Goal: Task Accomplishment & Management: Manage account settings

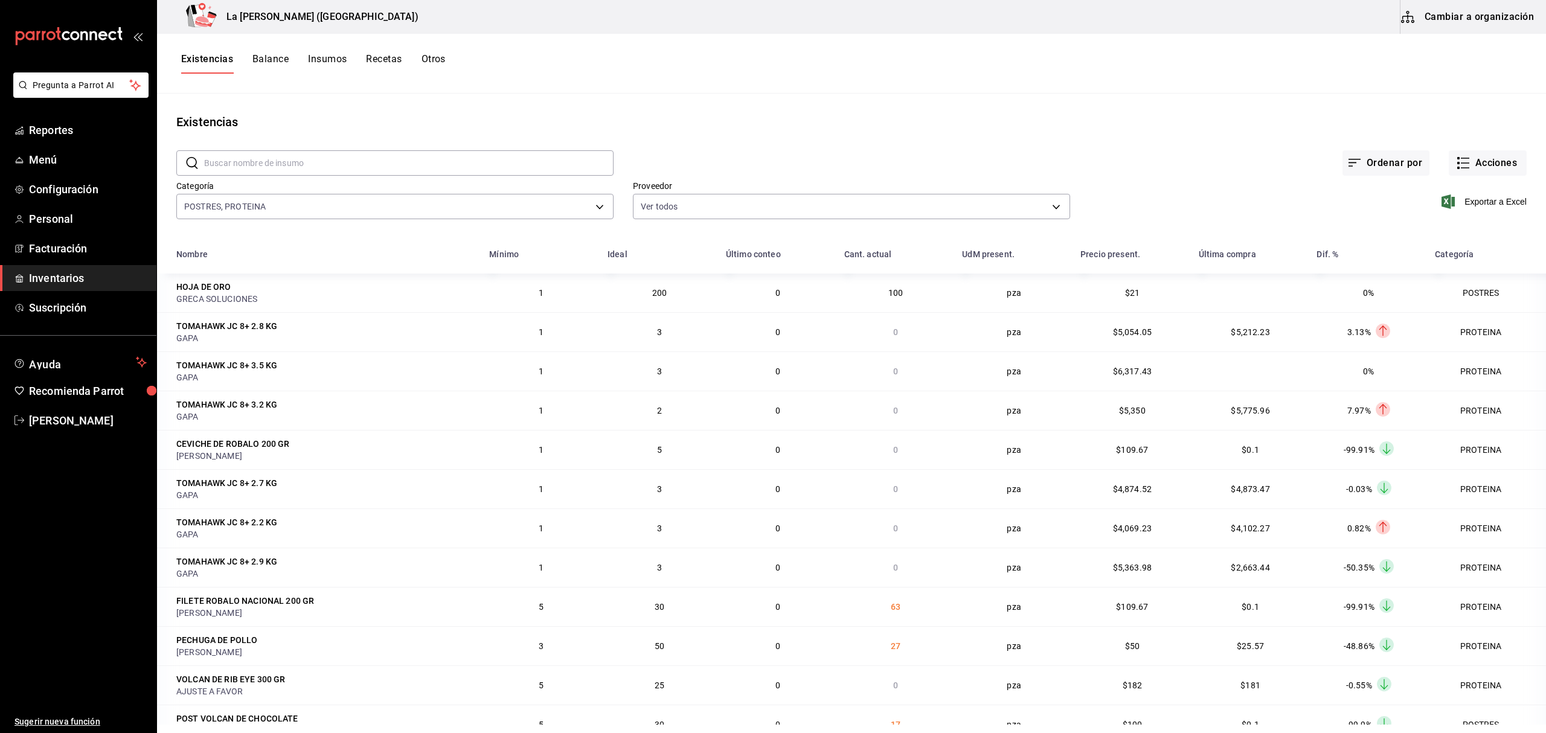
click at [78, 271] on span "Inventarios" at bounding box center [88, 278] width 118 height 16
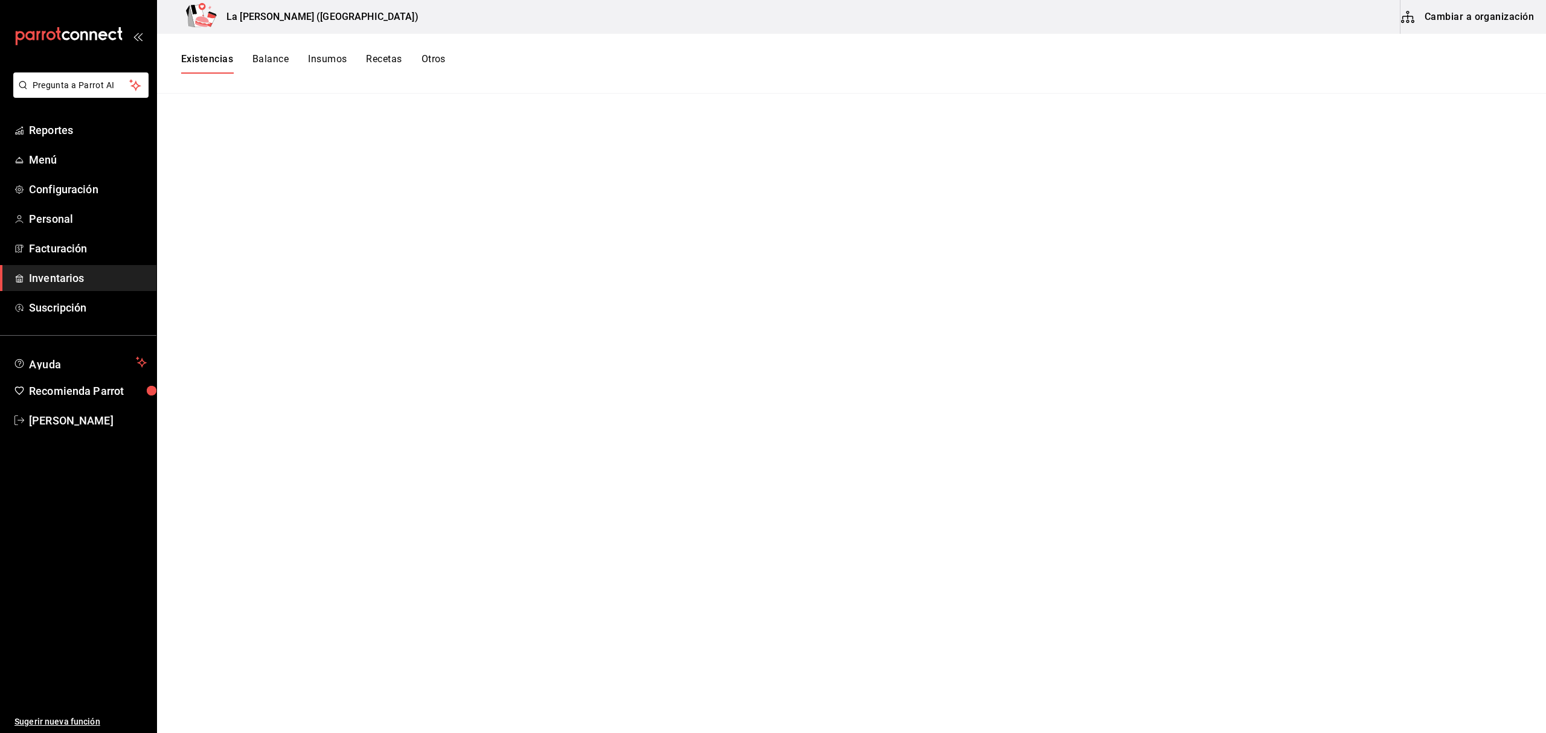
click at [201, 57] on button "Existencias" at bounding box center [207, 63] width 52 height 21
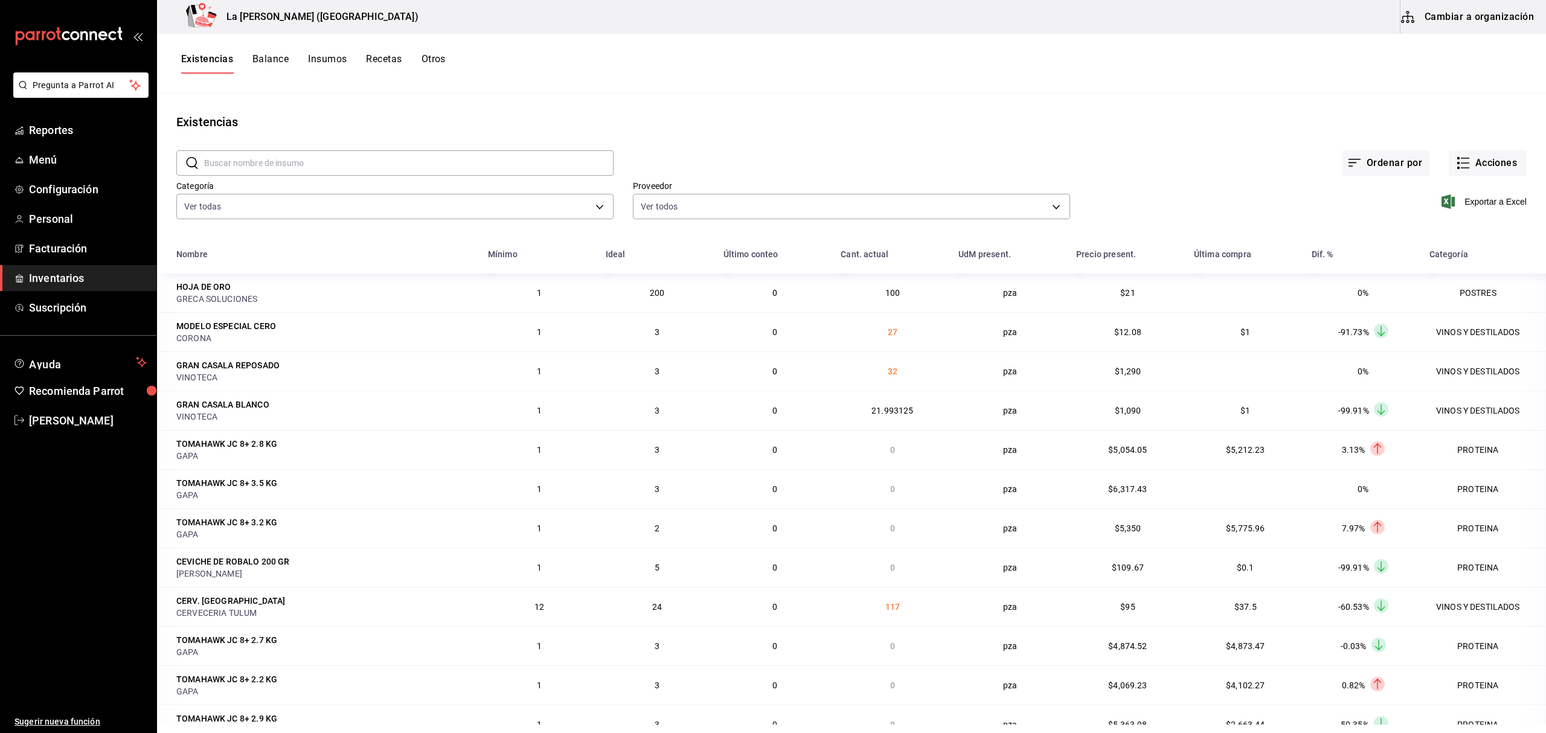
click at [54, 281] on span "Inventarios" at bounding box center [88, 278] width 118 height 16
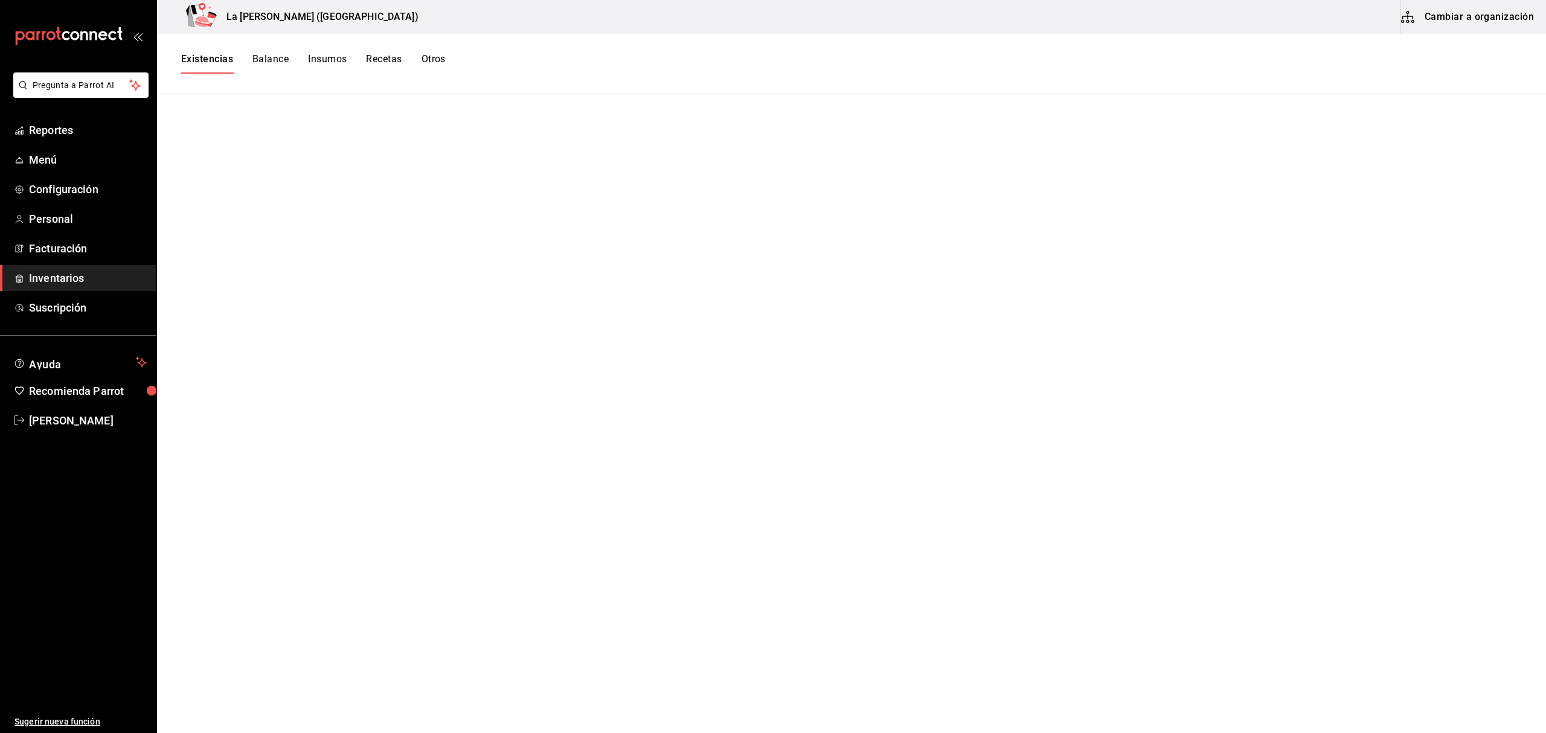
click at [57, 278] on span "Inventarios" at bounding box center [88, 278] width 118 height 16
click at [194, 48] on div "Existencias Balance Insumos Recetas Otros" at bounding box center [851, 64] width 1389 height 60
click at [202, 56] on button "Existencias" at bounding box center [207, 63] width 52 height 21
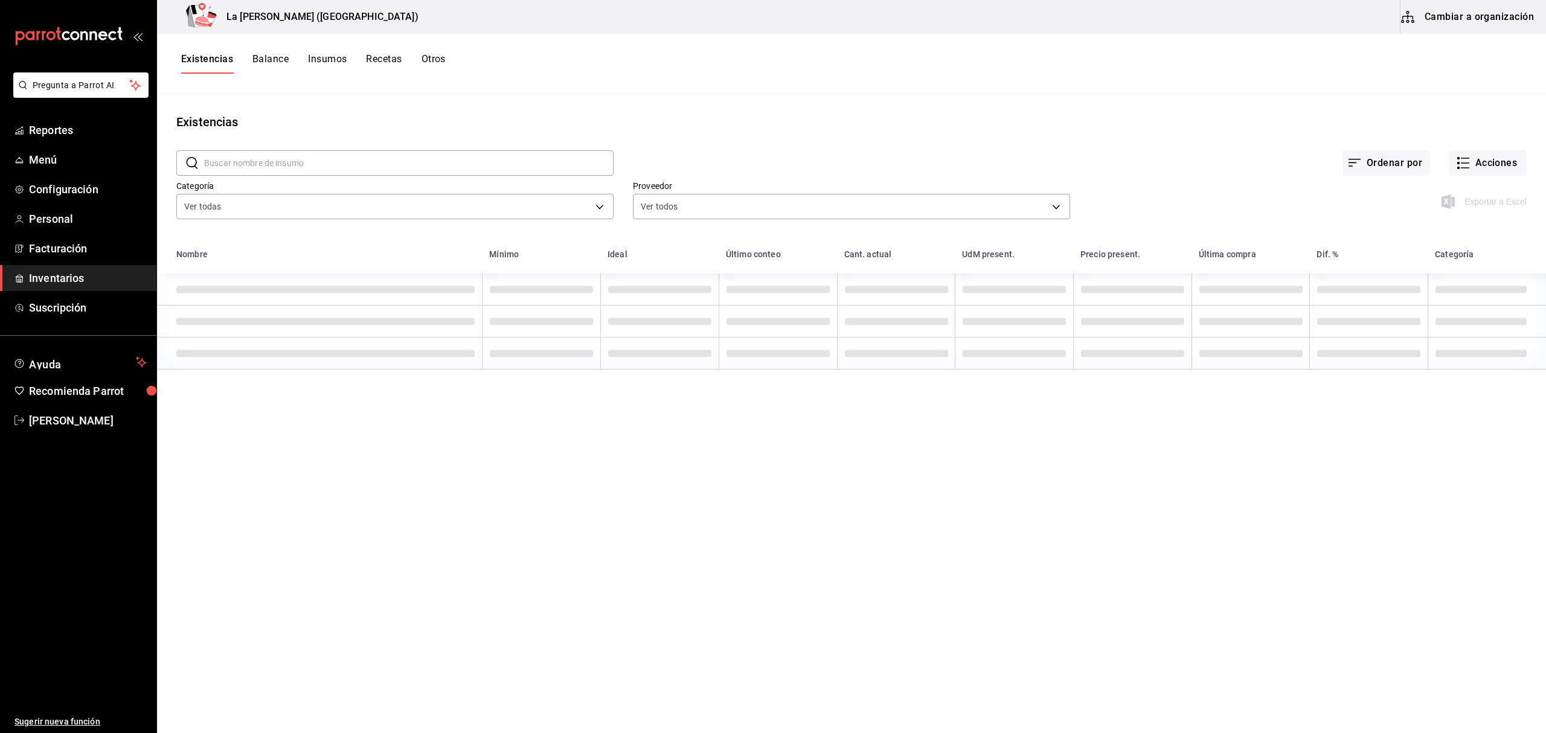
click at [1491, 150] on div "Ordenar por Acciones" at bounding box center [1069, 153] width 913 height 45
click at [1490, 162] on button "Acciones" at bounding box center [1488, 162] width 78 height 25
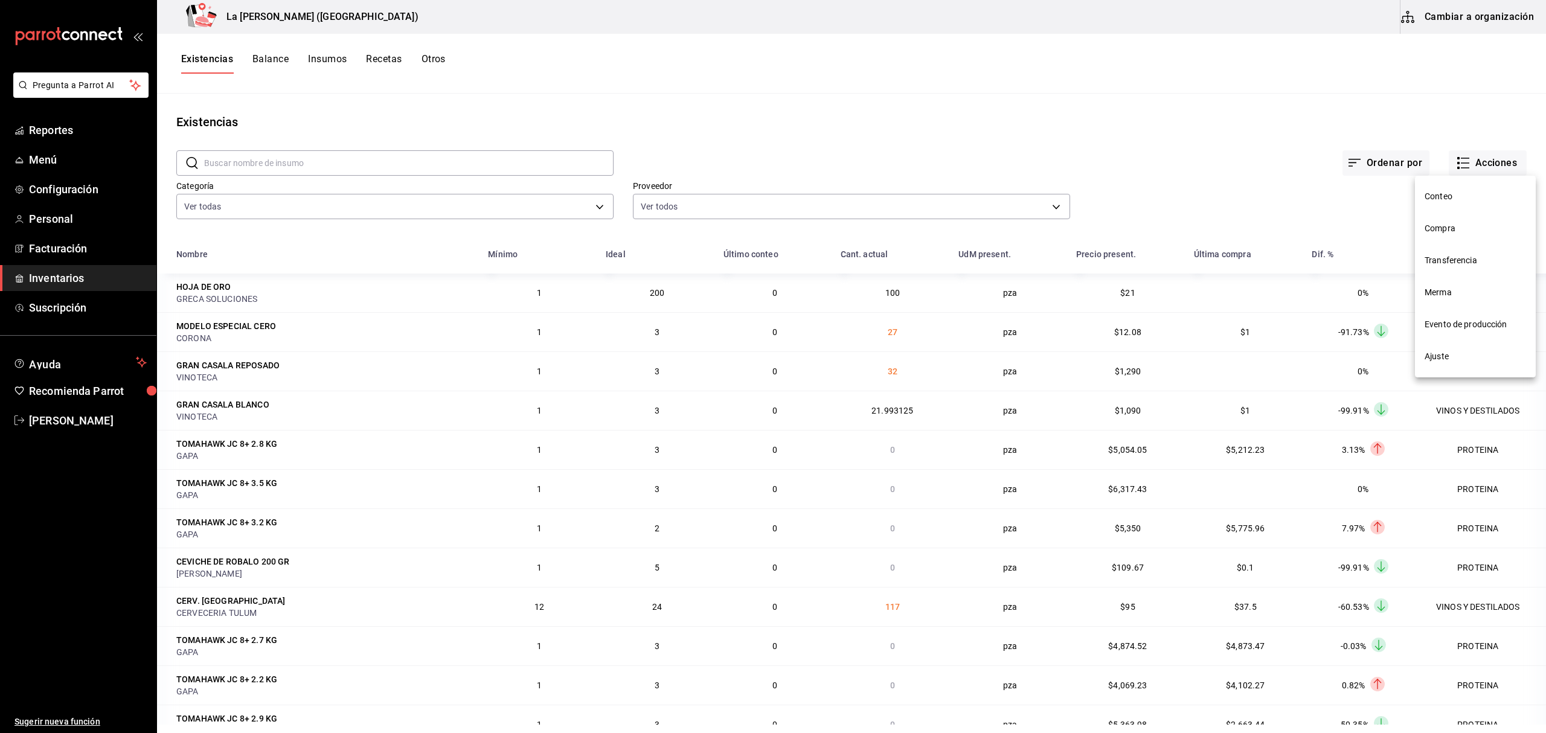
click at [1452, 222] on span "Compra" at bounding box center [1474, 228] width 101 height 13
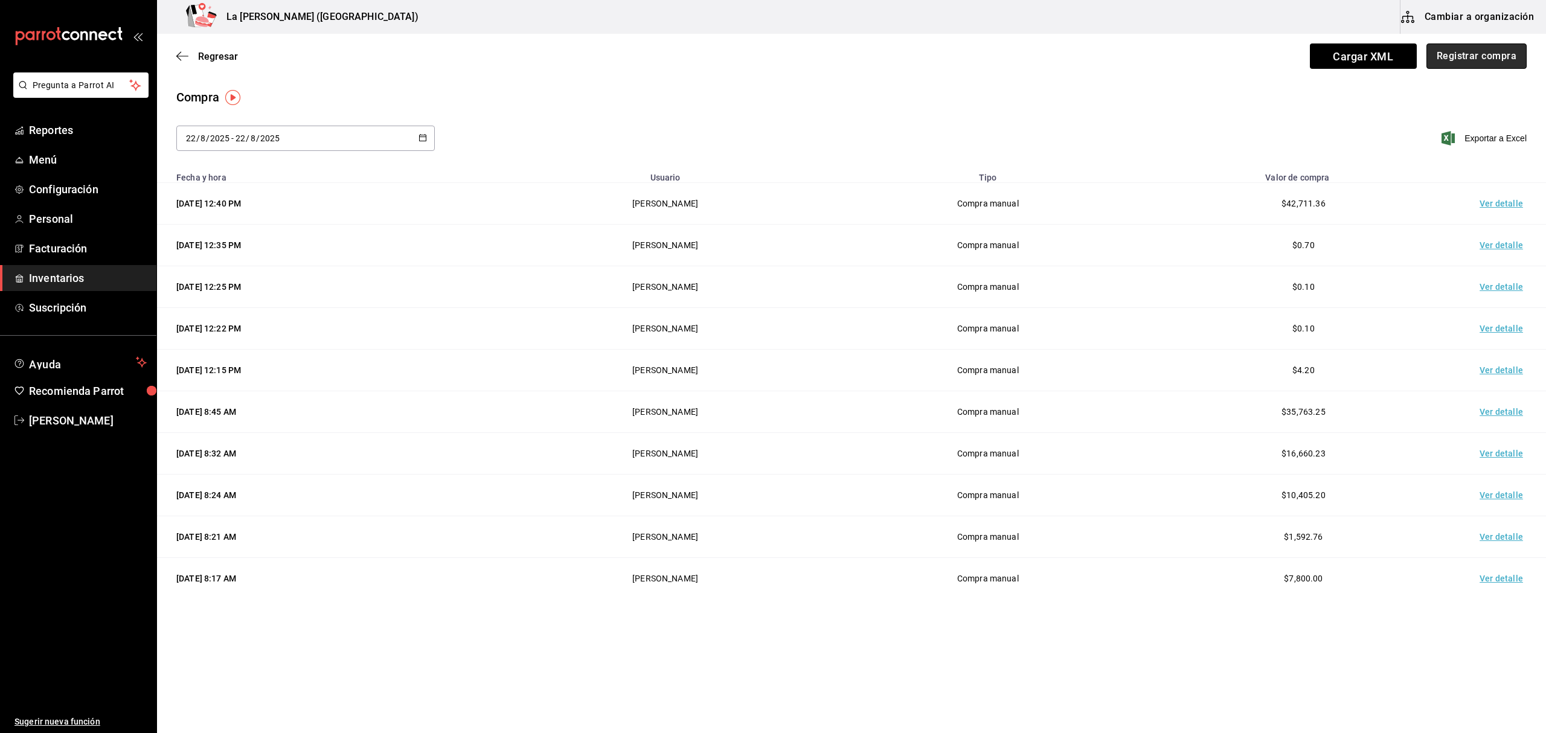
click at [1484, 54] on button "Registrar compra" at bounding box center [1476, 55] width 100 height 25
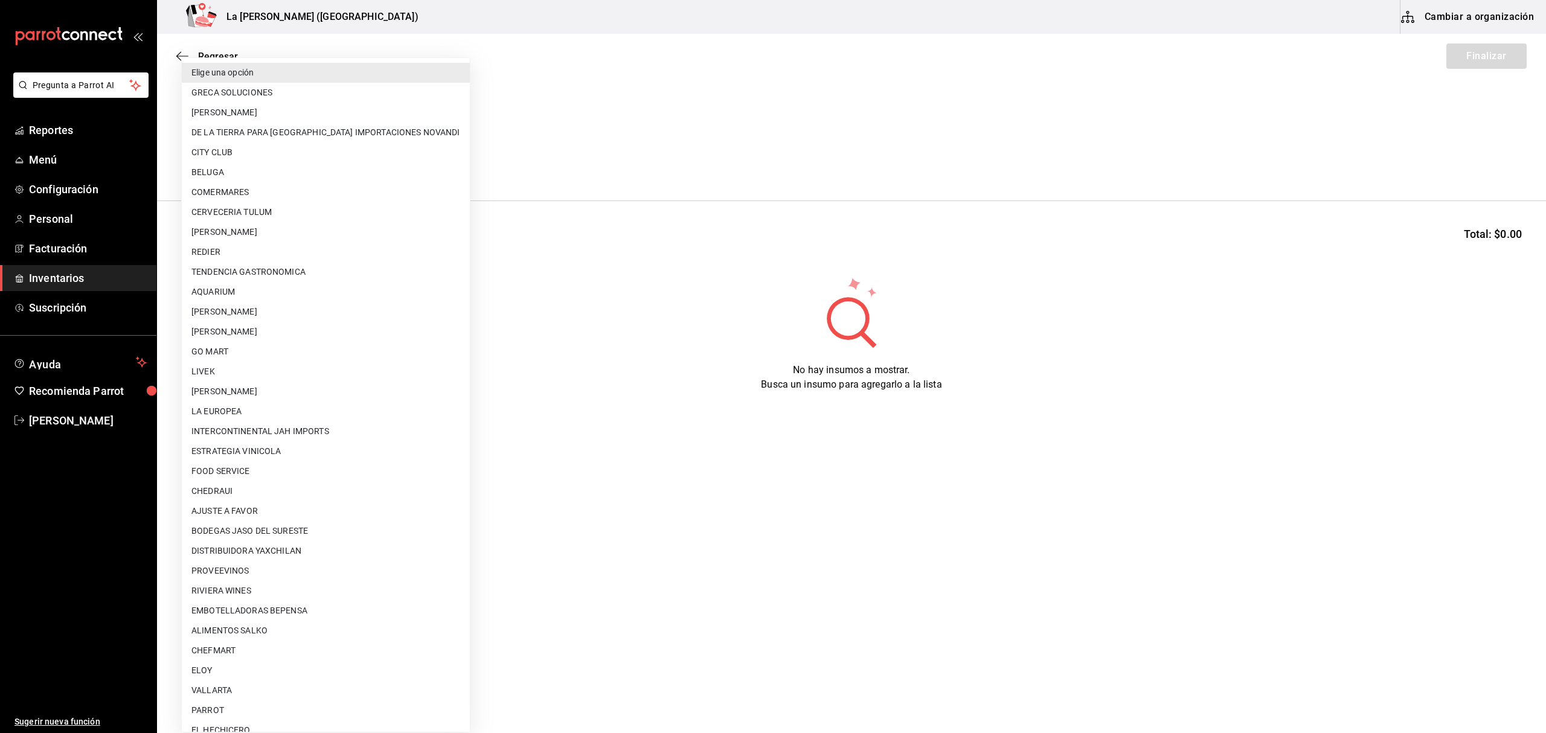
click at [269, 165] on body "Pregunta a Parrot AI Reportes Menú Configuración Personal Facturación Inventari…" at bounding box center [773, 332] width 1546 height 665
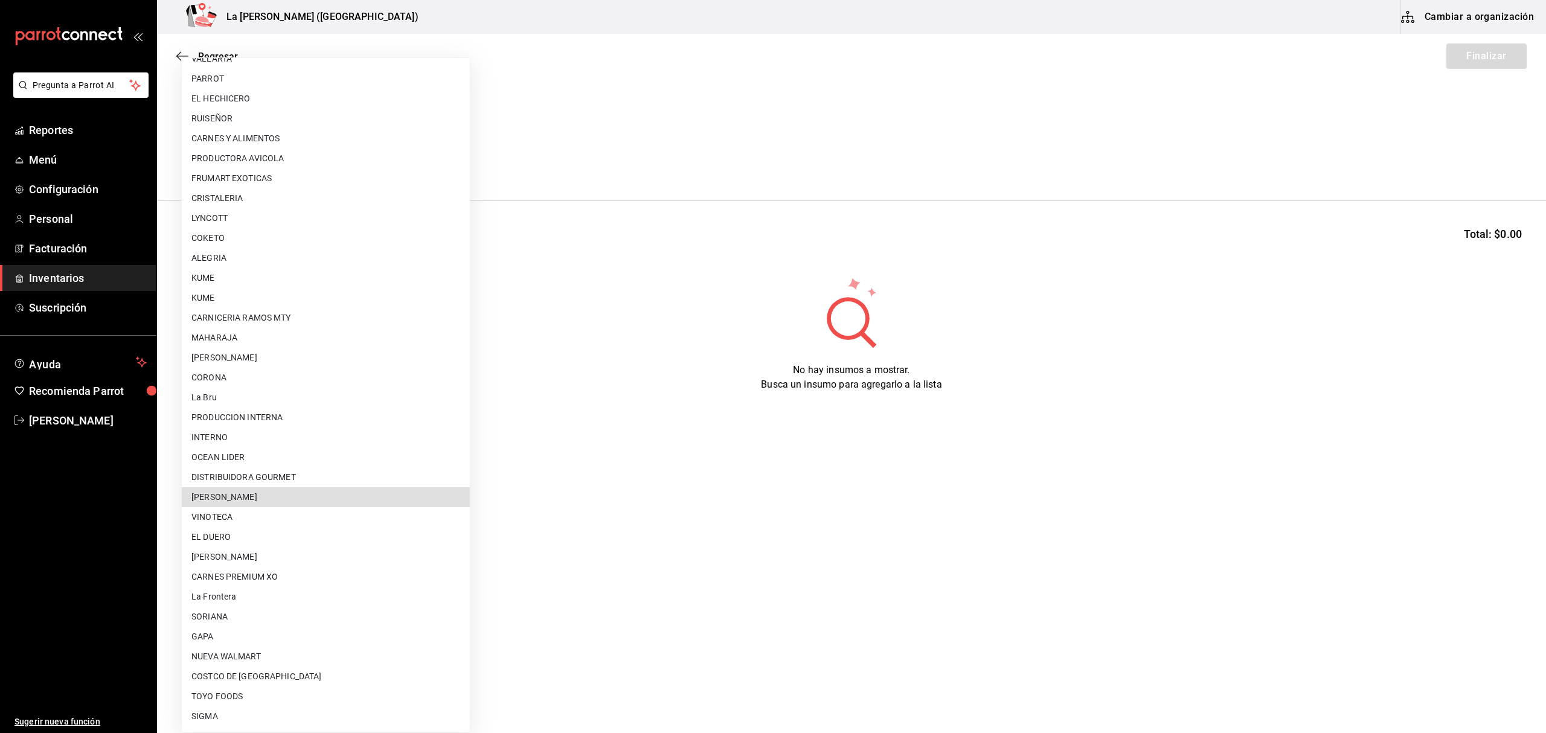
scroll to position [651, 0]
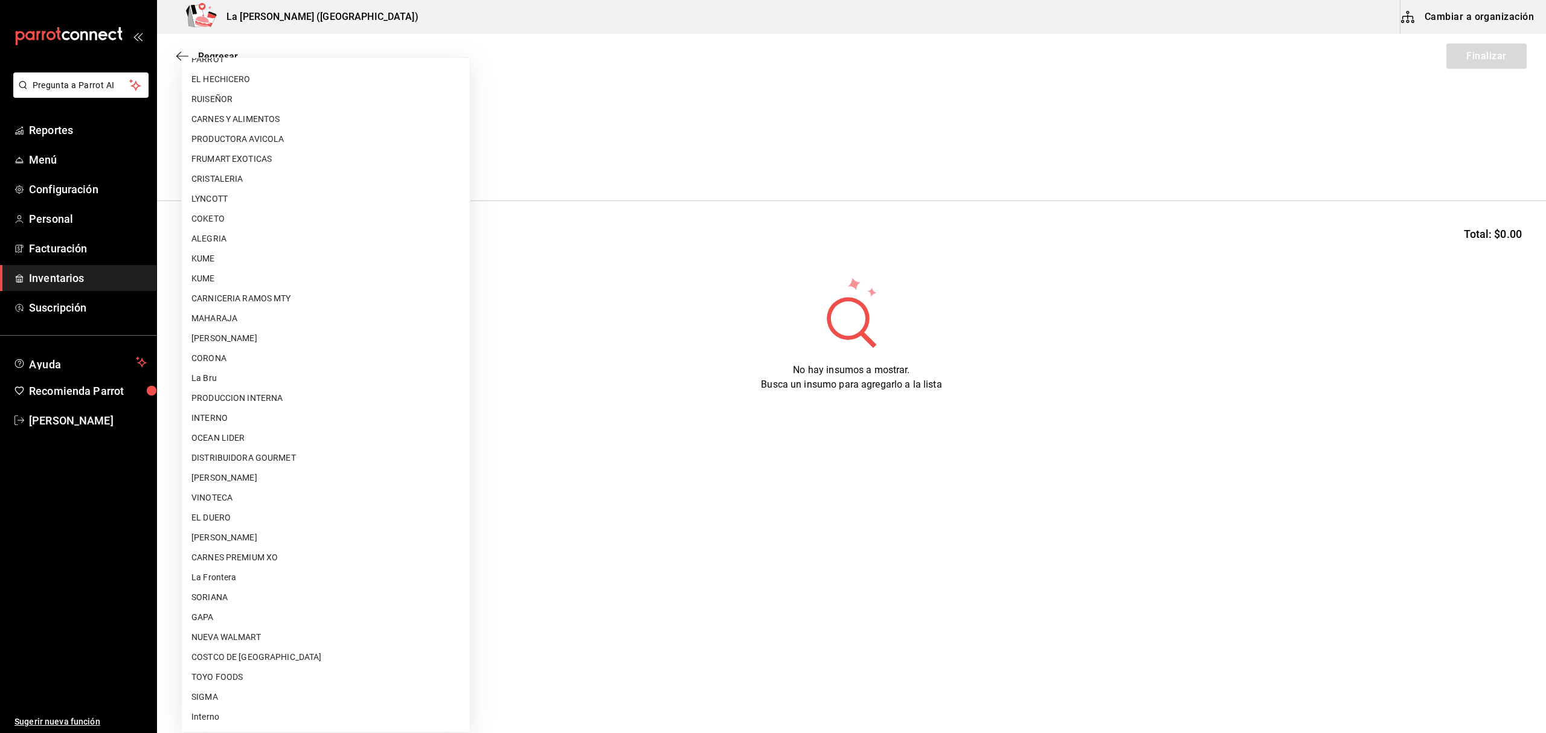
click at [575, 184] on div at bounding box center [773, 366] width 1546 height 733
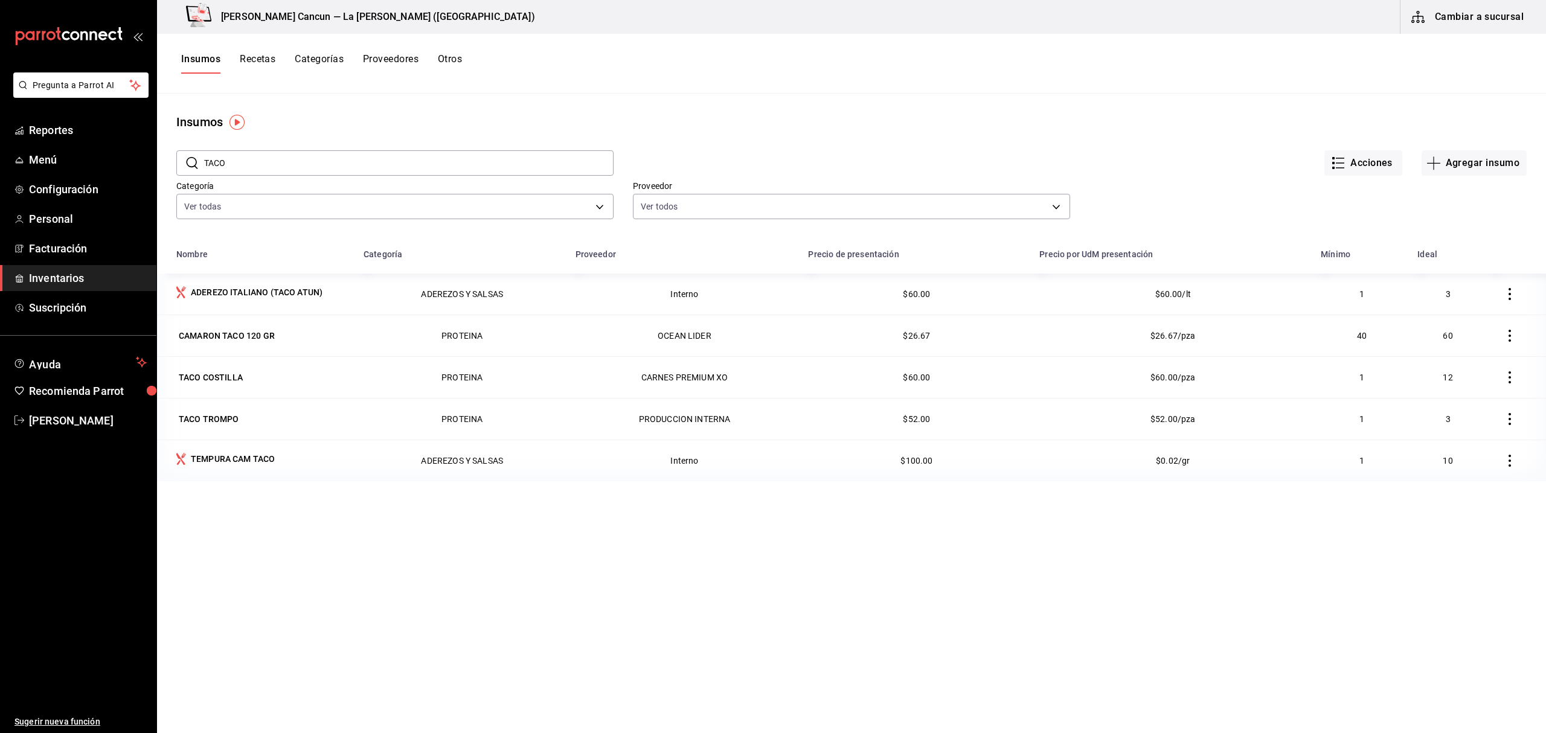
click at [360, 172] on input "TACO" at bounding box center [408, 163] width 409 height 24
click at [81, 426] on span "[PERSON_NAME]" at bounding box center [88, 420] width 118 height 16
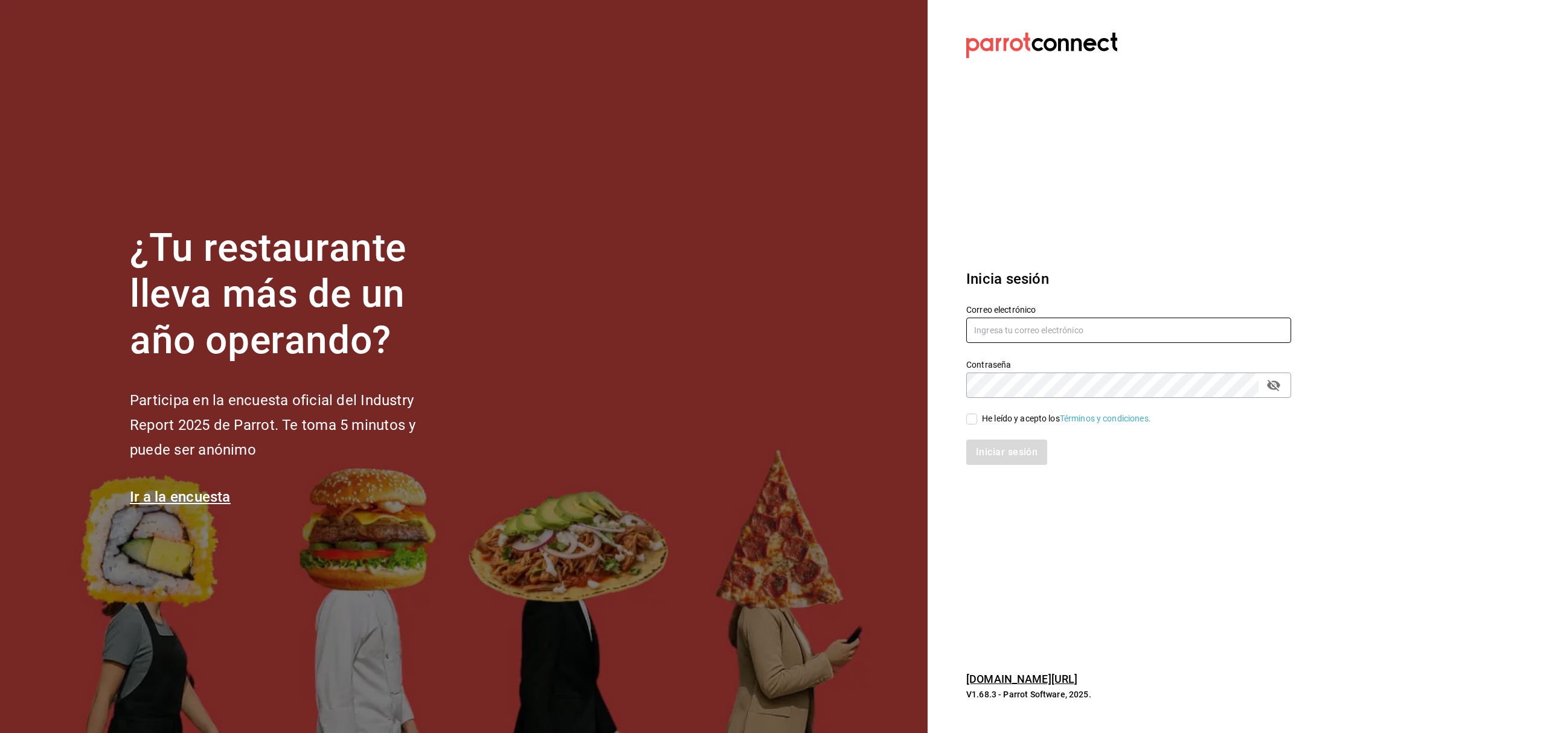
type input "[EMAIL_ADDRESS][DOMAIN_NAME]"
click at [1030, 334] on input "miguelfalcon2894@gmail.com" at bounding box center [1128, 330] width 325 height 25
click at [991, 423] on div "He leído y acepto los Términos y condiciones." at bounding box center [1066, 418] width 169 height 13
click at [977, 423] on input "He leído y acepto los Términos y condiciones." at bounding box center [971, 419] width 11 height 11
checkbox input "true"
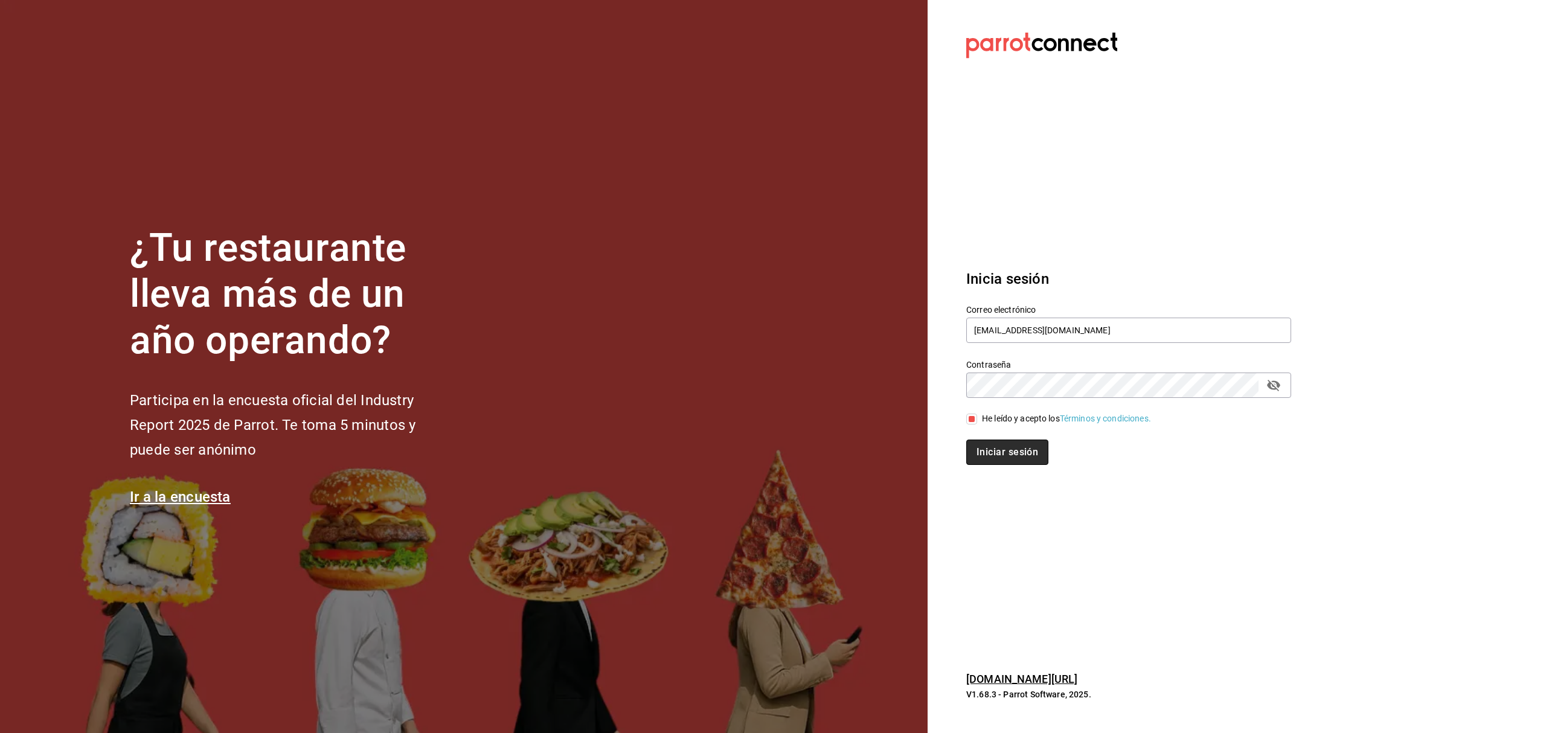
click at [990, 452] on button "Iniciar sesión" at bounding box center [1007, 452] width 82 height 25
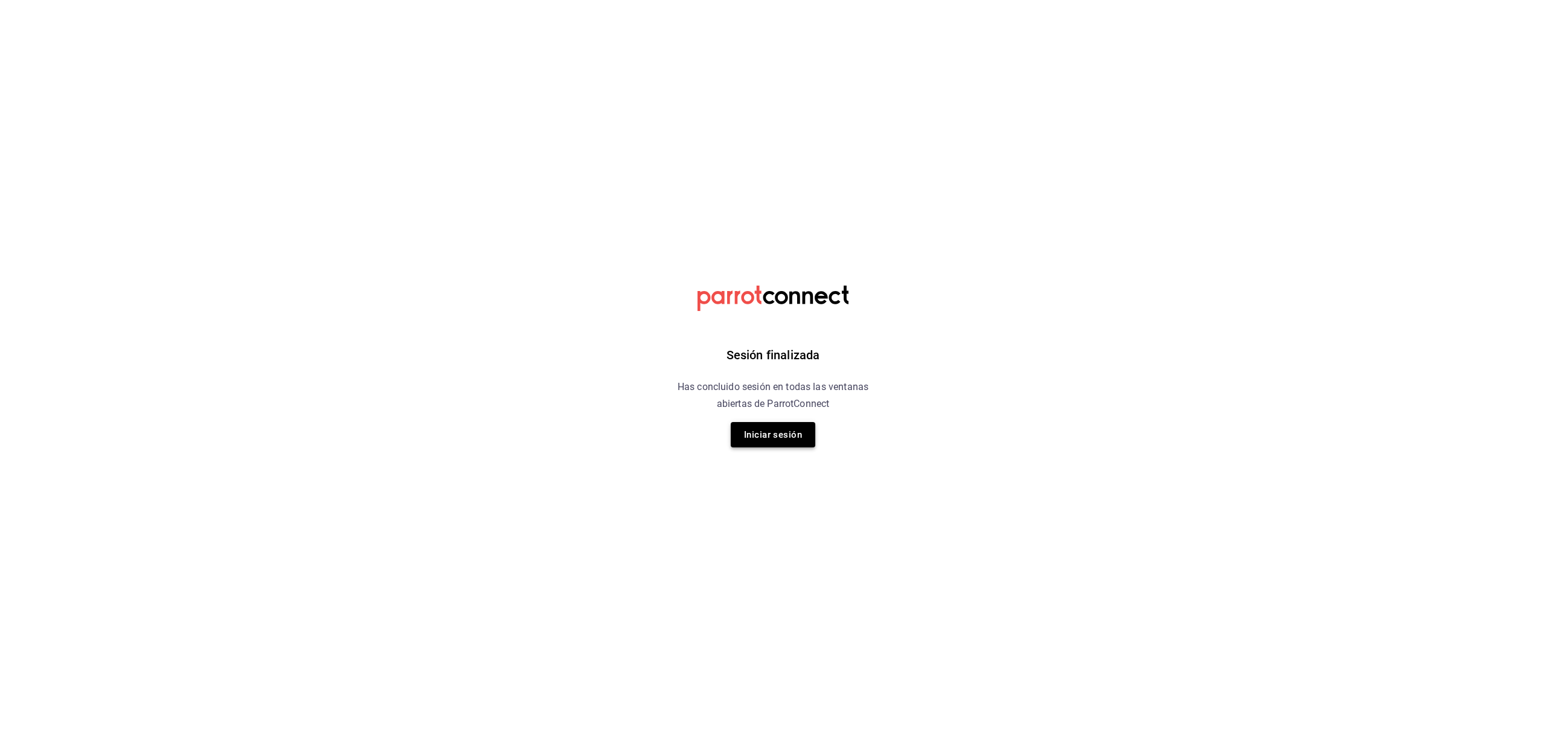
click at [740, 428] on button "Iniciar sesión" at bounding box center [773, 434] width 85 height 25
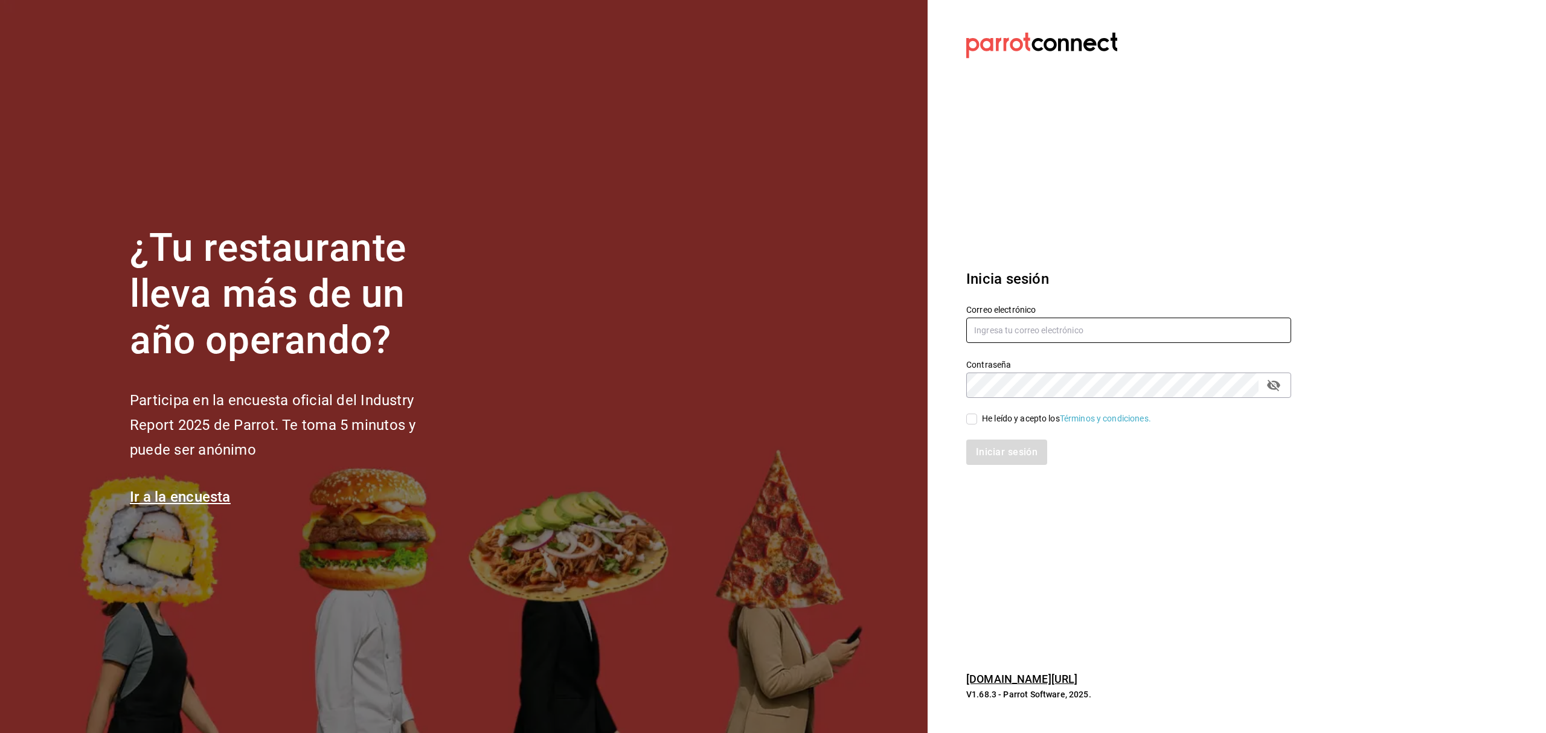
type input "[EMAIL_ADDRESS][DOMAIN_NAME]"
click at [1005, 409] on div "He leído y acepto los Términos y condiciones." at bounding box center [1121, 412] width 339 height 28
click at [1002, 417] on div "He leído y acepto los Términos y condiciones." at bounding box center [1066, 418] width 169 height 13
click at [977, 417] on input "He leído y acepto los Términos y condiciones." at bounding box center [971, 419] width 11 height 11
checkbox input "true"
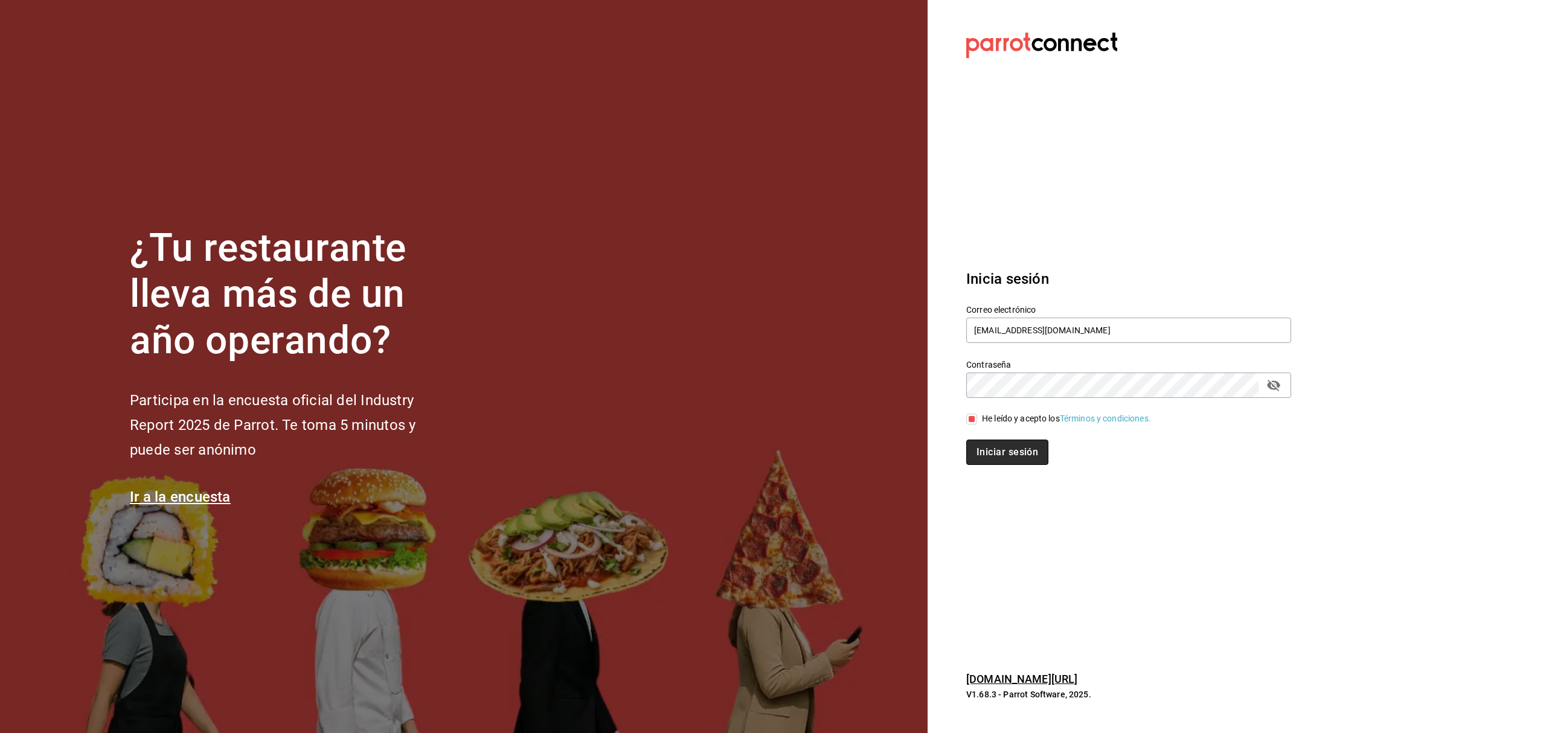
click at [1018, 452] on button "Iniciar sesión" at bounding box center [1007, 452] width 82 height 25
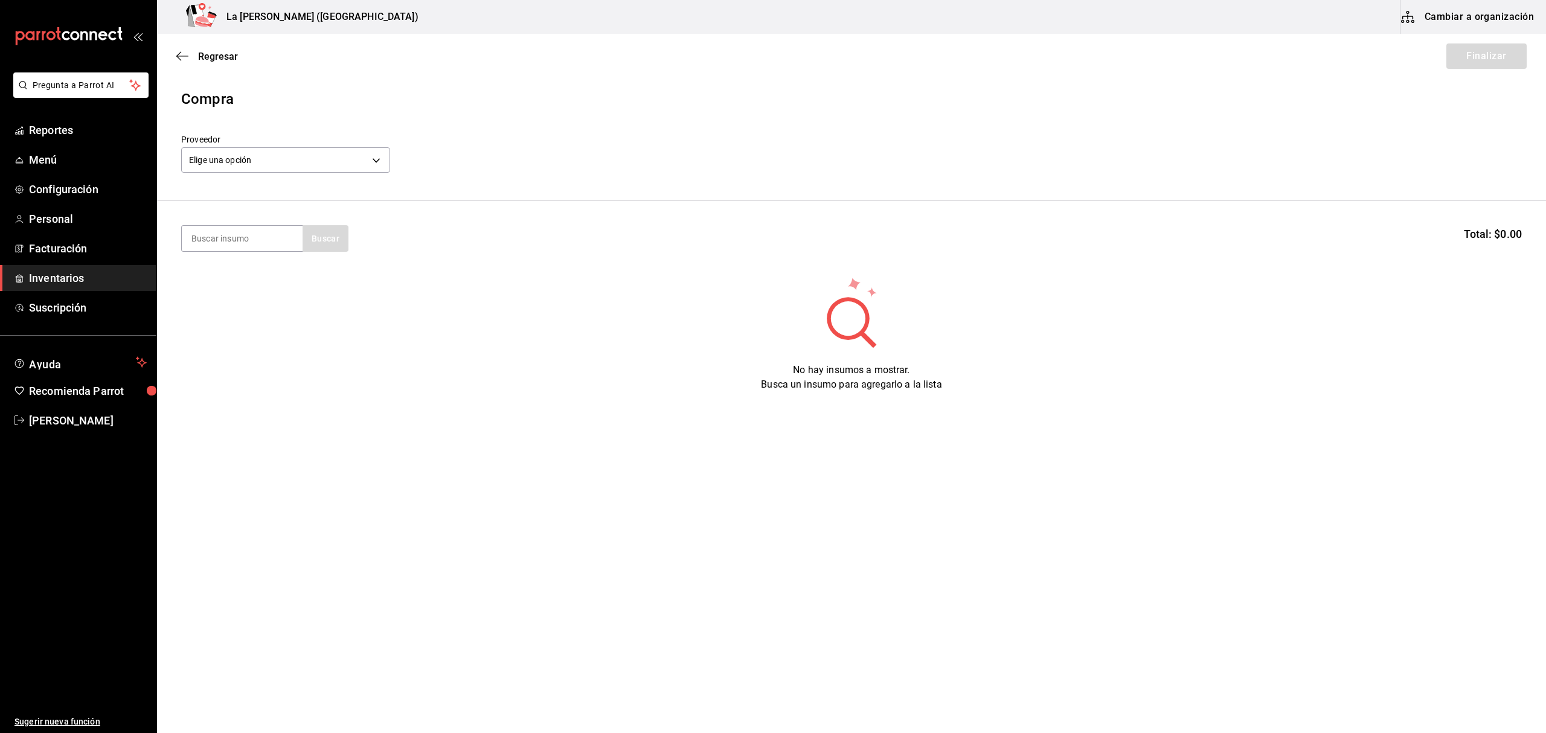
click at [65, 270] on span "Inventarios" at bounding box center [88, 278] width 118 height 16
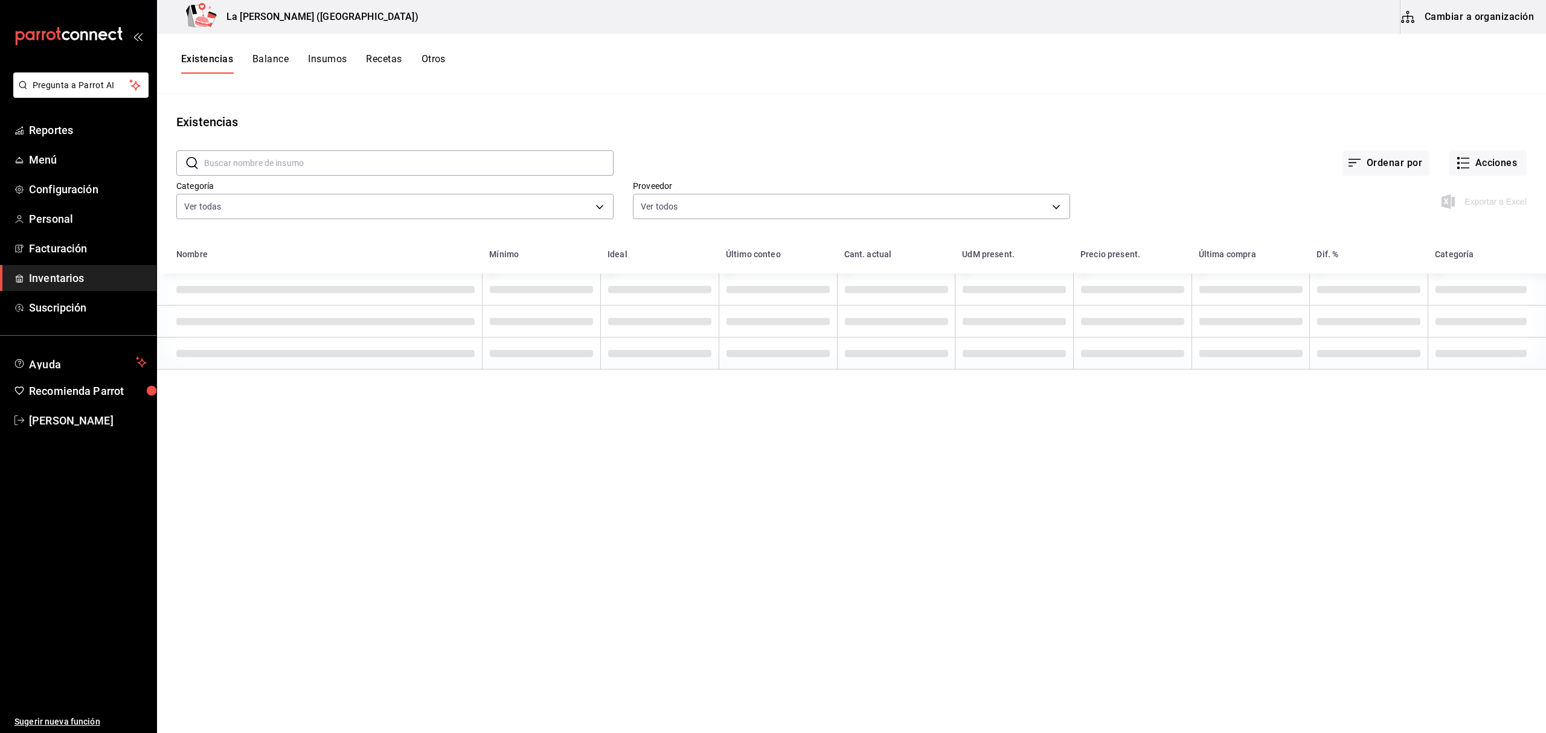
click at [220, 59] on button "Existencias" at bounding box center [207, 63] width 52 height 21
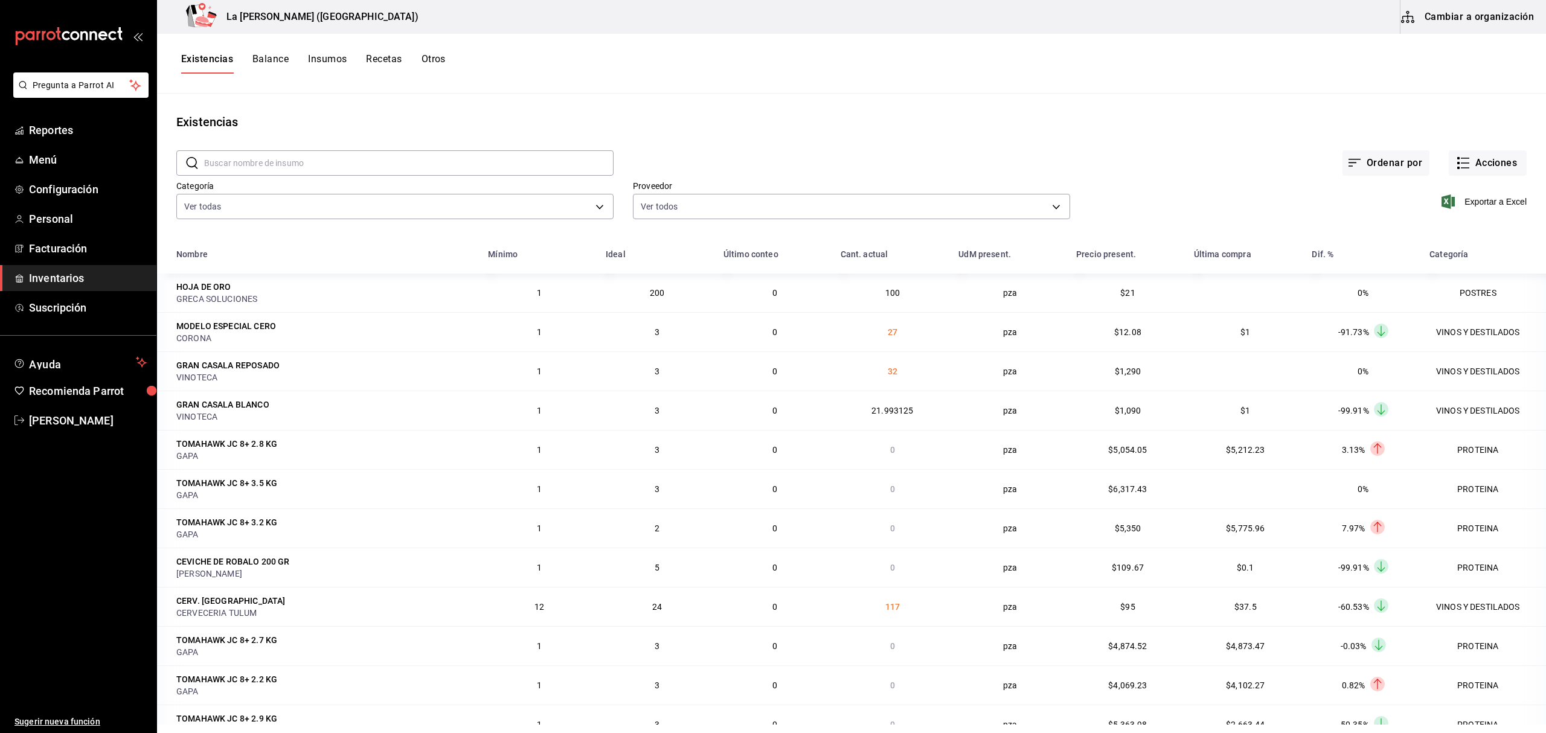
click at [217, 59] on button "Existencias" at bounding box center [207, 63] width 52 height 21
click at [1473, 160] on button "Acciones" at bounding box center [1488, 162] width 78 height 25
click at [1468, 231] on span "Compra" at bounding box center [1474, 228] width 101 height 13
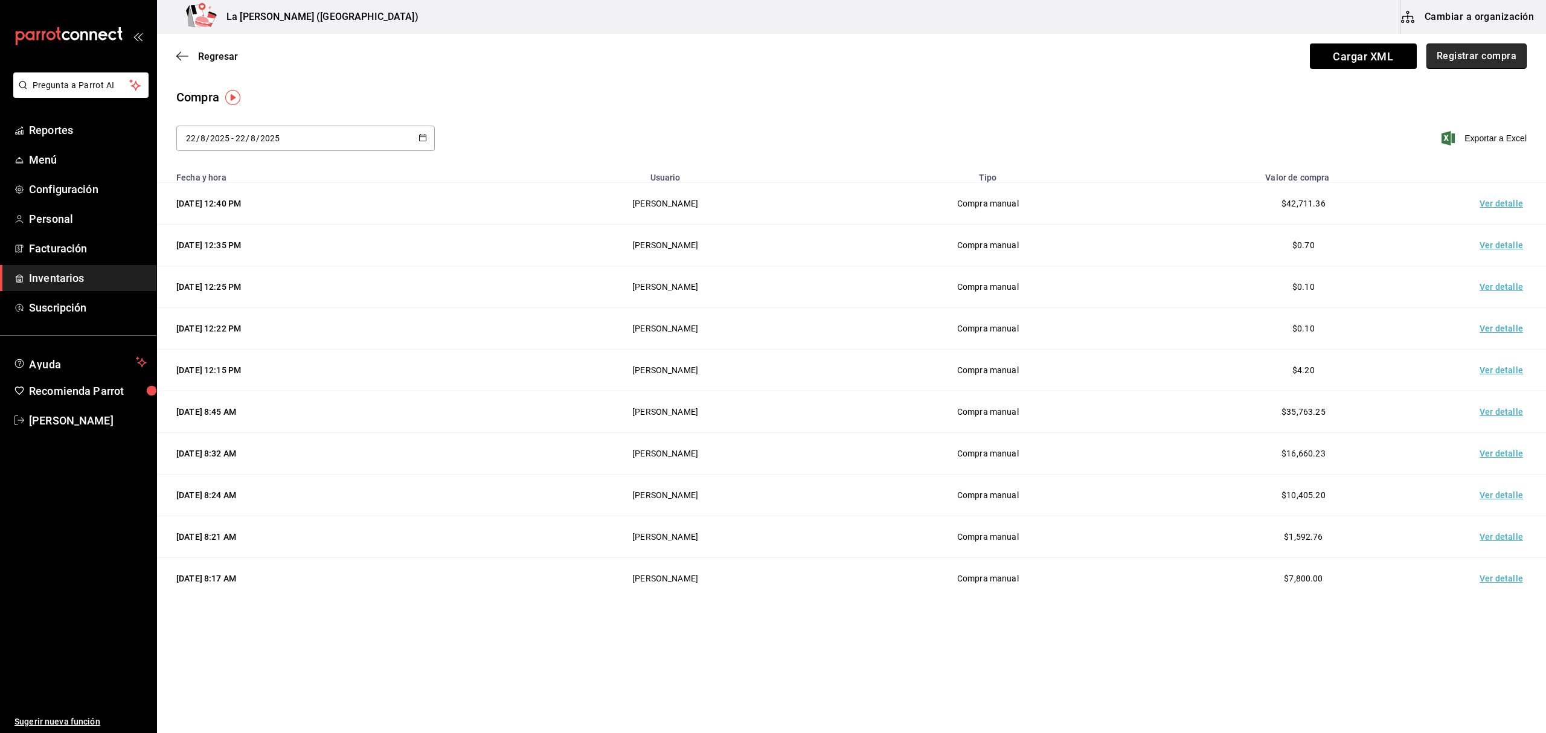
click at [1485, 53] on button "Registrar compra" at bounding box center [1476, 55] width 100 height 25
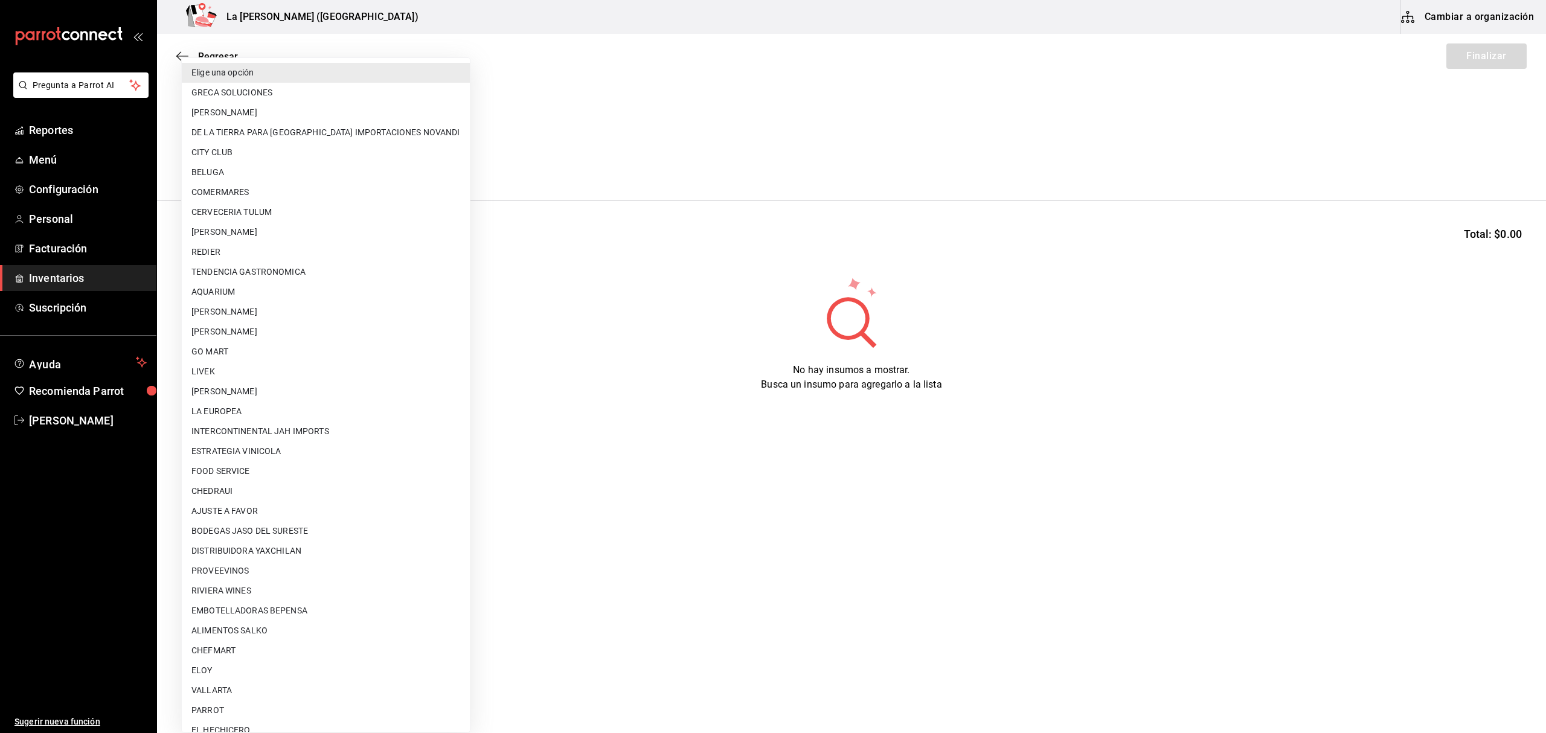
click at [255, 160] on body "Pregunta a Parrot AI Reportes Menú Configuración Personal Facturación Inventari…" at bounding box center [773, 332] width 1546 height 665
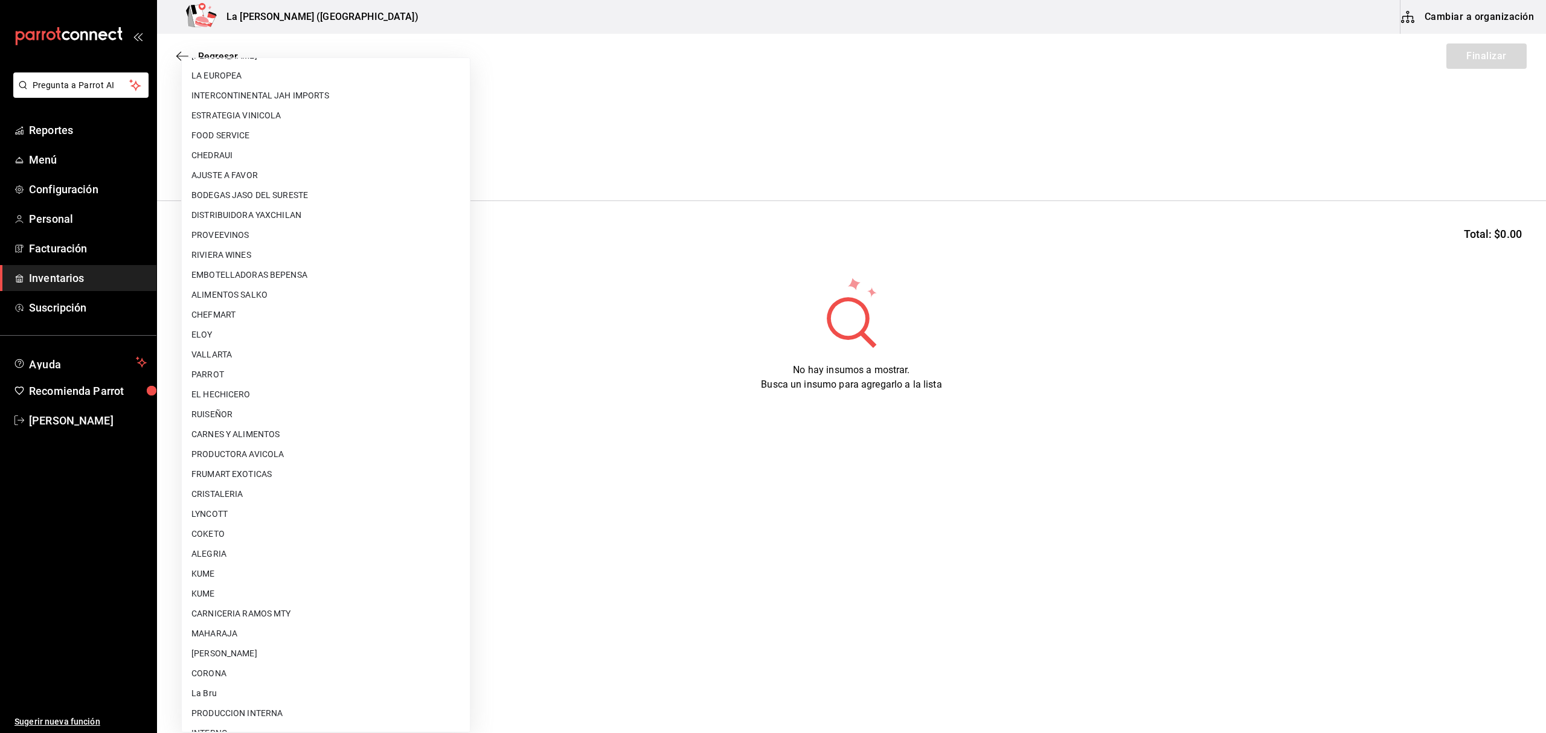
scroll to position [483, 0]
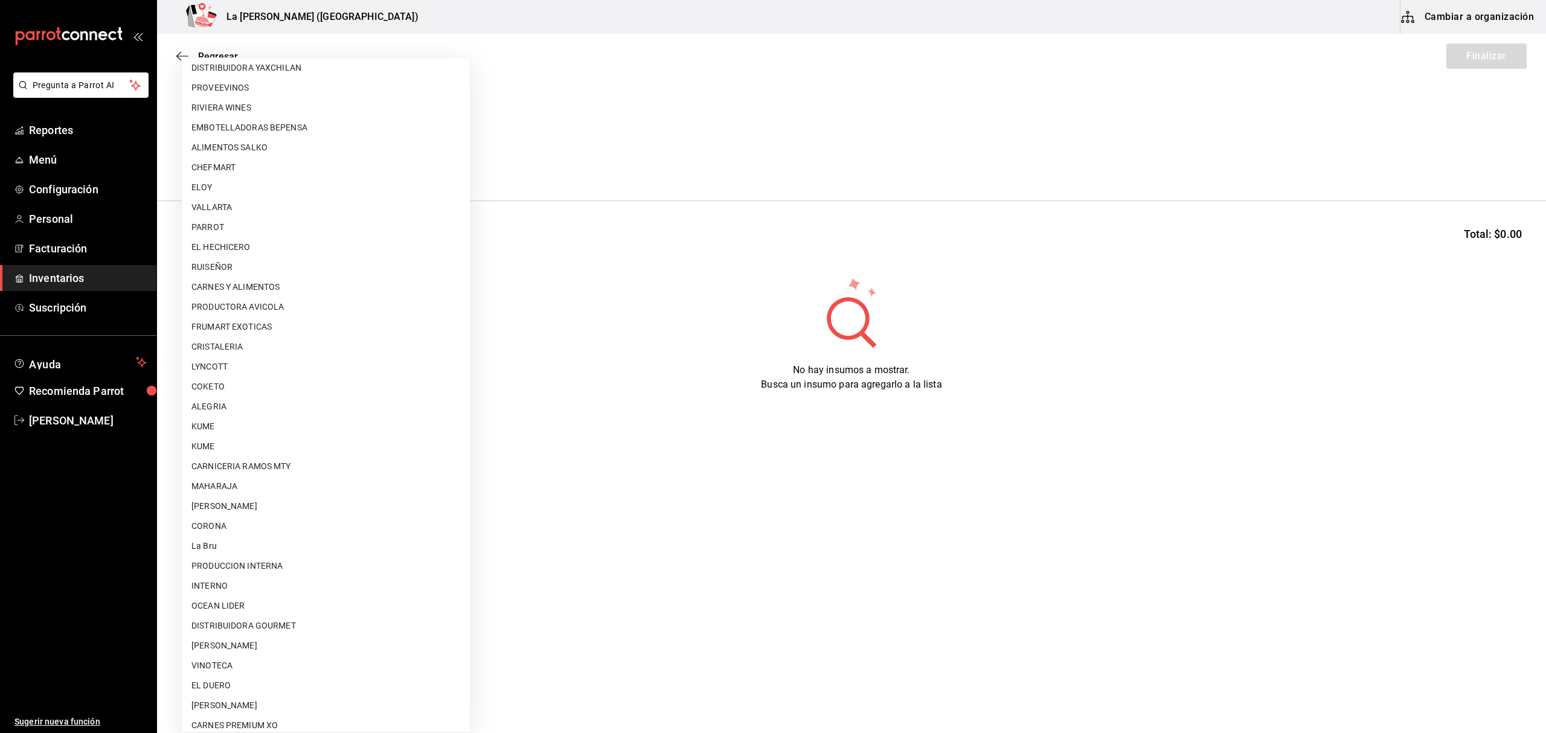
click at [252, 531] on li "CORONA" at bounding box center [326, 526] width 288 height 20
type input "2ecf44d6-d953-4557-962d-5e7672b34f92"
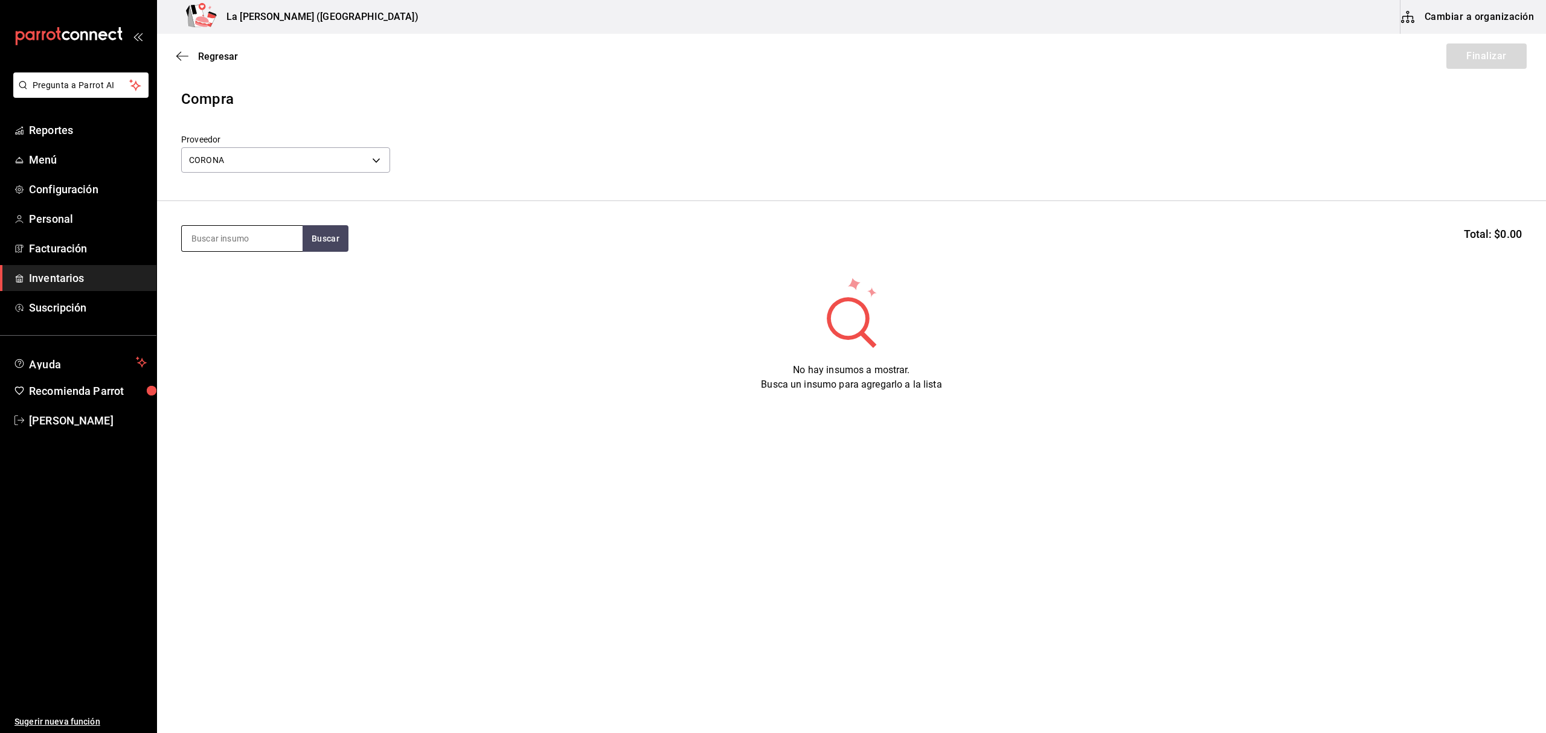
click at [262, 233] on input at bounding box center [242, 238] width 121 height 25
type input "VICTO"
click at [249, 290] on div "CERV. VICTORIA 355ML" at bounding box center [241, 280] width 101 height 29
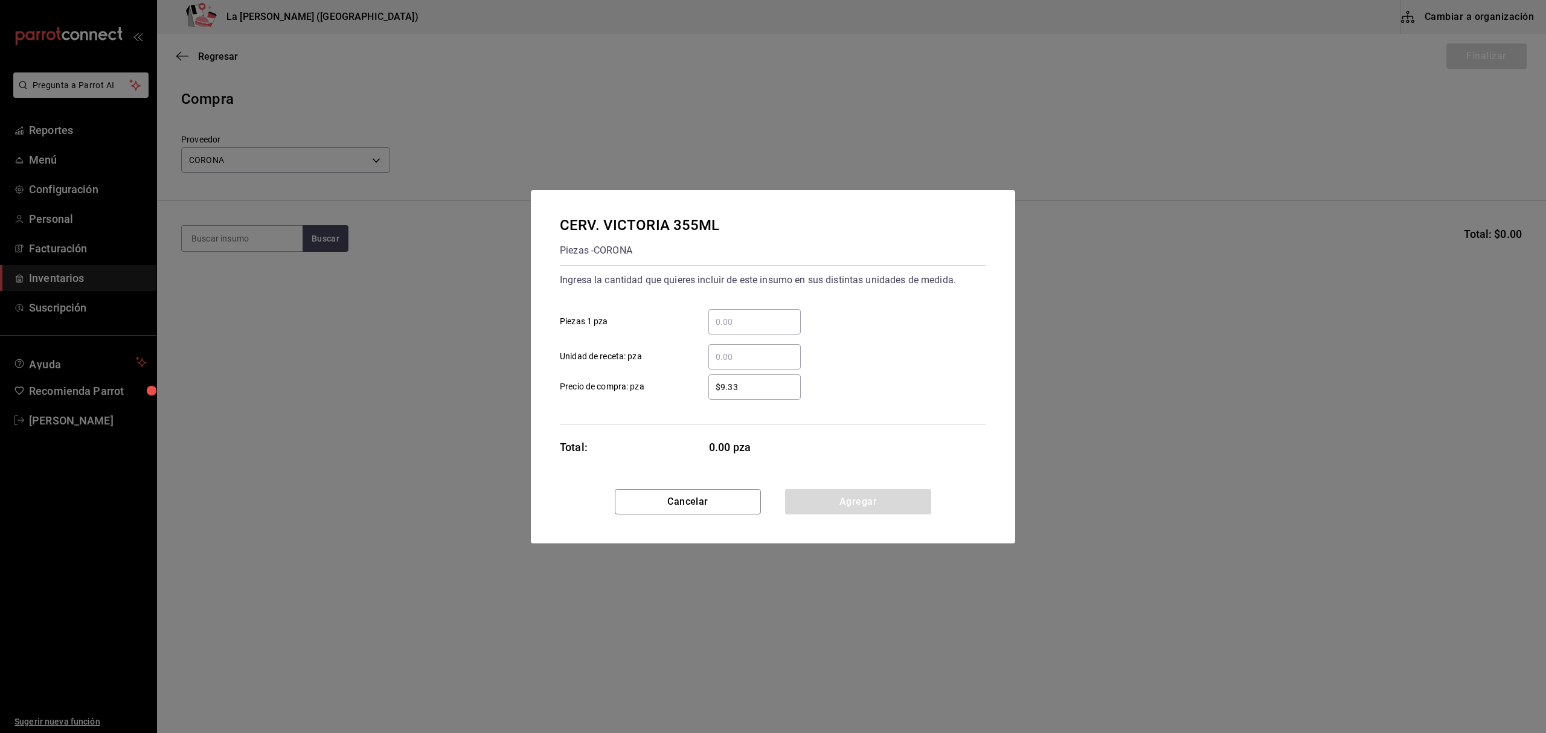
click at [779, 329] on div "​" at bounding box center [754, 321] width 92 height 25
click at [779, 329] on input "​ Piezas 1 pza" at bounding box center [754, 322] width 92 height 14
type input "72"
click at [778, 391] on input "$9.33" at bounding box center [754, 387] width 92 height 14
type input "$10.14"
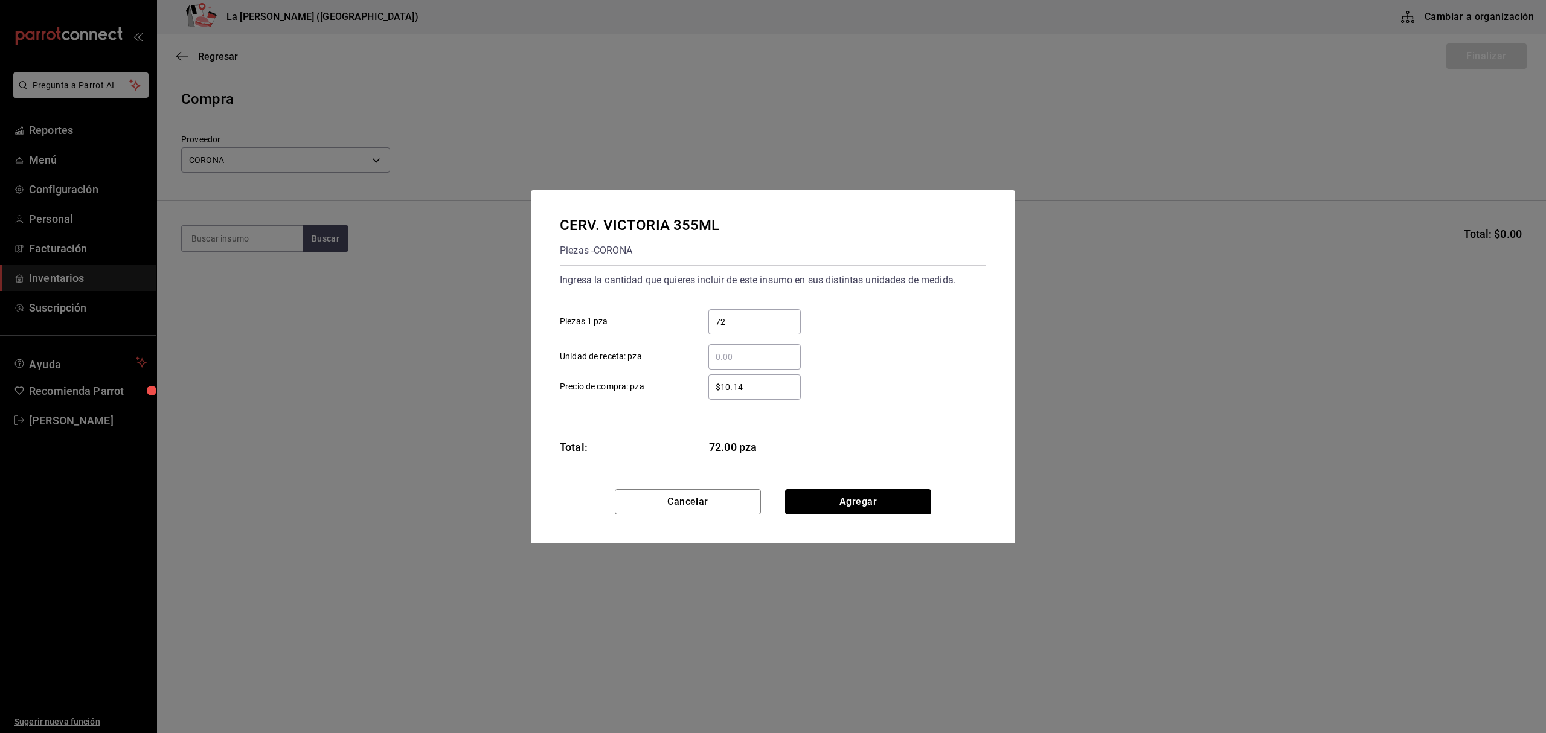
click button "Agregar" at bounding box center [858, 501] width 146 height 25
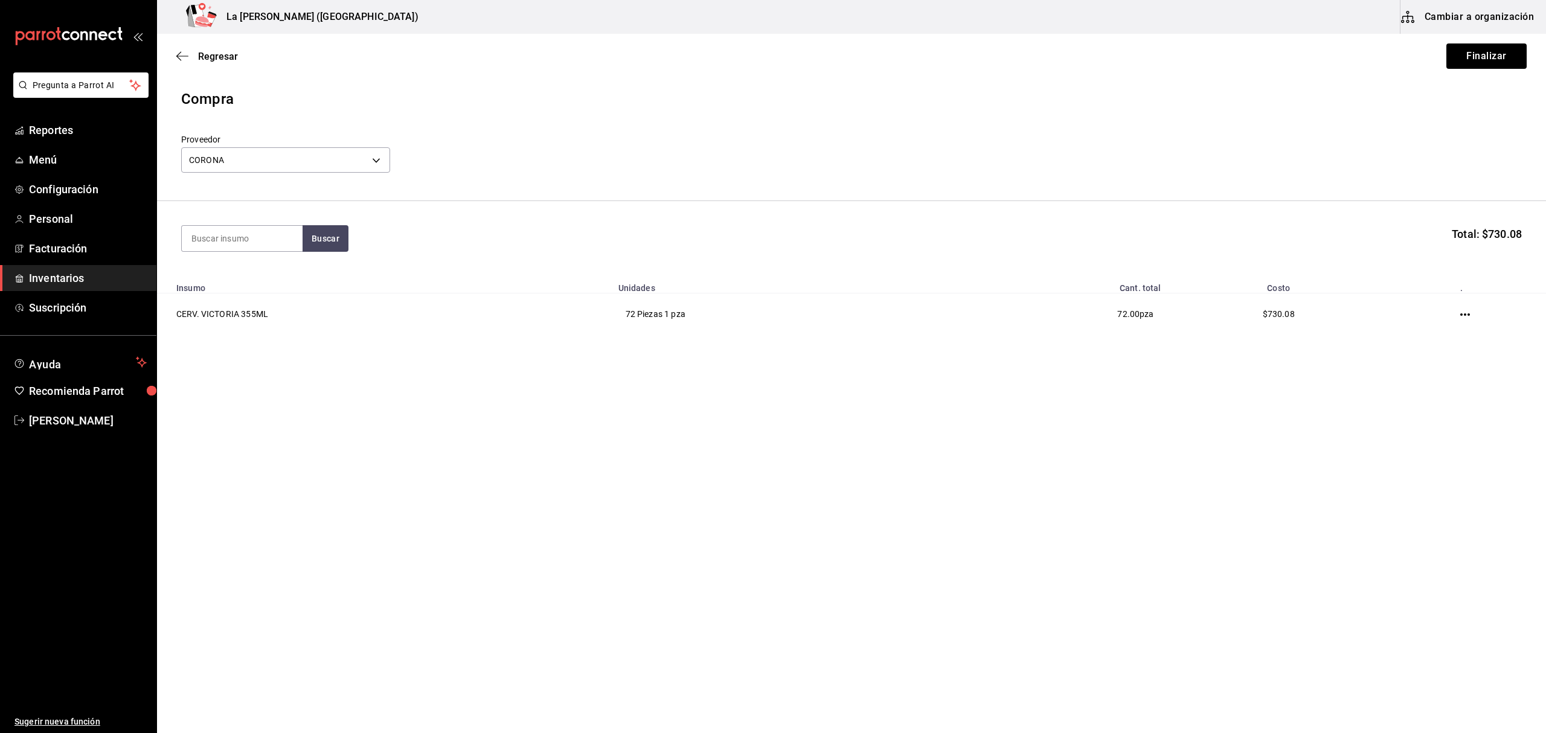
click at [223, 255] on section "Buscar Total: $730.08" at bounding box center [851, 238] width 1389 height 75
click at [225, 245] on input at bounding box center [242, 238] width 121 height 25
type input "MODELO"
click at [271, 271] on div "MODELO ESPECIAL CERO" at bounding box center [241, 280] width 101 height 29
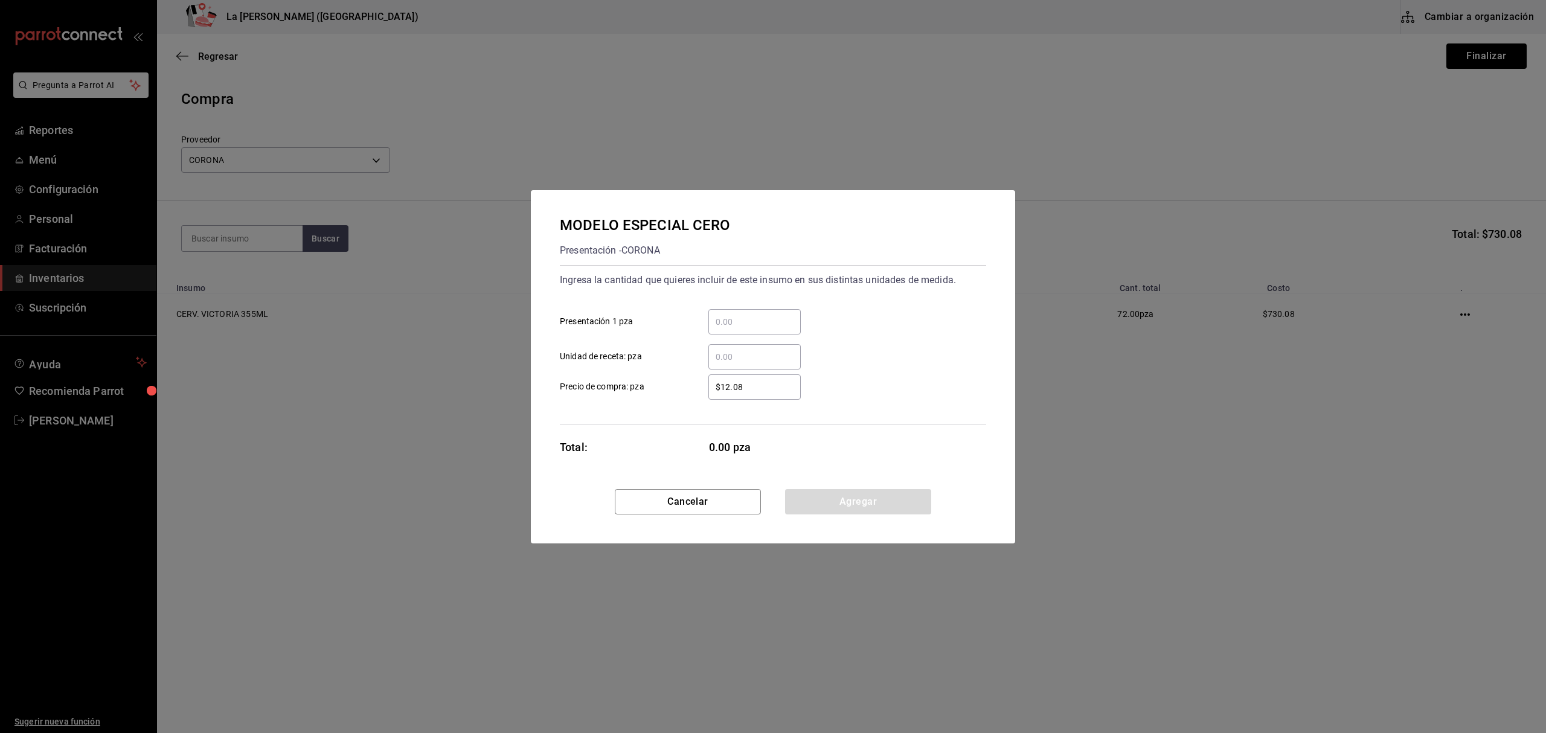
click at [785, 319] on input "​ Presentación 1 pza" at bounding box center [754, 322] width 92 height 14
type input "72"
type input "$12.27"
click button "Agregar" at bounding box center [858, 501] width 146 height 25
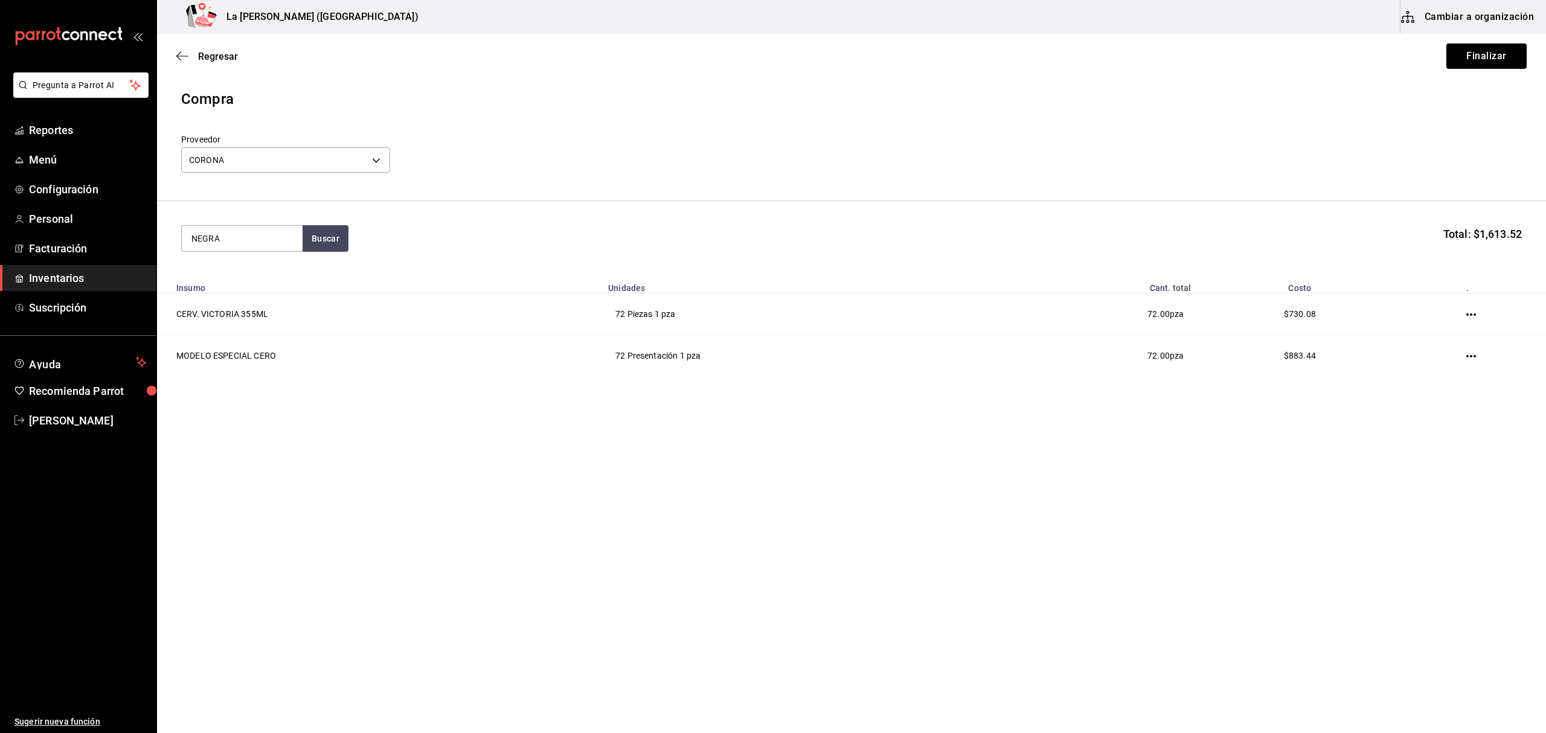
type input "NEGRA"
click at [248, 303] on div "Piezas - CORONA" at bounding box center [241, 301] width 101 height 13
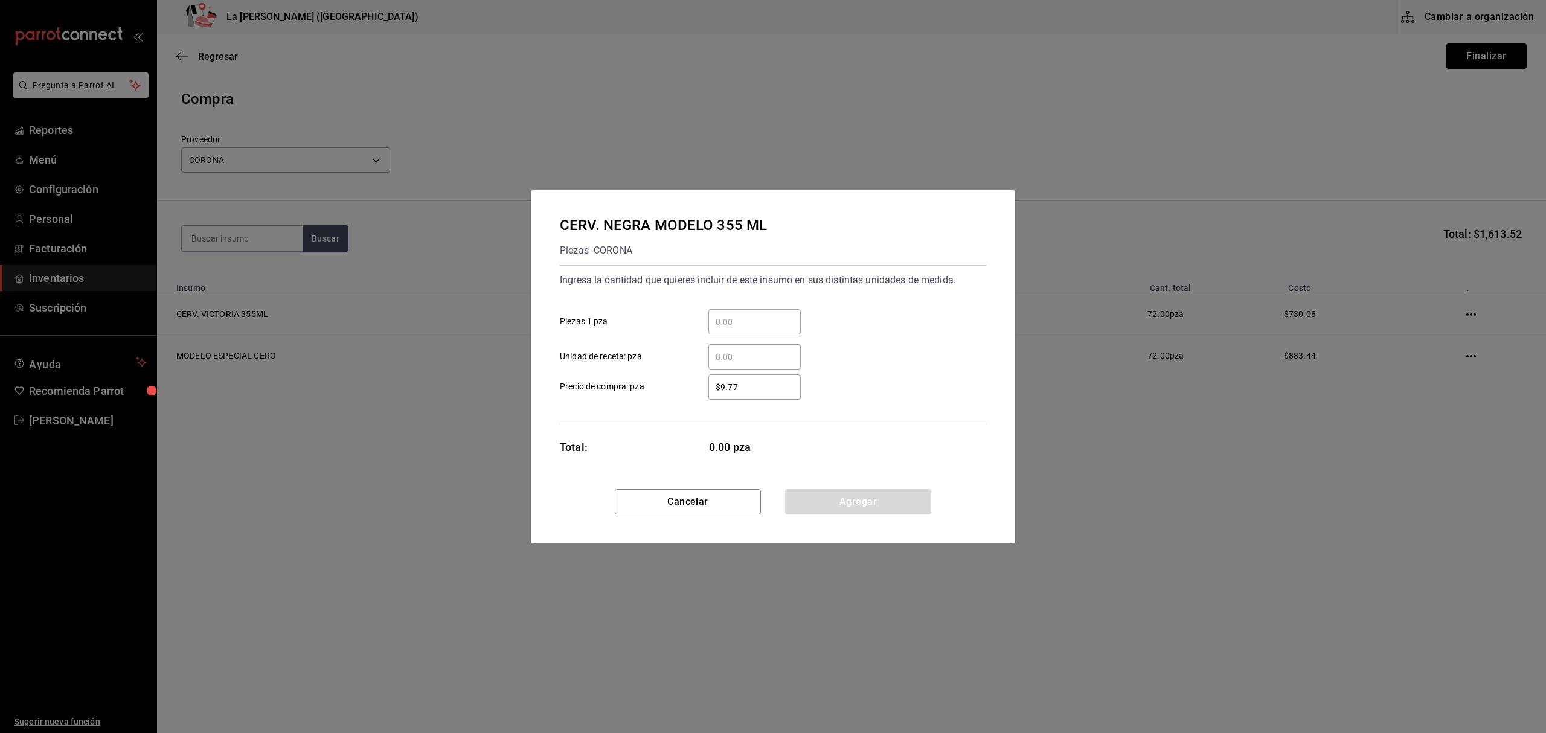
click at [793, 319] on input "​ Piezas 1 pza" at bounding box center [754, 322] width 92 height 14
type input "48"
click at [779, 391] on input "$9.77" at bounding box center [754, 387] width 92 height 14
type input "$12.27"
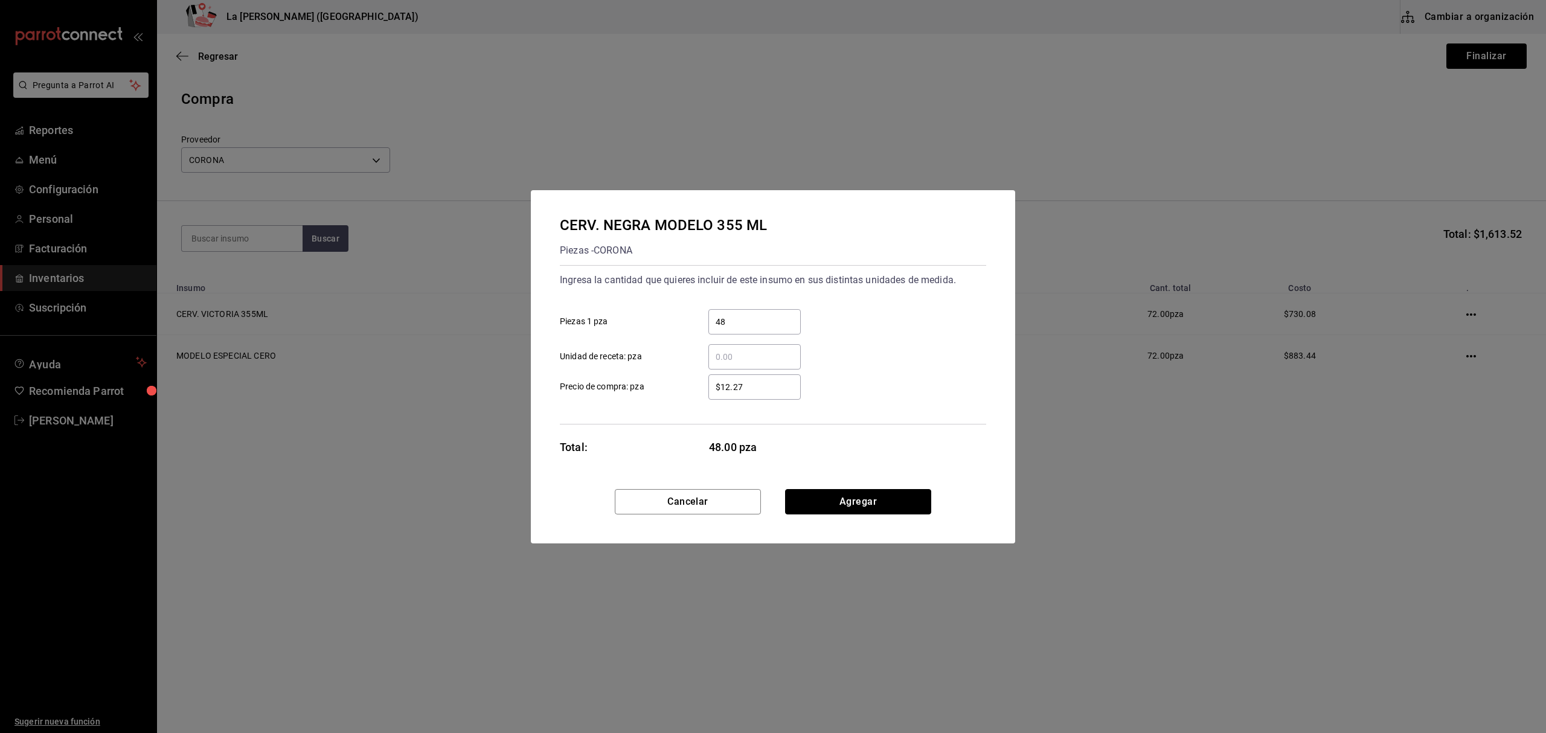
click button "Agregar" at bounding box center [858, 501] width 146 height 25
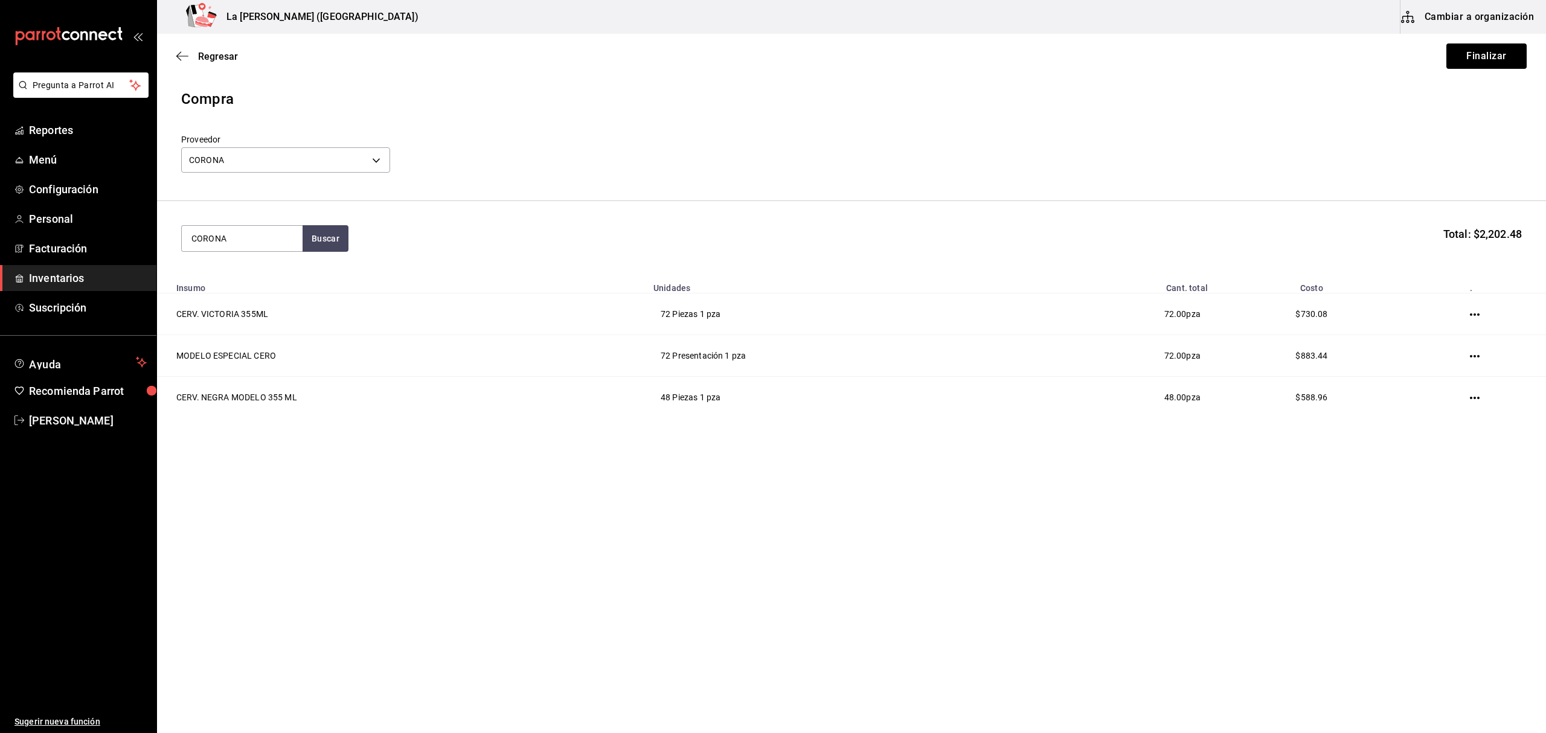
type input "CORONA"
click at [254, 339] on div "CERV. CORONA 355 ML" at bounding box center [241, 327] width 101 height 29
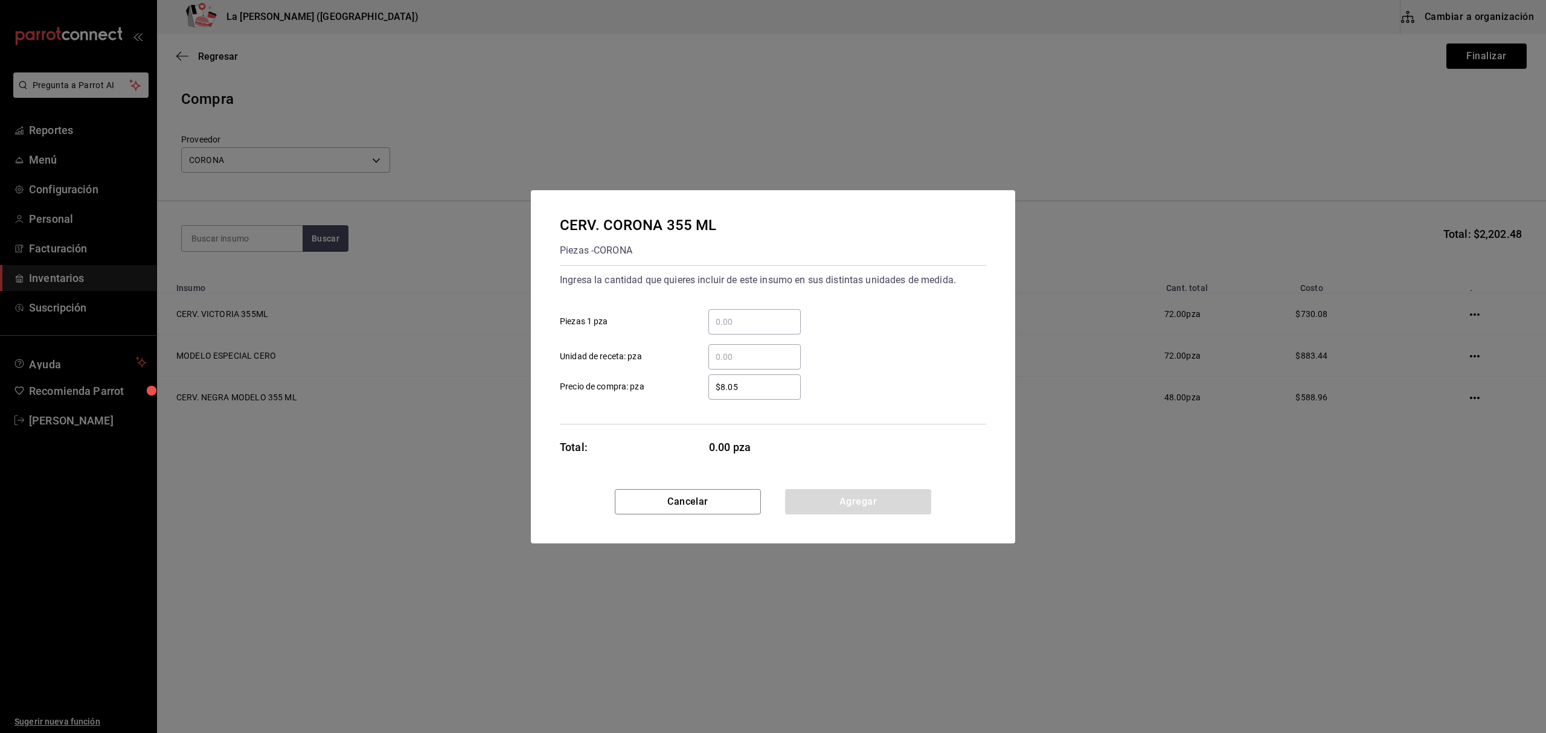
click at [751, 334] on div "​" at bounding box center [754, 321] width 92 height 25
click at [751, 329] on input "​ Piezas 1 pza" at bounding box center [754, 322] width 92 height 14
type input "24"
click at [761, 383] on input "$8.05" at bounding box center [754, 387] width 92 height 14
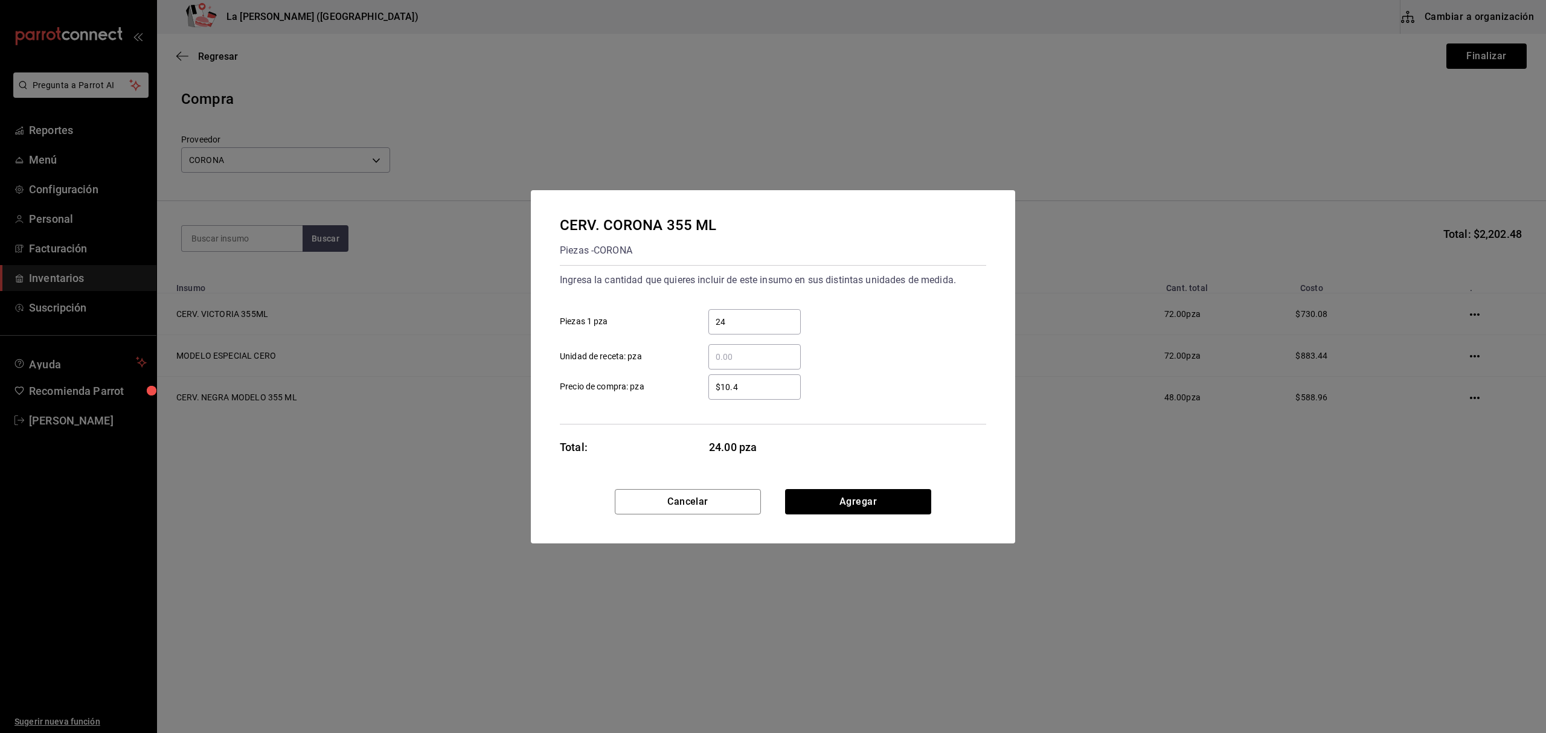
type input "$10.43"
click button "Agregar" at bounding box center [858, 501] width 146 height 25
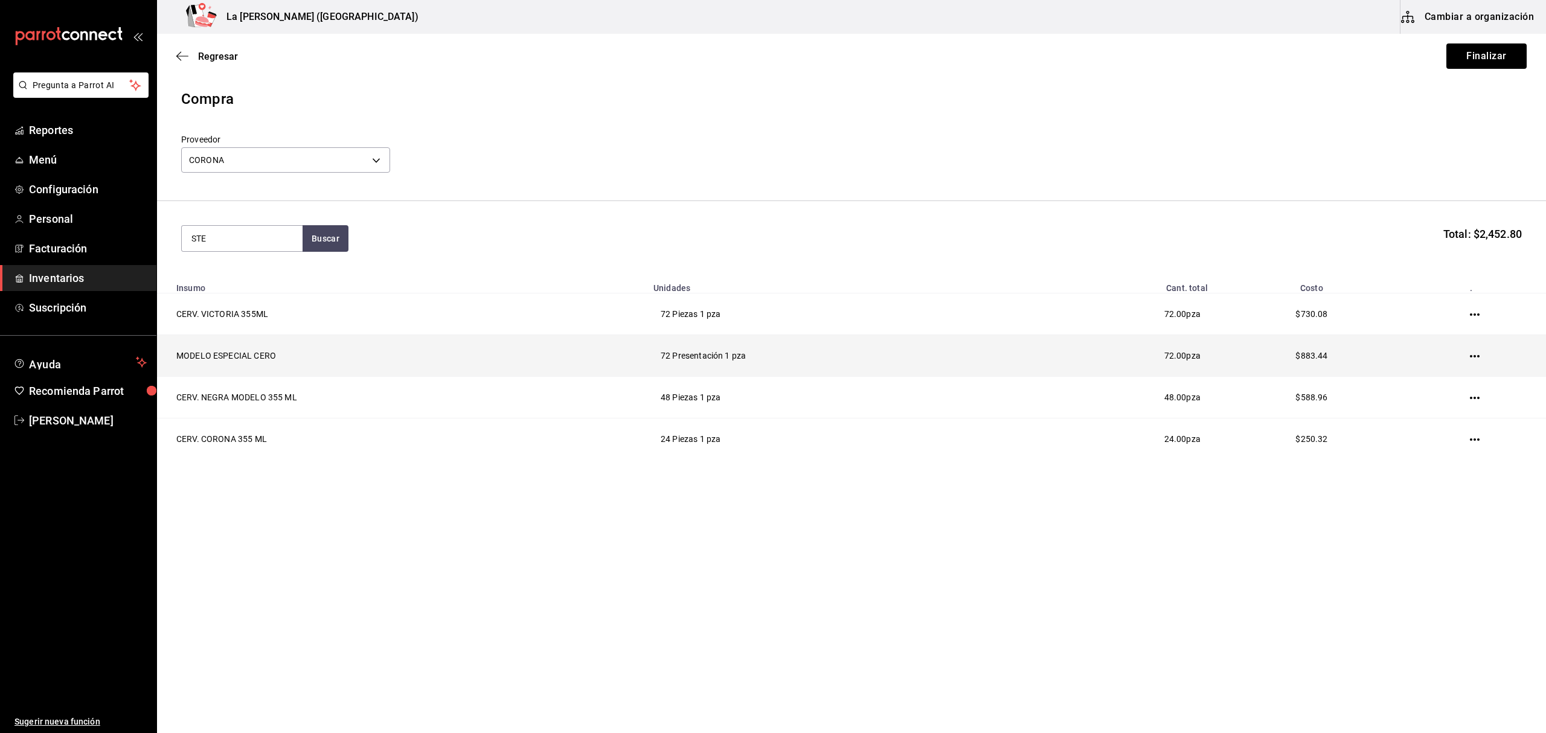
type input "STE"
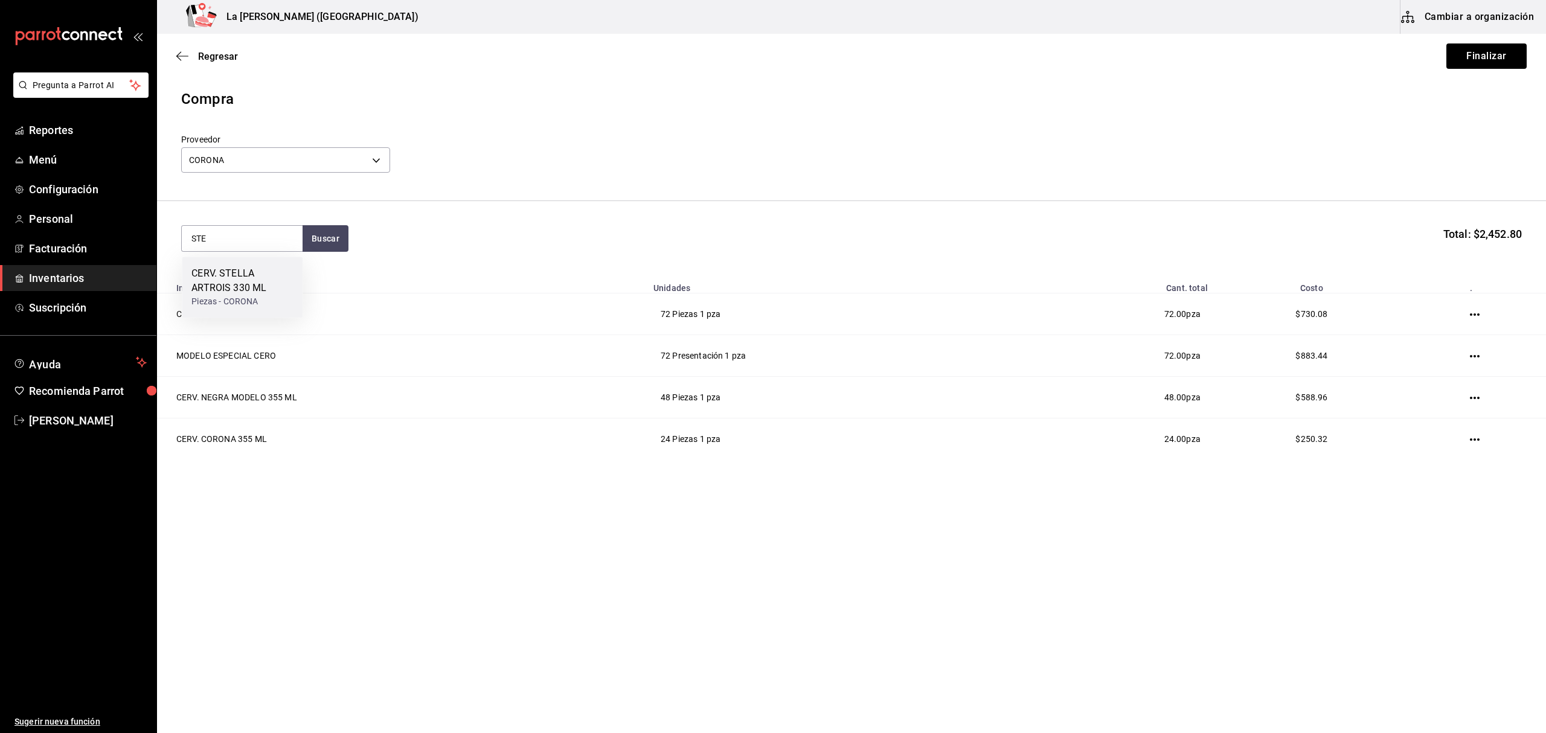
click at [279, 276] on div "CERV. STELLA ARTROIS 330 ML" at bounding box center [241, 280] width 101 height 29
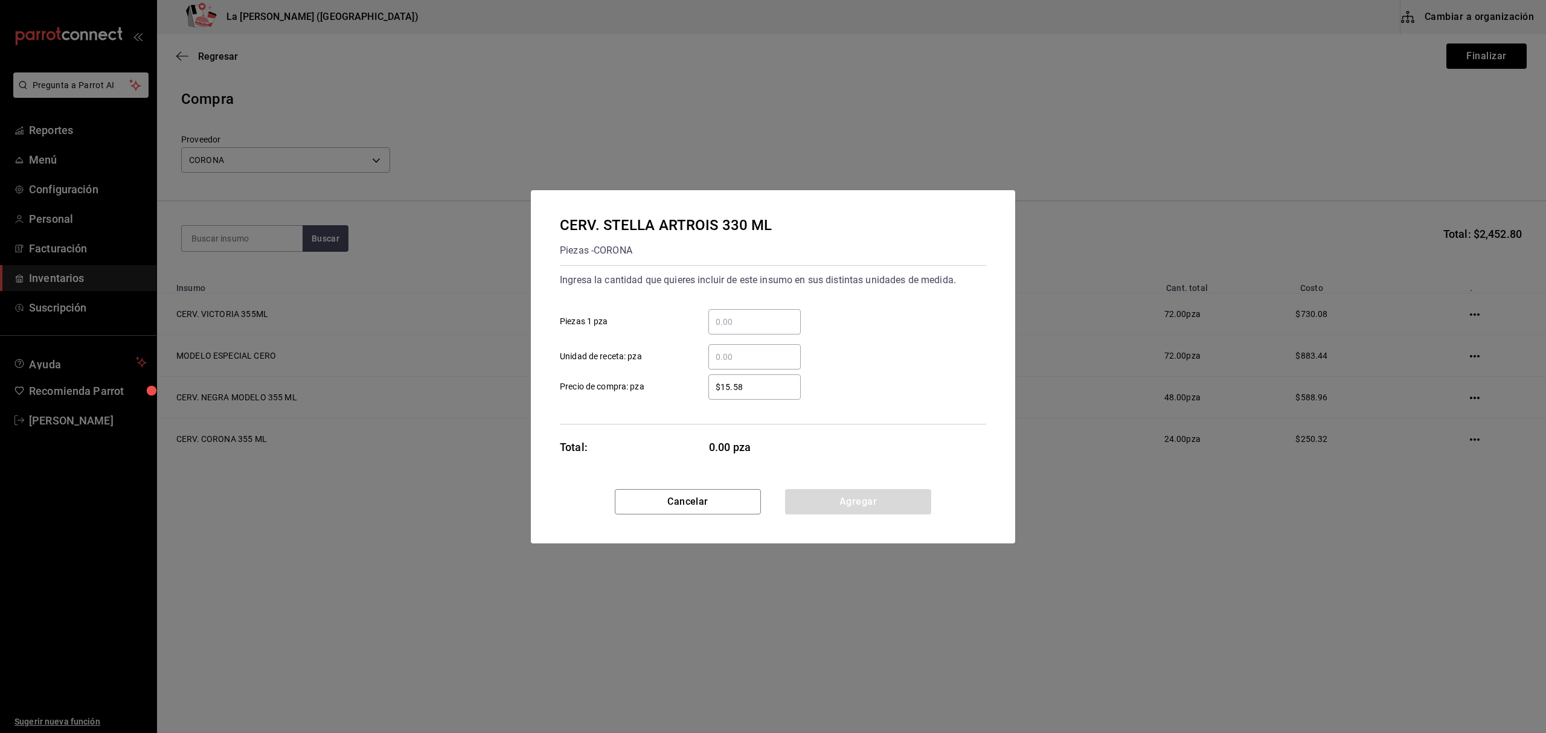
click at [764, 392] on input "$15.58" at bounding box center [754, 387] width 92 height 14
click at [763, 391] on input "$15.58" at bounding box center [754, 387] width 92 height 14
type input "$14.61"
click at [773, 325] on input "​ Piezas 1 pza" at bounding box center [754, 322] width 92 height 14
type input "48"
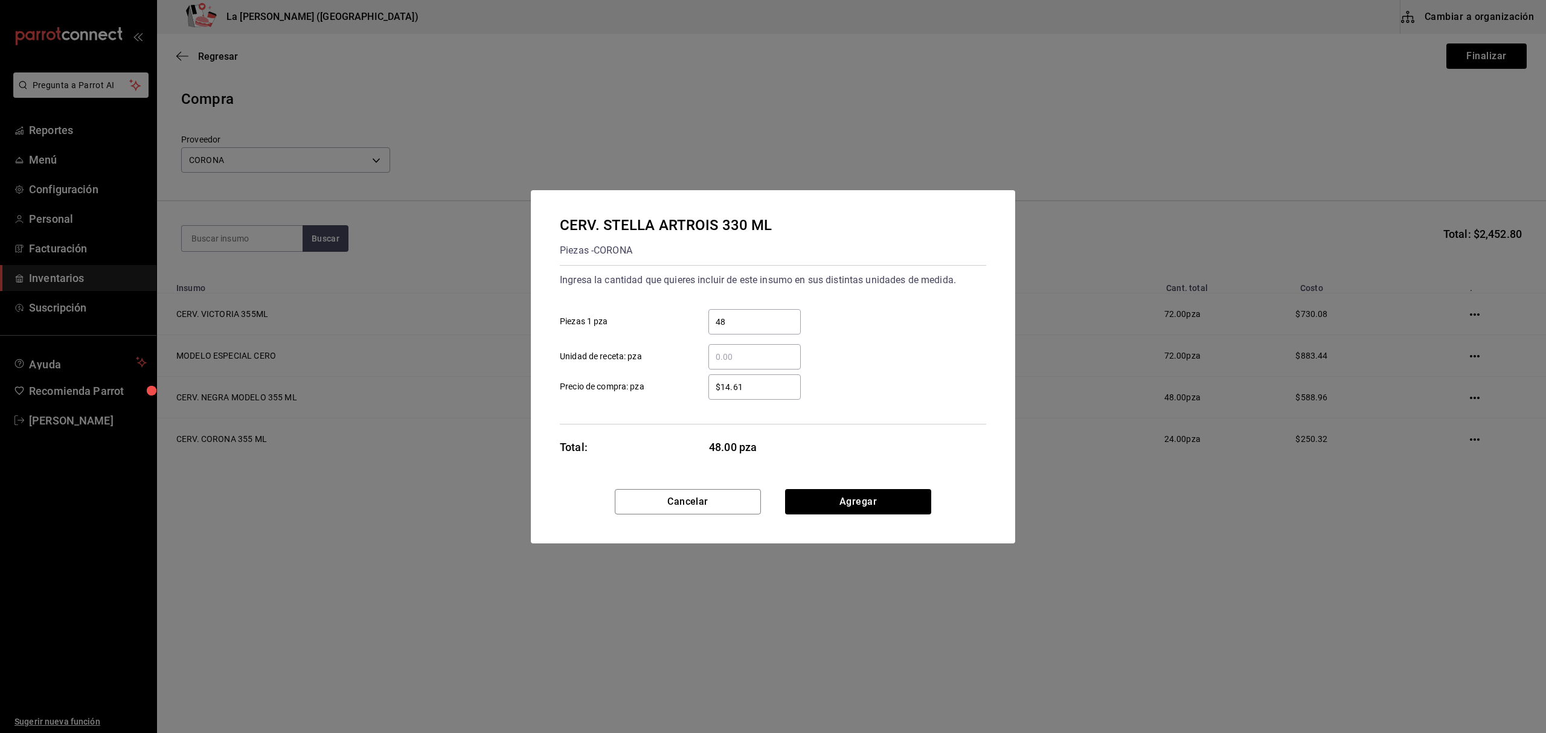
drag, startPoint x: 844, startPoint y: 299, endPoint x: 854, endPoint y: 373, distance: 73.8
click at [844, 300] on div "48 ​ Piezas 1 pza" at bounding box center [768, 316] width 436 height 35
click at [888, 494] on button "Agregar" at bounding box center [858, 501] width 146 height 25
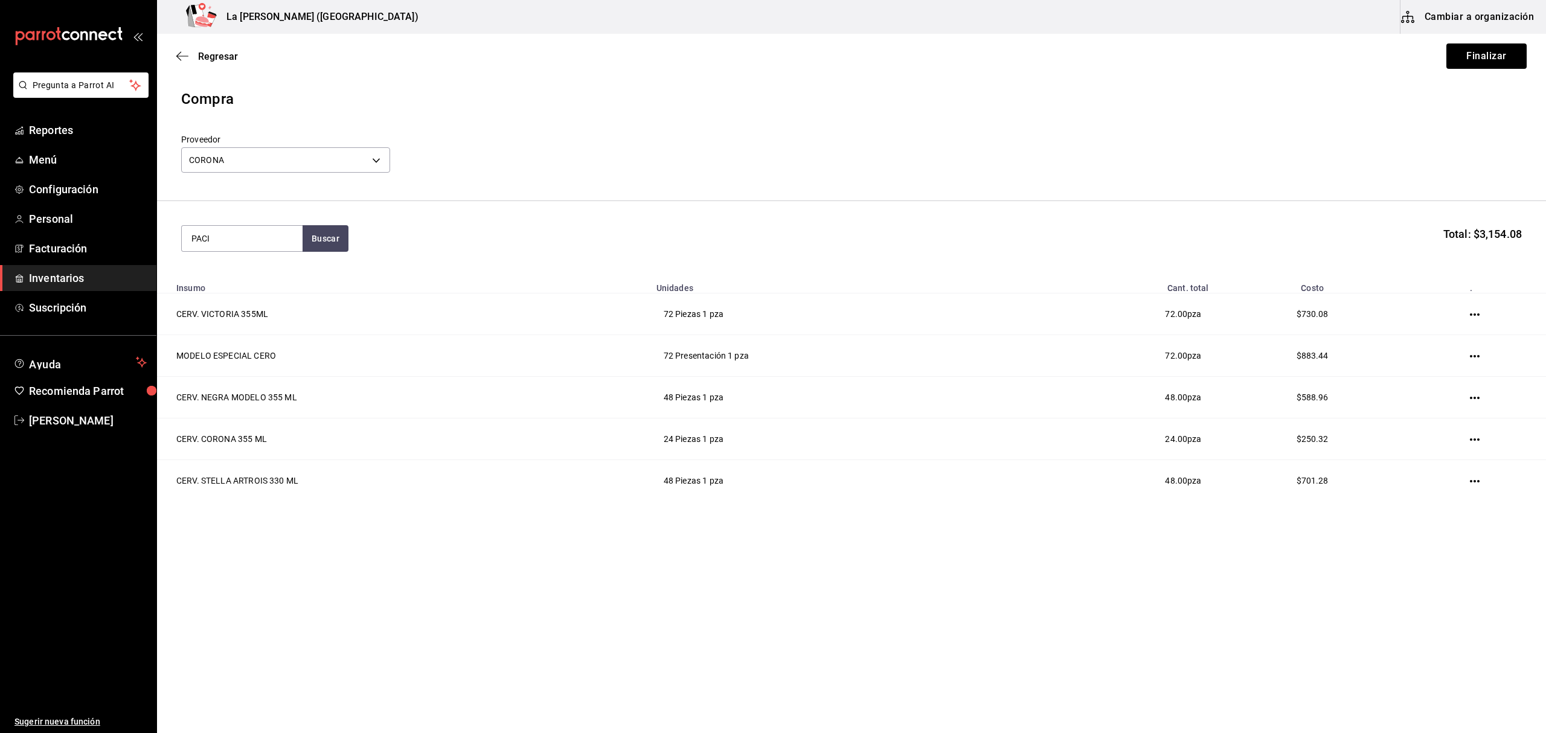
type input "PACI"
click at [243, 281] on div "CERV. PACIFICO 355 ML" at bounding box center [241, 280] width 101 height 29
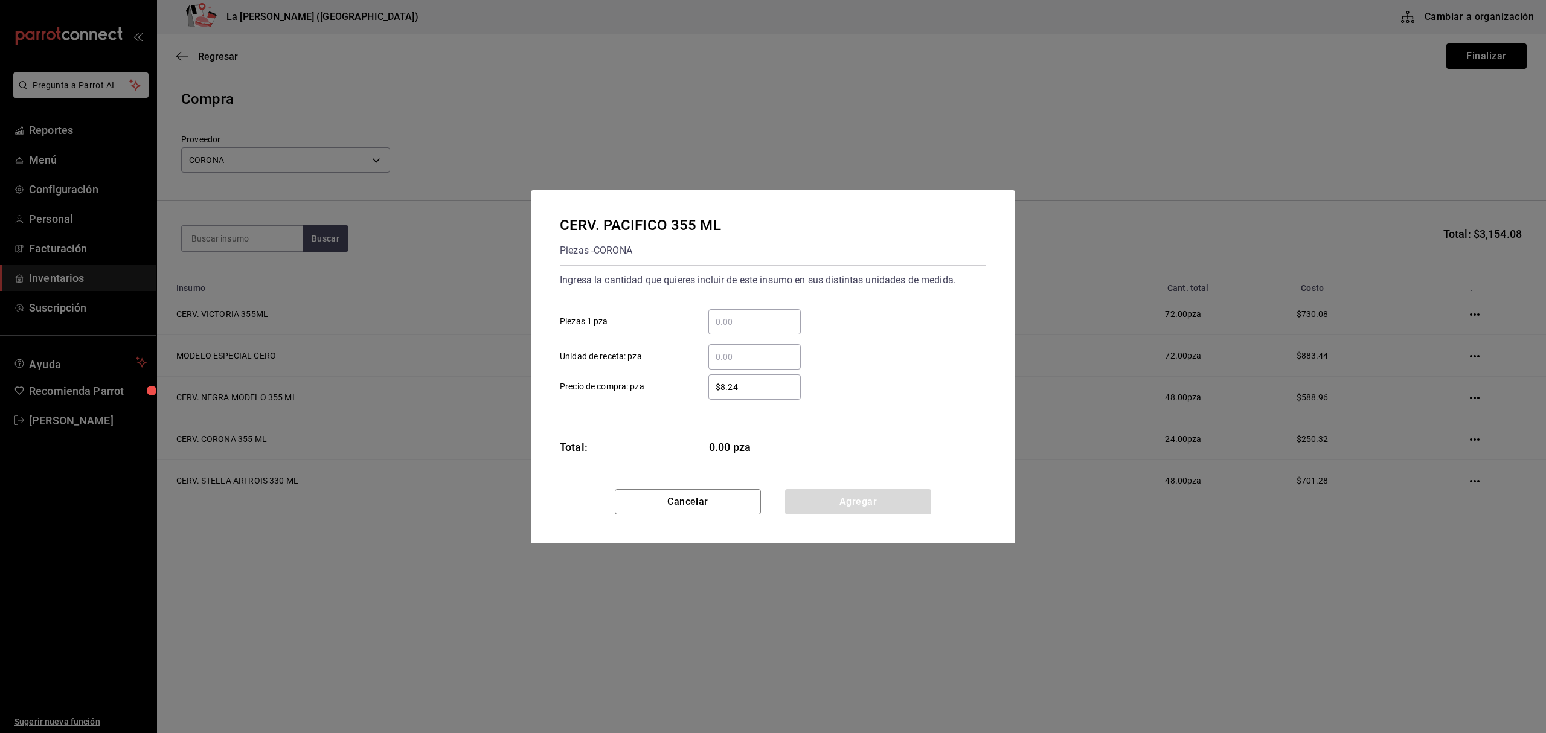
click at [766, 388] on input "$8.24" at bounding box center [754, 387] width 92 height 14
type input "$13.48"
click at [770, 327] on input "​ Piezas 1 pza" at bounding box center [754, 322] width 92 height 14
type input "72"
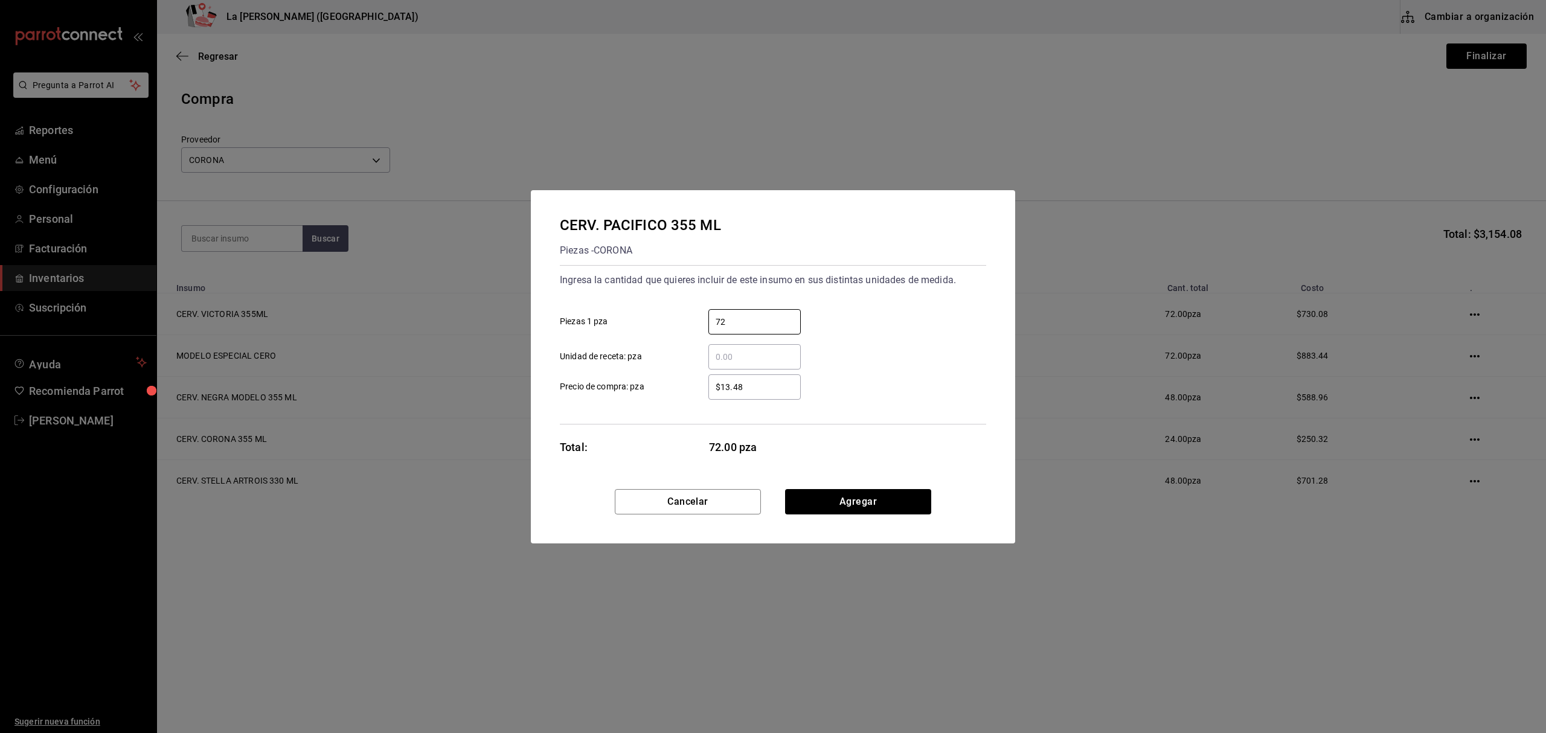
click at [858, 286] on div "Ingresa la cantidad que quieres incluir de este insumo en sus distintas unidade…" at bounding box center [773, 280] width 426 height 19
click at [860, 505] on button "Agregar" at bounding box center [858, 501] width 146 height 25
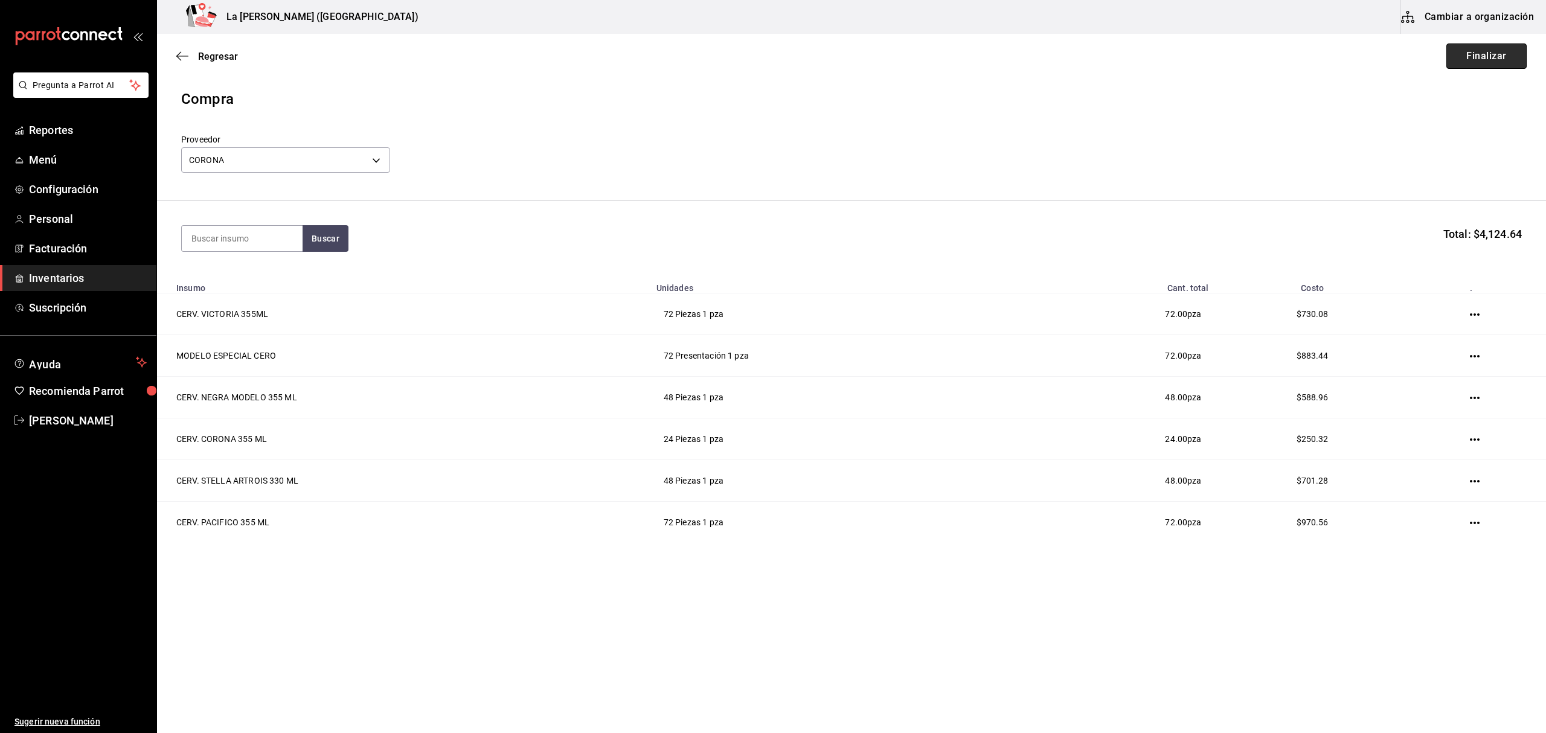
click at [1503, 53] on button "Finalizar" at bounding box center [1486, 55] width 80 height 25
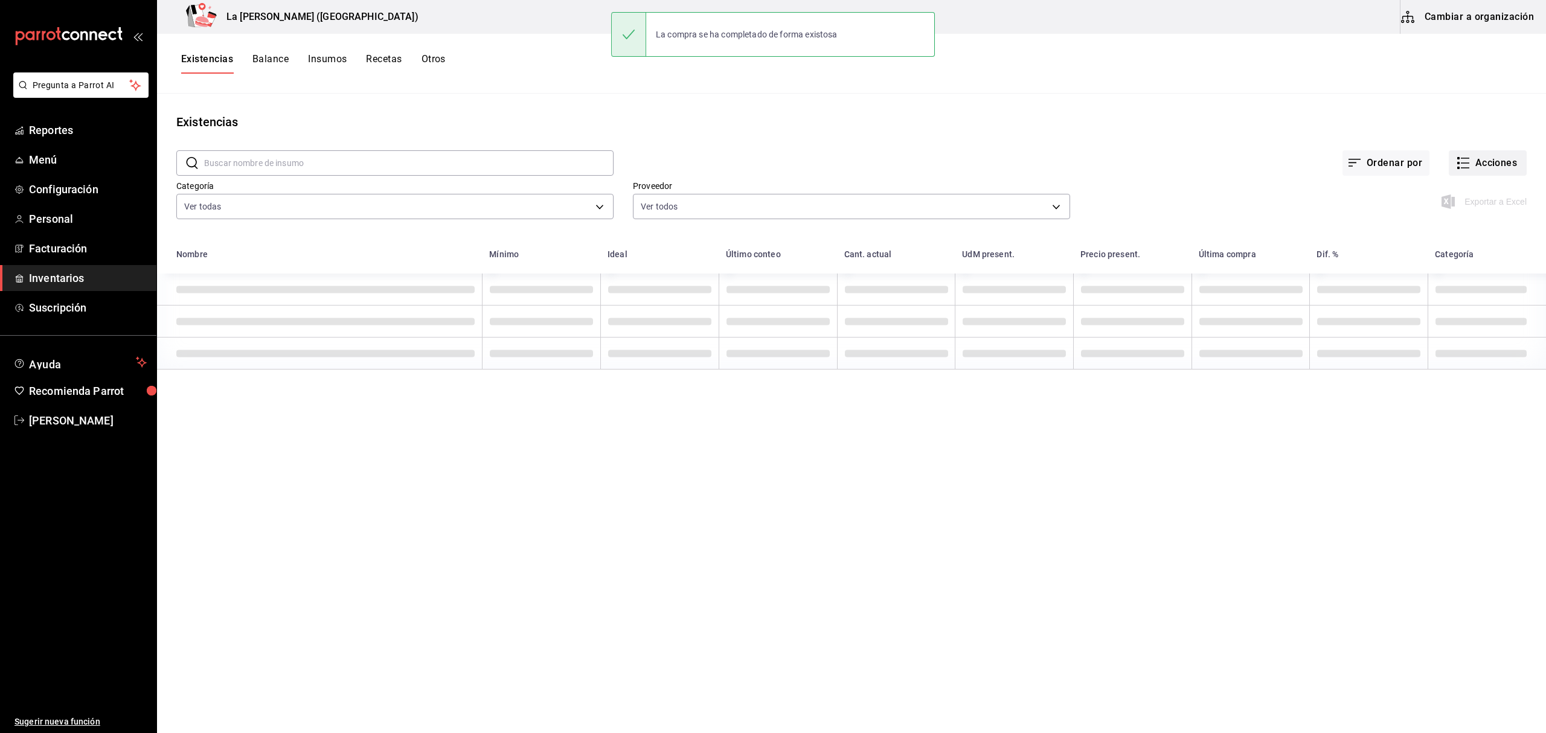
click at [1479, 175] on button "Acciones" at bounding box center [1488, 162] width 78 height 25
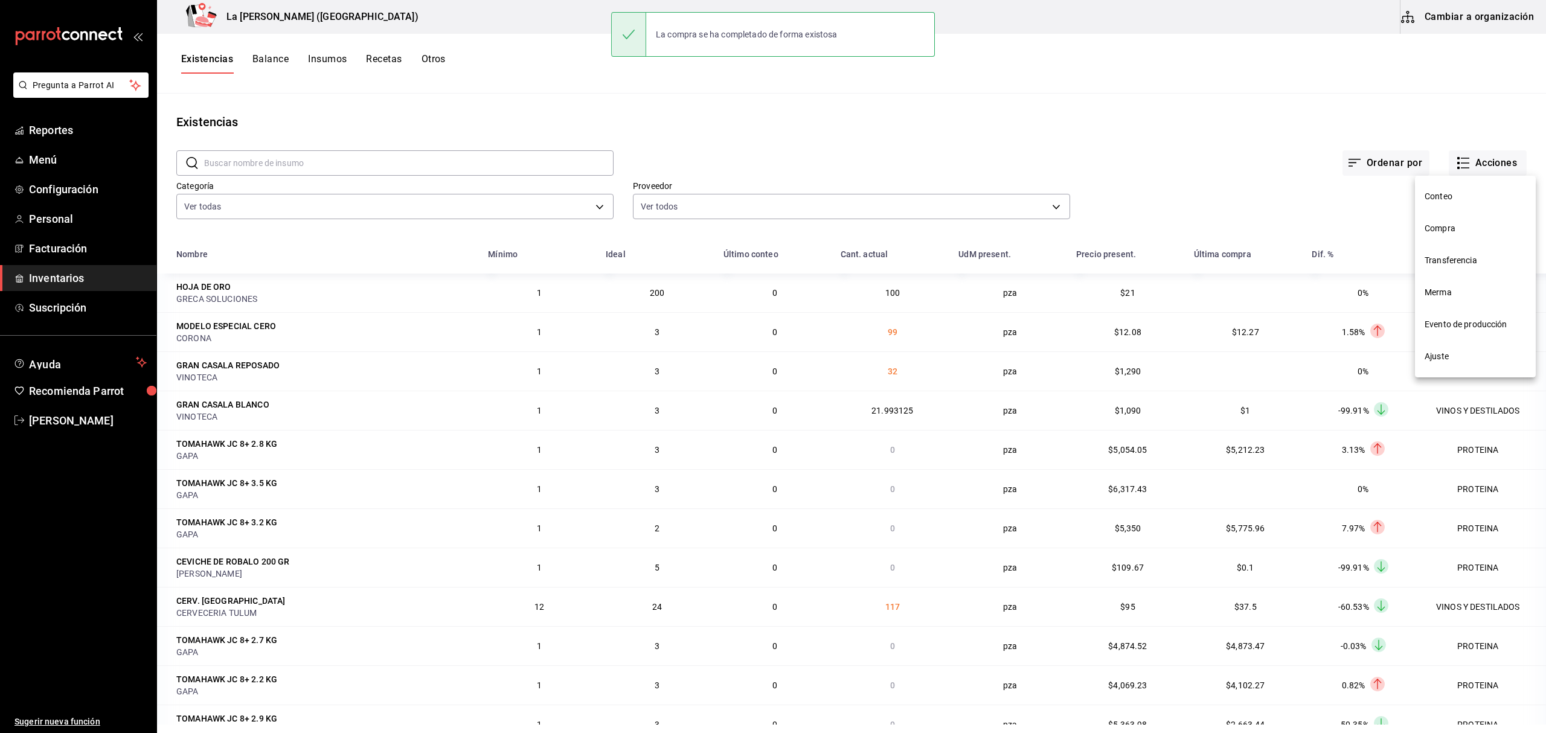
click at [1454, 230] on span "Compra" at bounding box center [1474, 228] width 101 height 13
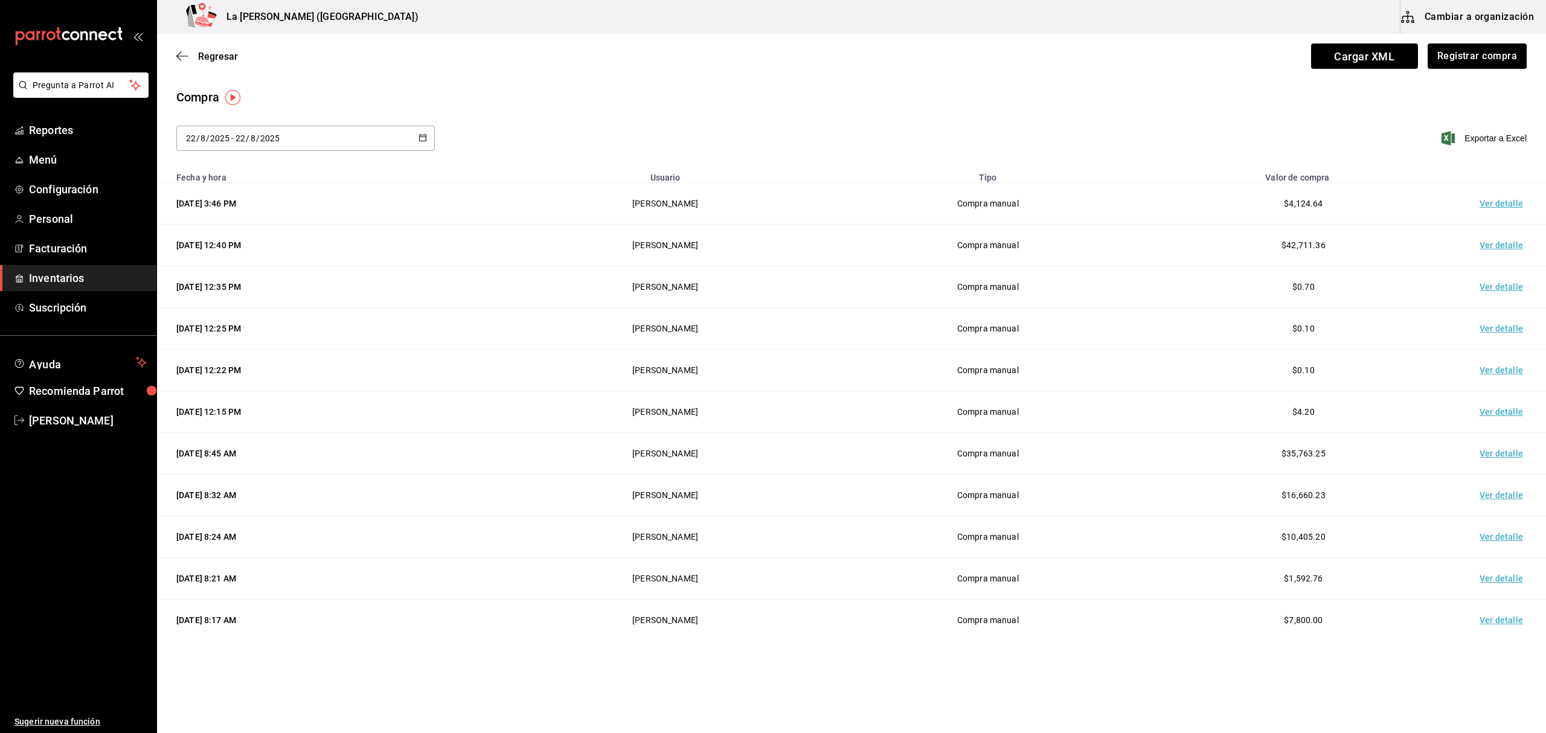
click at [1490, 203] on td "Ver detalle" at bounding box center [1503, 204] width 85 height 42
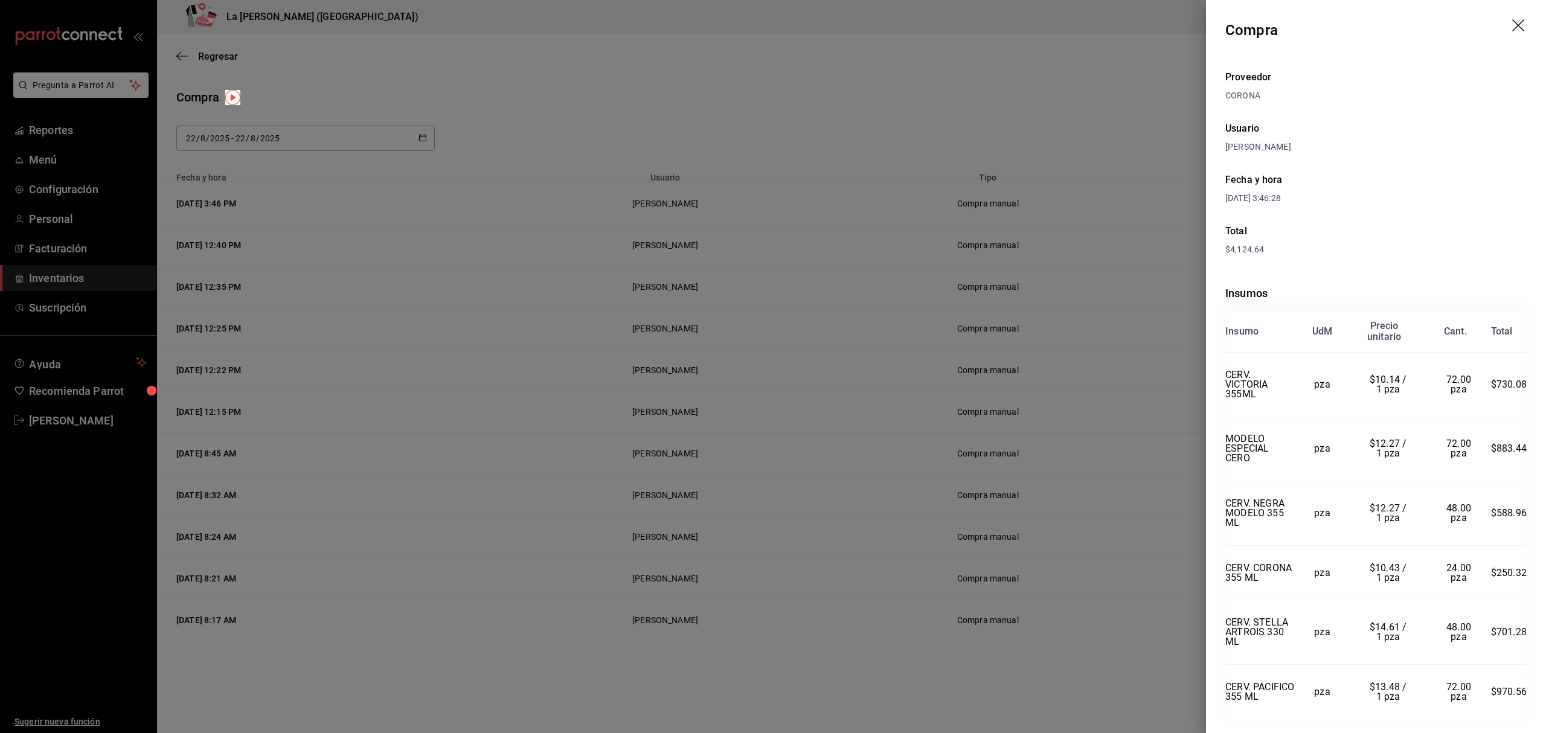
click at [1512, 27] on icon "drag" at bounding box center [1519, 26] width 14 height 14
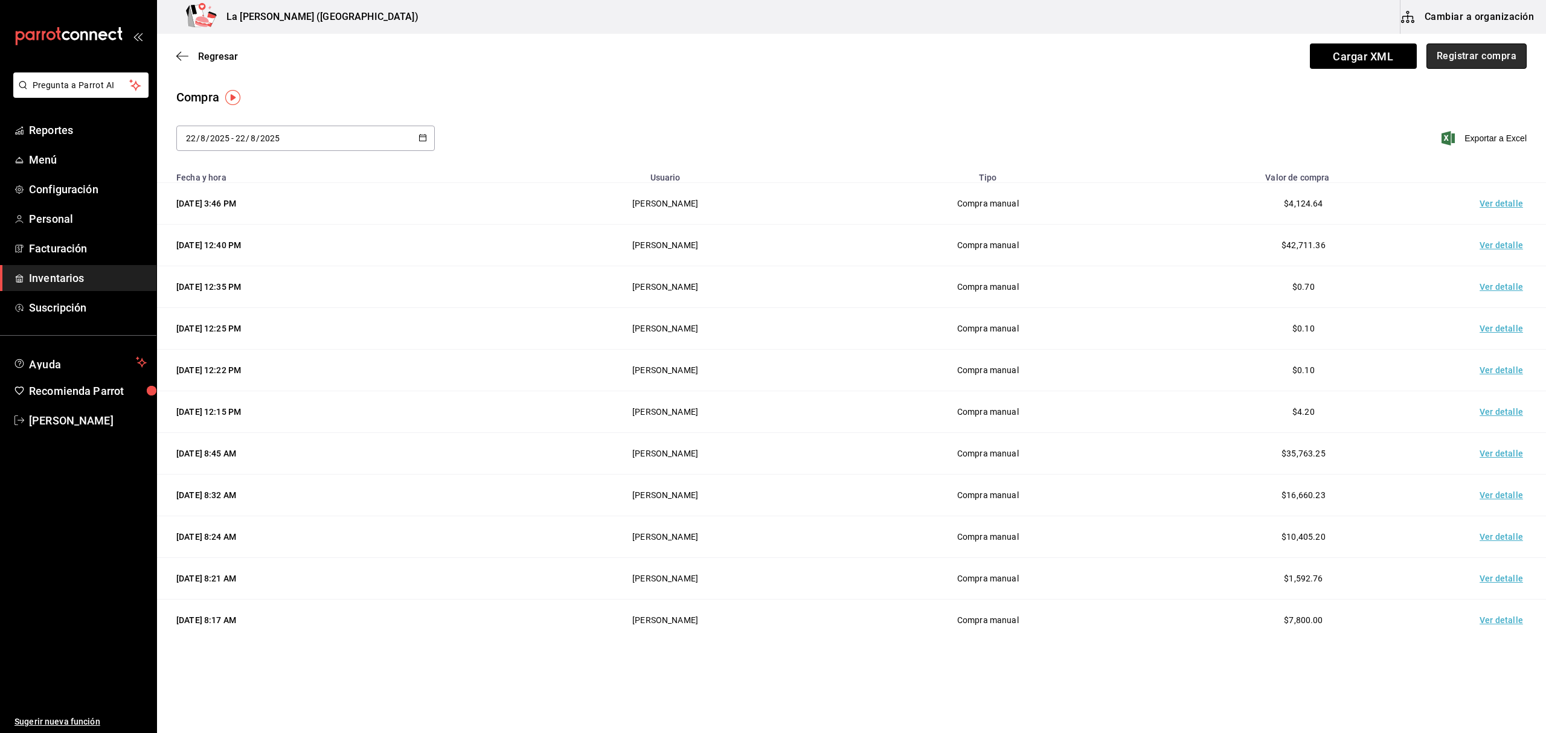
click at [1488, 59] on button "Registrar compra" at bounding box center [1476, 55] width 100 height 25
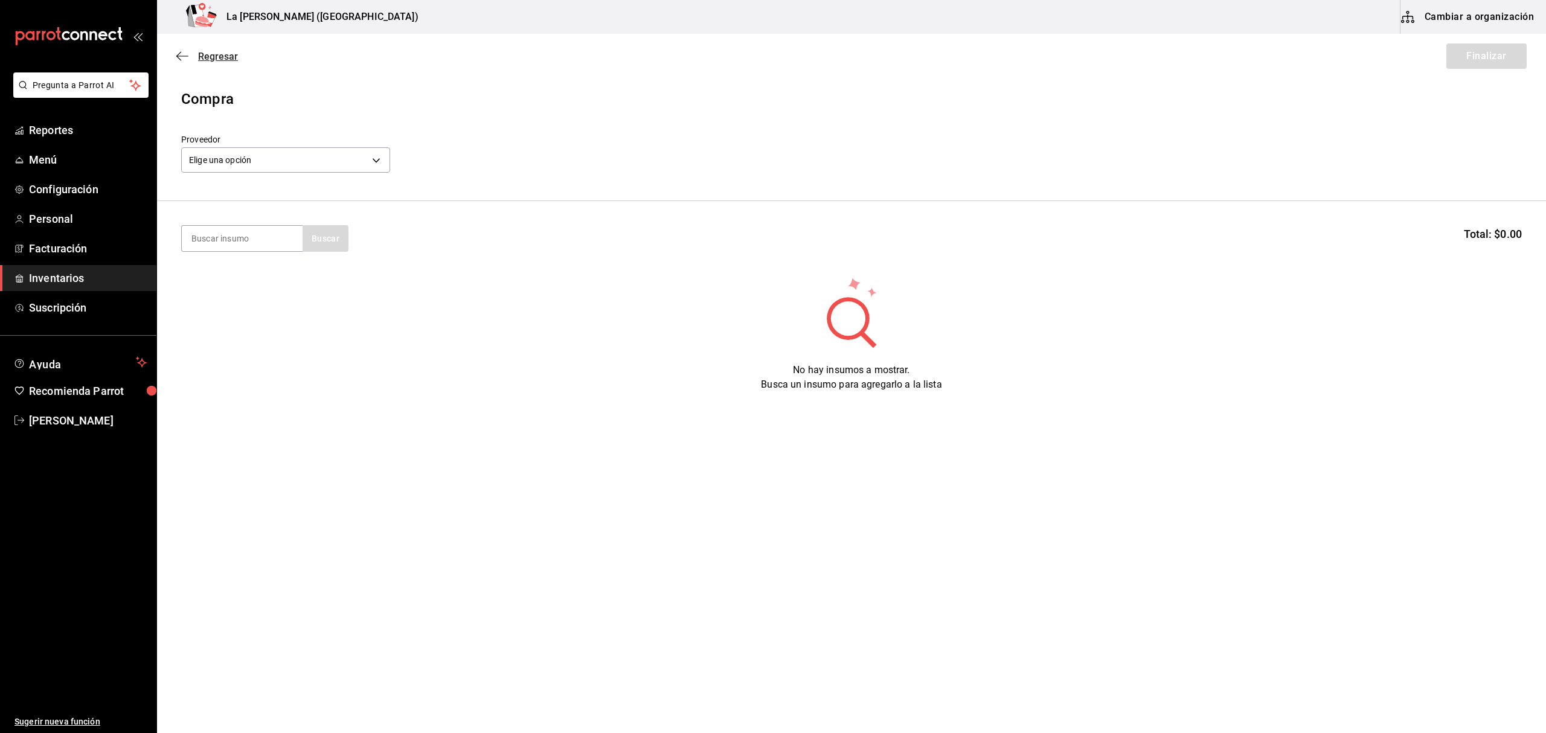
click at [226, 56] on span "Regresar" at bounding box center [218, 56] width 40 height 11
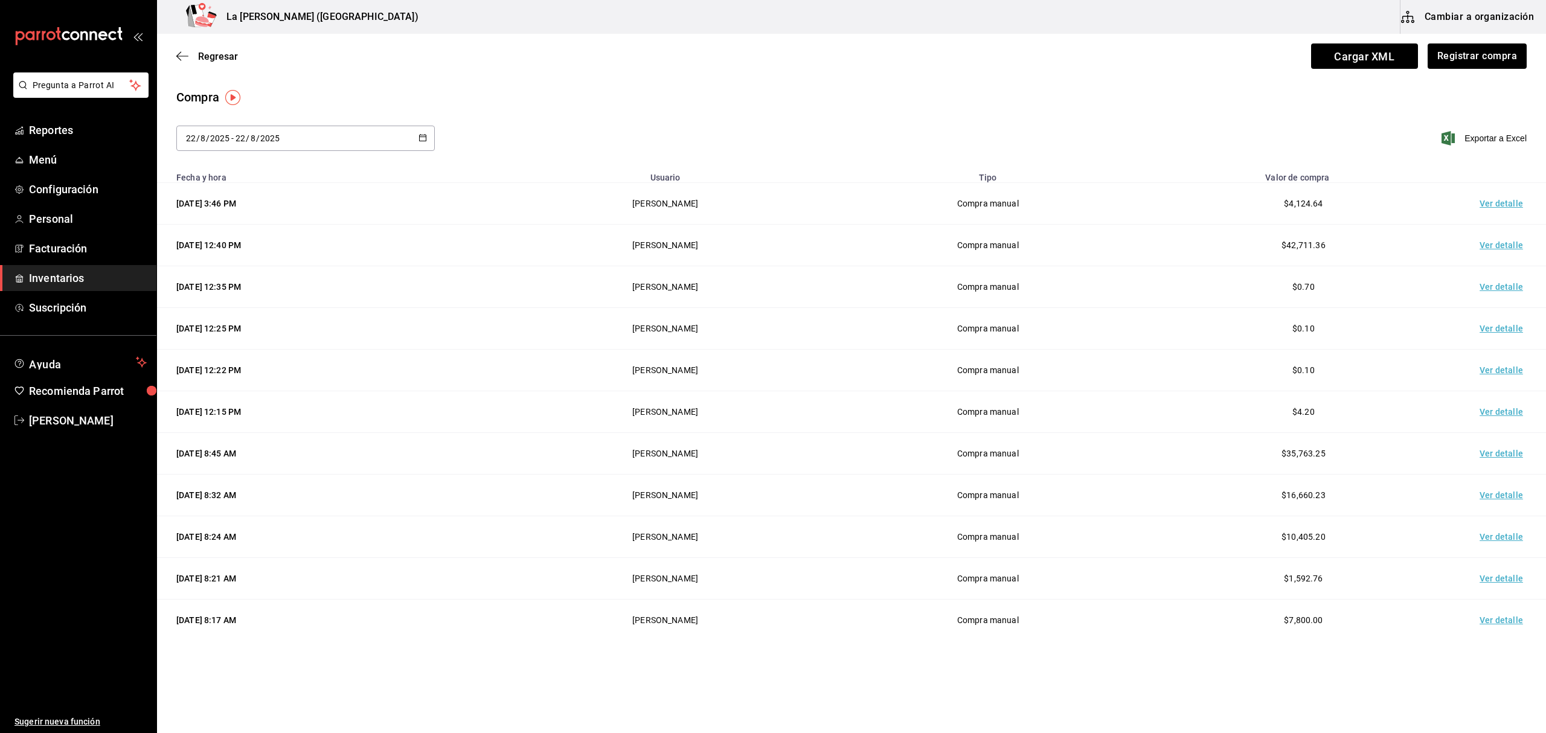
click at [50, 289] on link "Inventarios" at bounding box center [78, 278] width 156 height 26
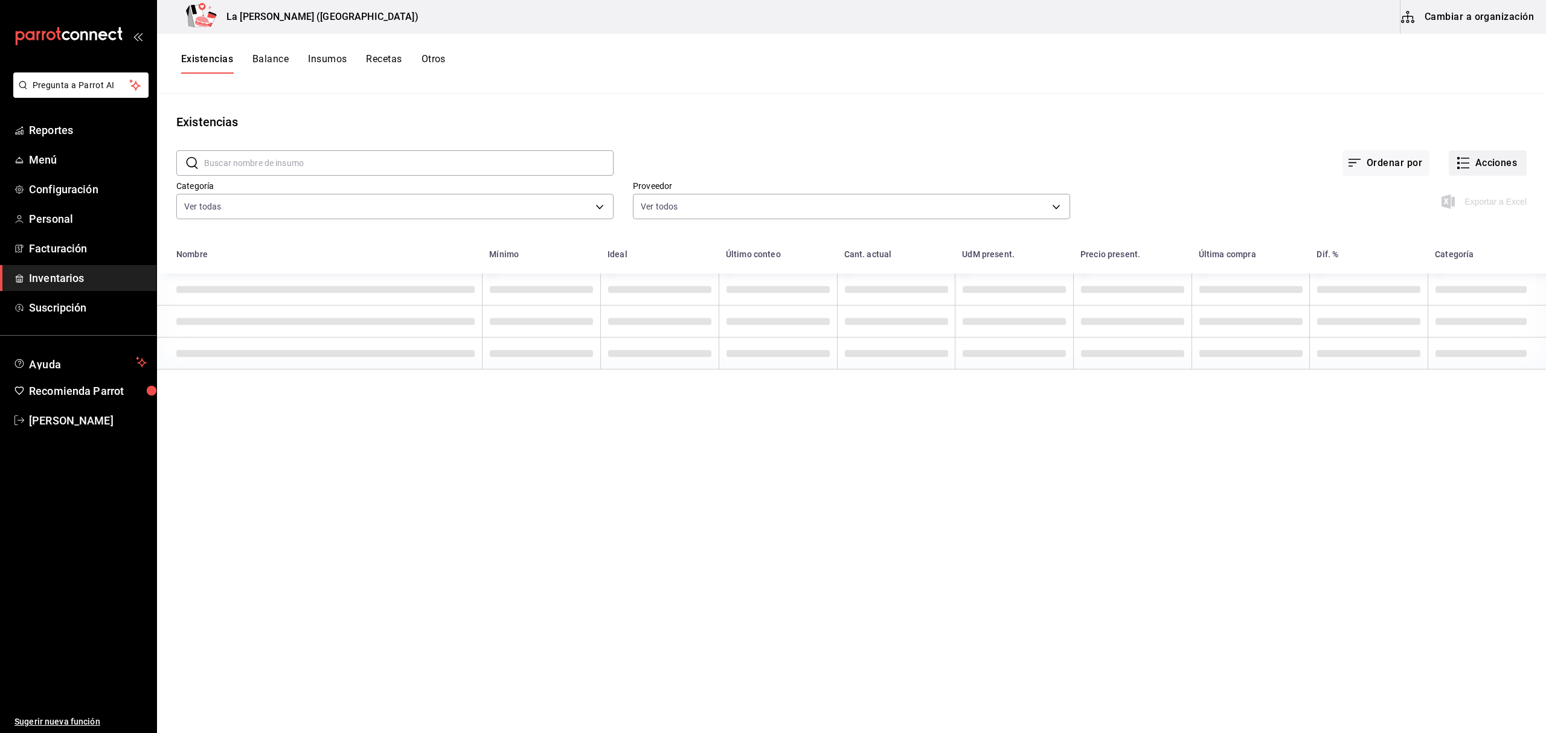
click at [1485, 165] on button "Acciones" at bounding box center [1488, 162] width 78 height 25
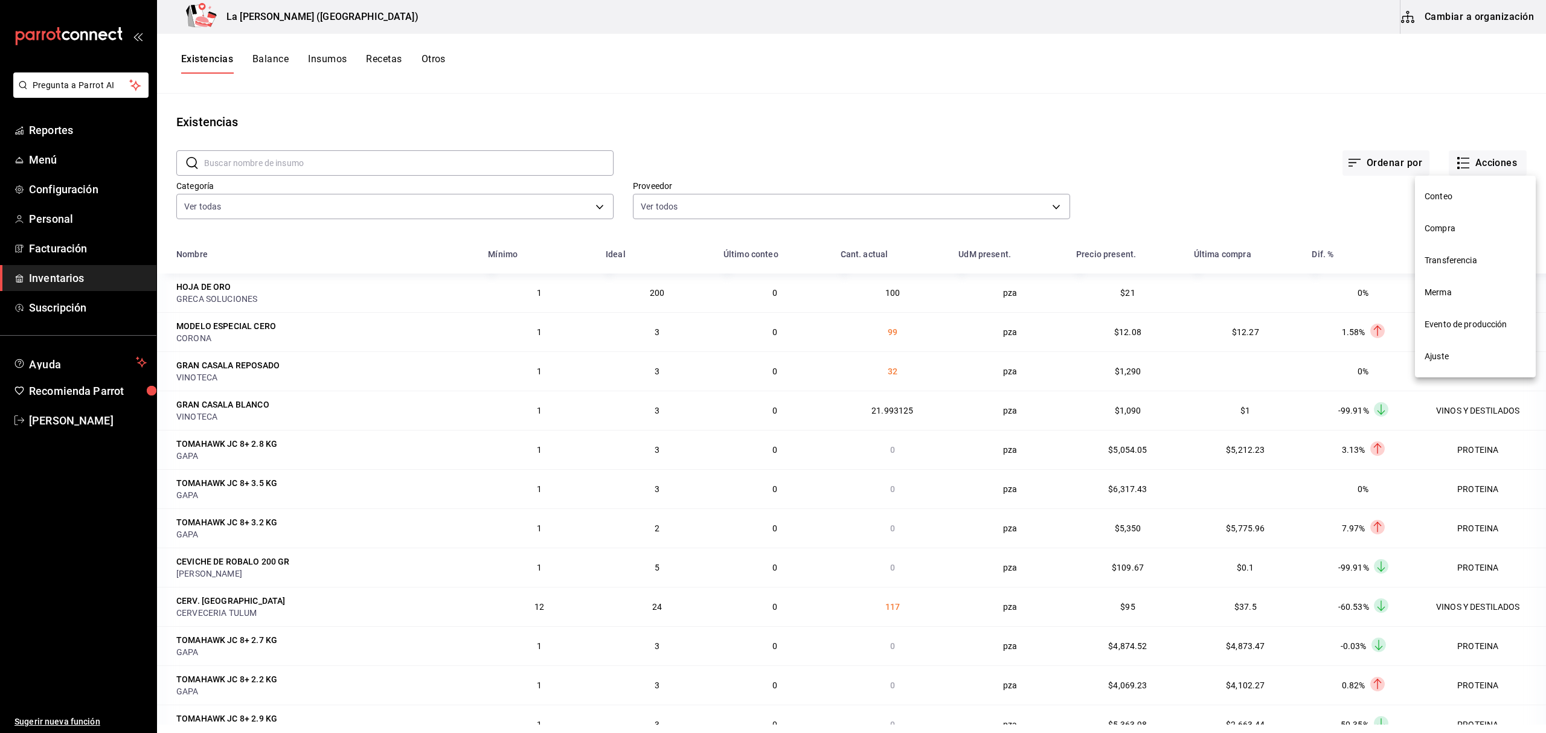
click at [1450, 289] on span "Merma" at bounding box center [1474, 292] width 101 height 13
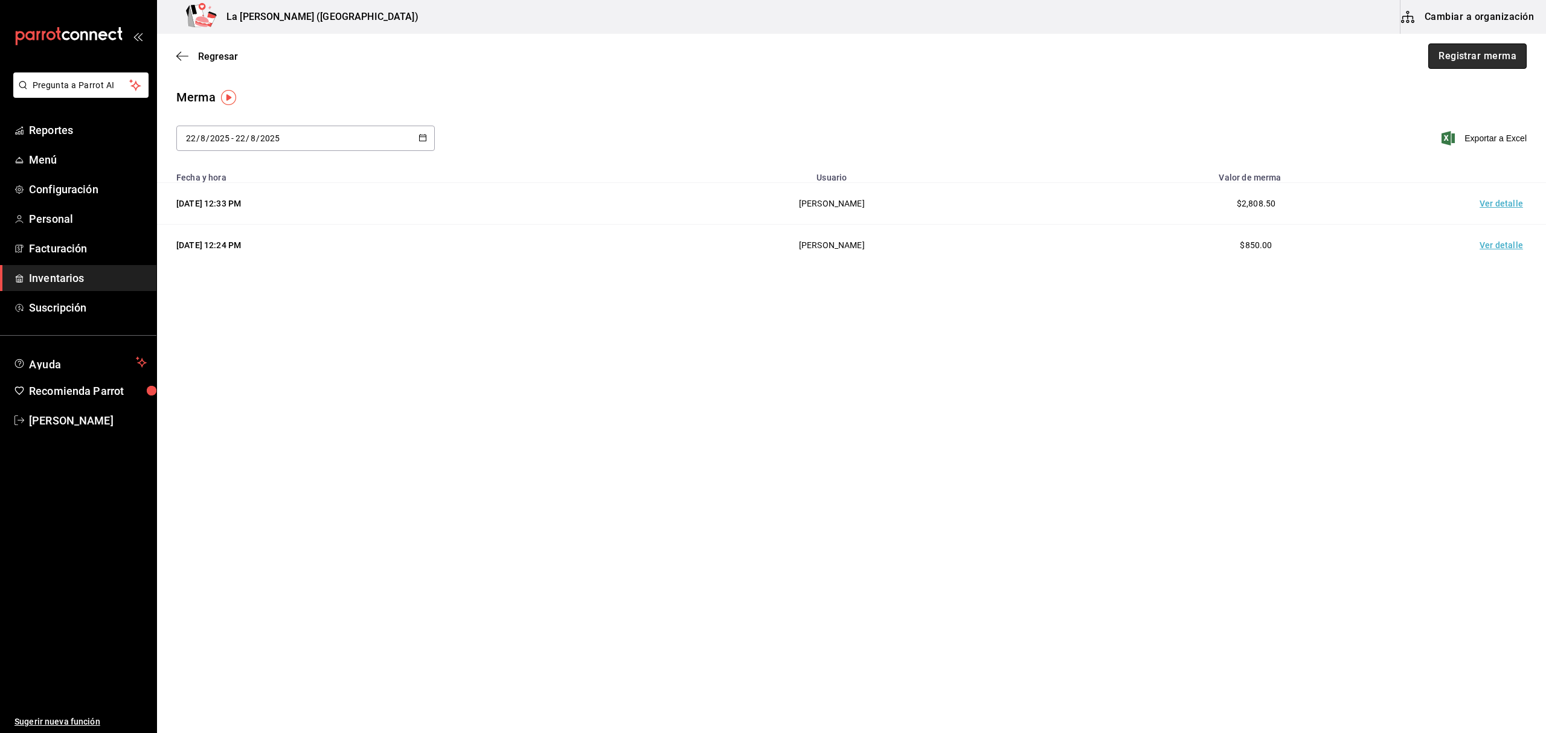
click at [1481, 57] on button "Registrar merma" at bounding box center [1477, 55] width 98 height 25
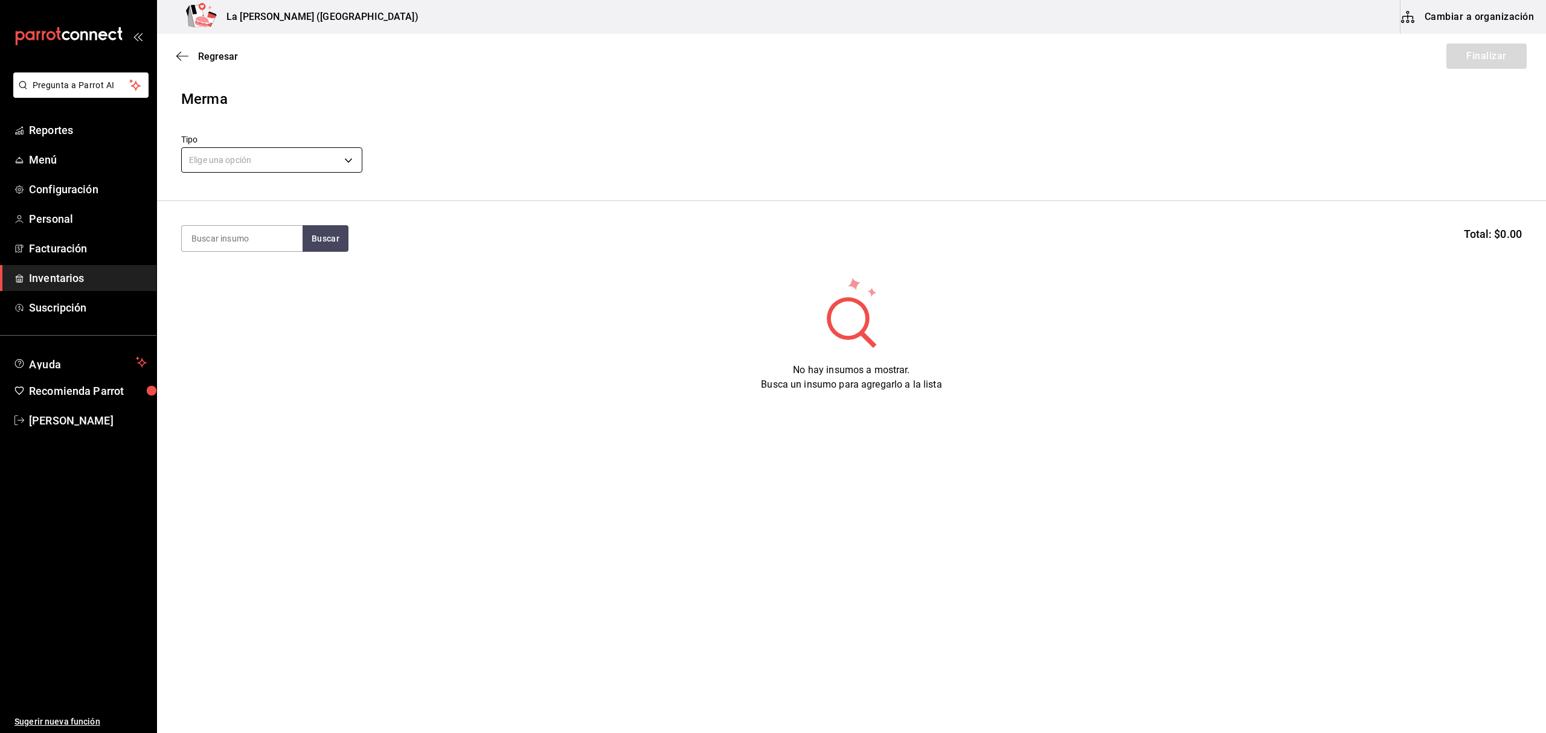
click at [235, 165] on body "Pregunta a Parrot AI Reportes Menú Configuración Personal Facturación Inventari…" at bounding box center [773, 332] width 1546 height 665
click at [209, 237] on li "Error" at bounding box center [272, 238] width 180 height 20
type input "ERROR"
click at [229, 230] on input at bounding box center [242, 238] width 121 height 25
type input "VICTORI"
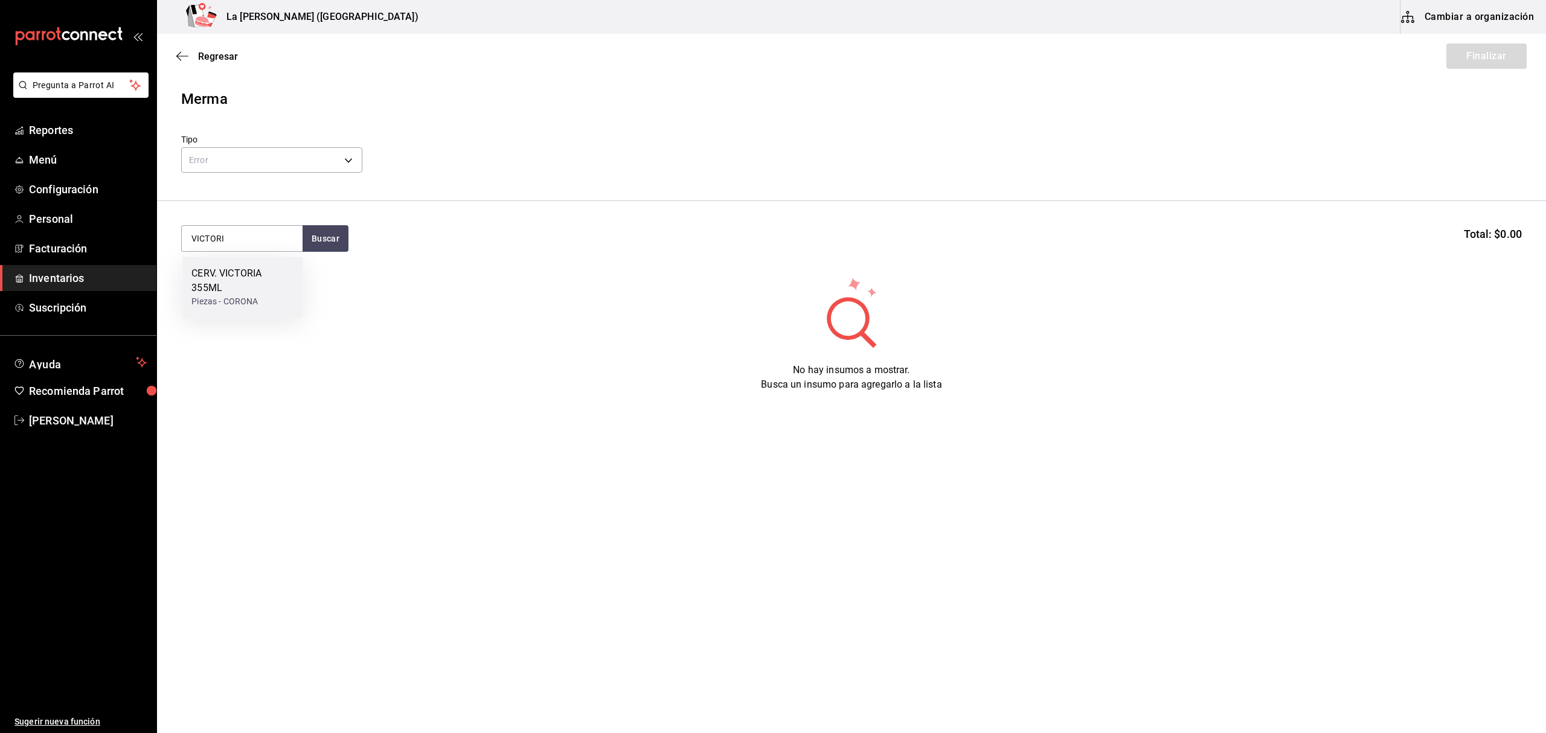
click at [246, 272] on div "CERV. VICTORIA 355ML" at bounding box center [241, 280] width 101 height 29
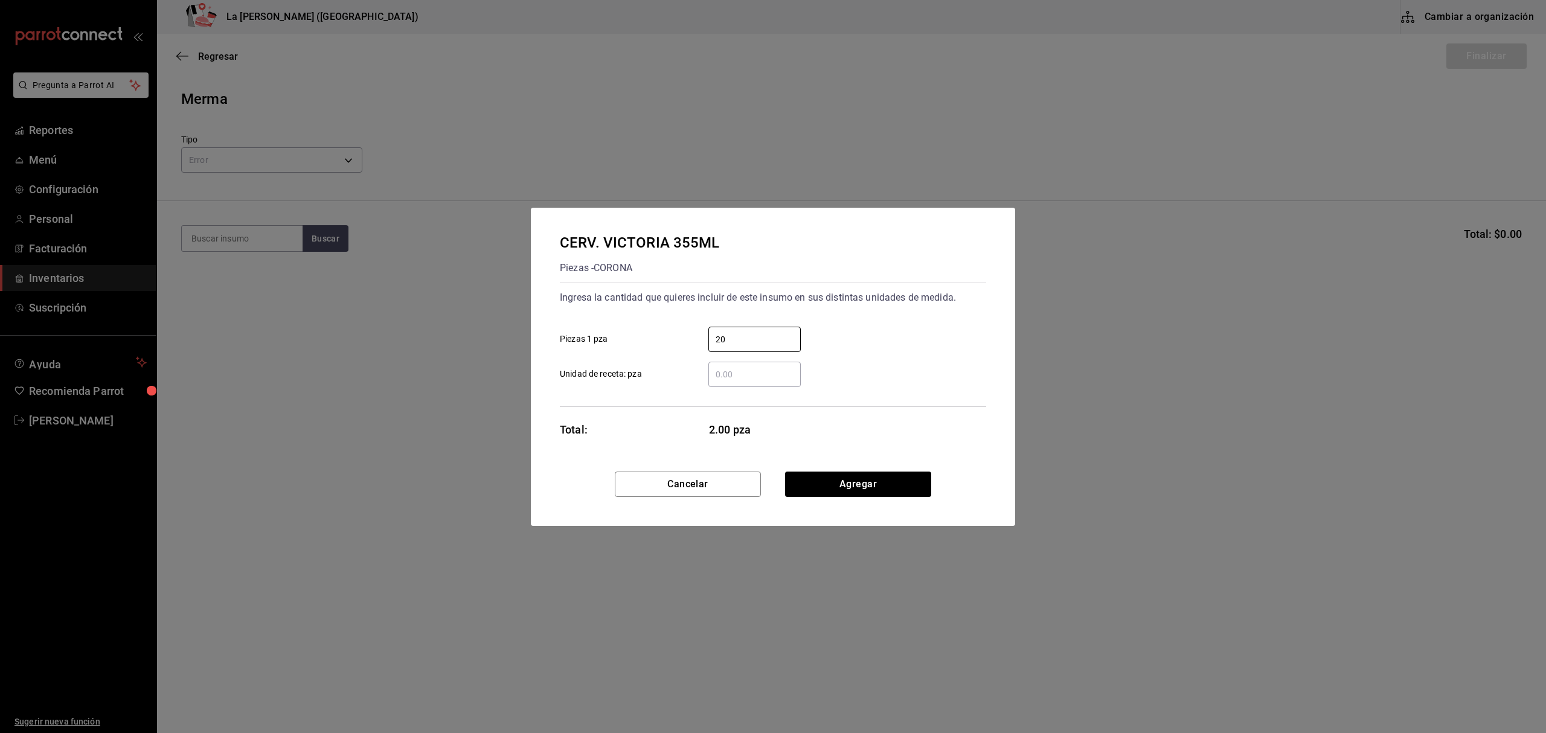
type input "20"
click button "Agregar" at bounding box center [858, 484] width 146 height 25
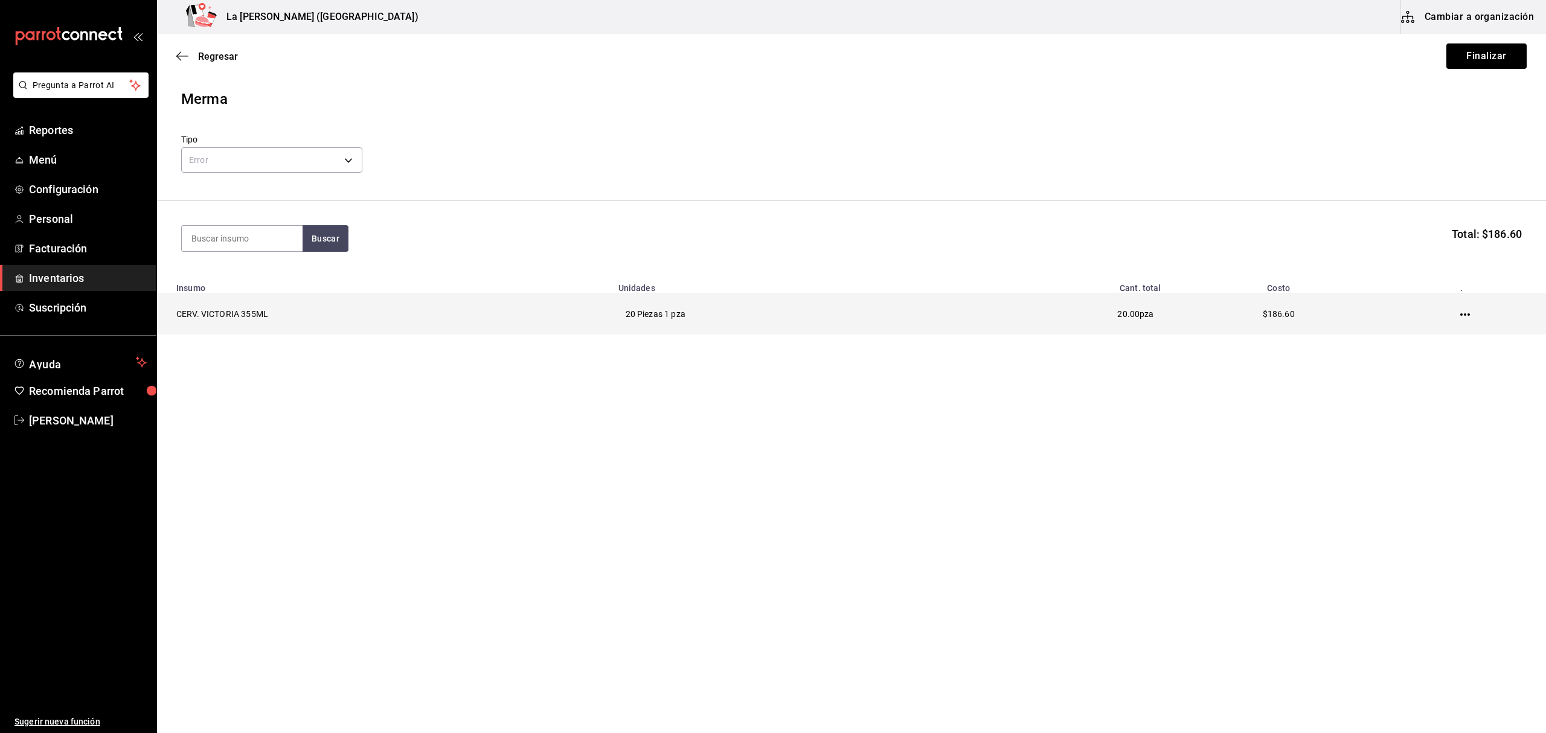
click at [1468, 313] on icon "button" at bounding box center [1465, 315] width 10 height 10
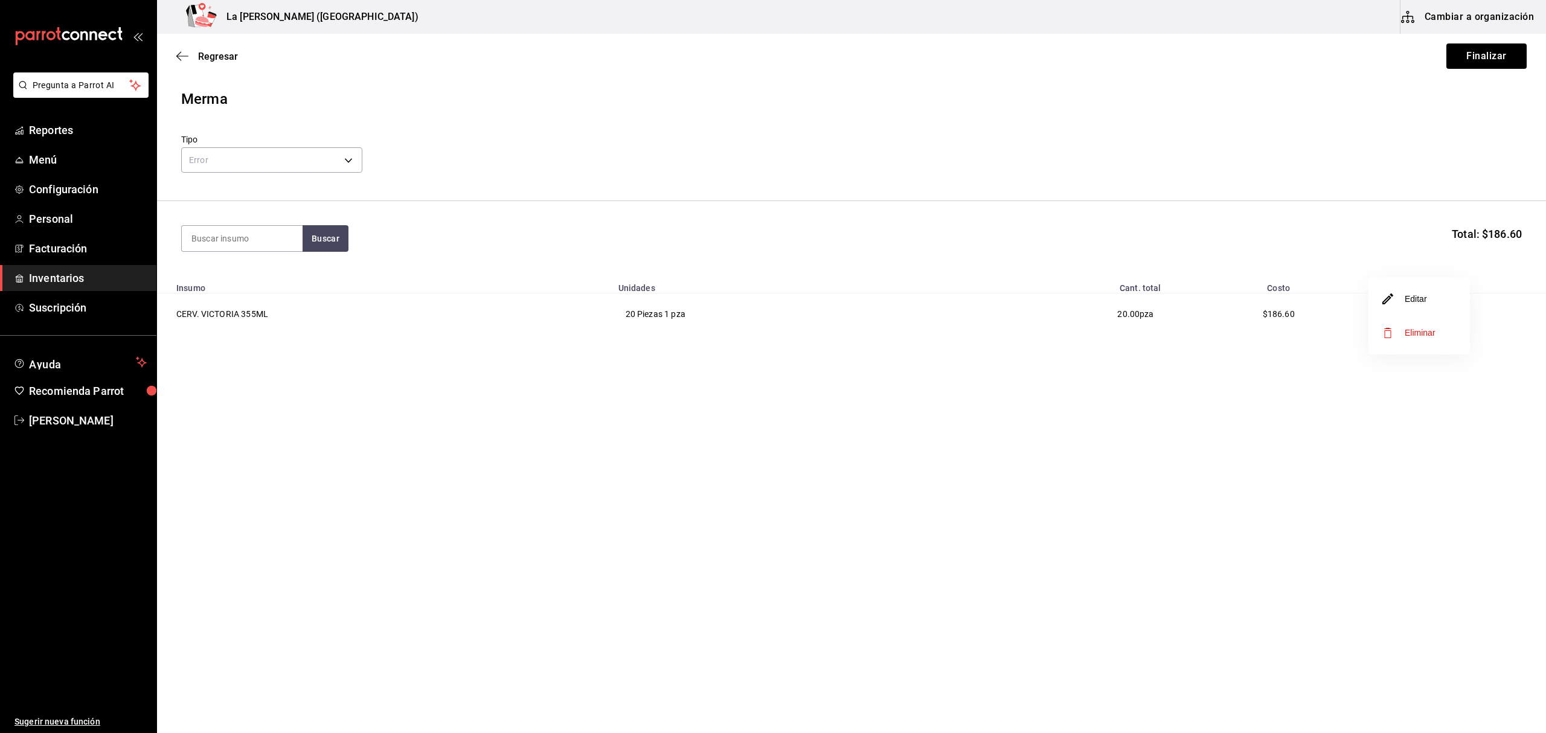
click at [1435, 293] on li "Editar" at bounding box center [1418, 299] width 101 height 34
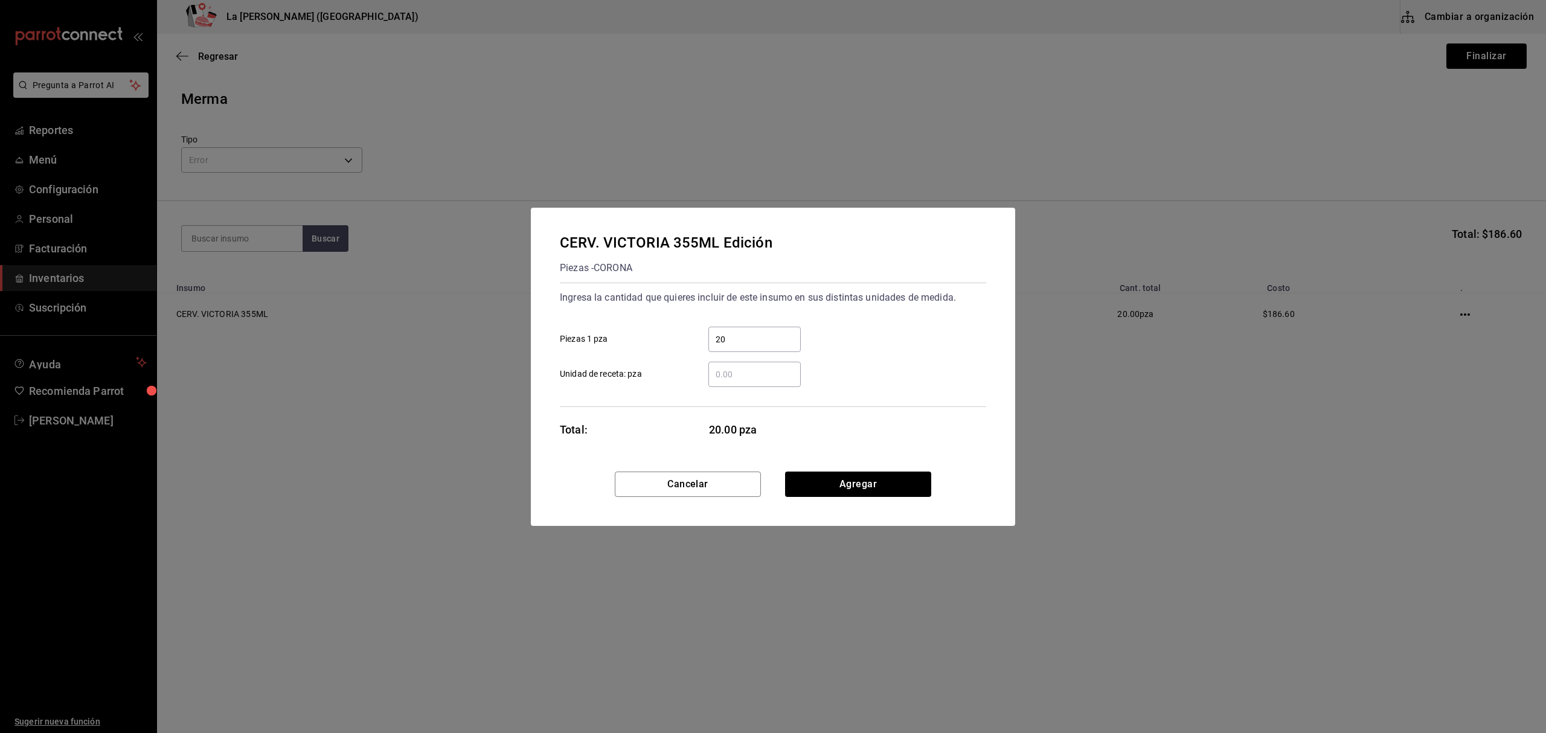
click at [754, 336] on input "20" at bounding box center [754, 339] width 92 height 14
type input "31"
click at [908, 492] on button "Agregar" at bounding box center [858, 484] width 146 height 25
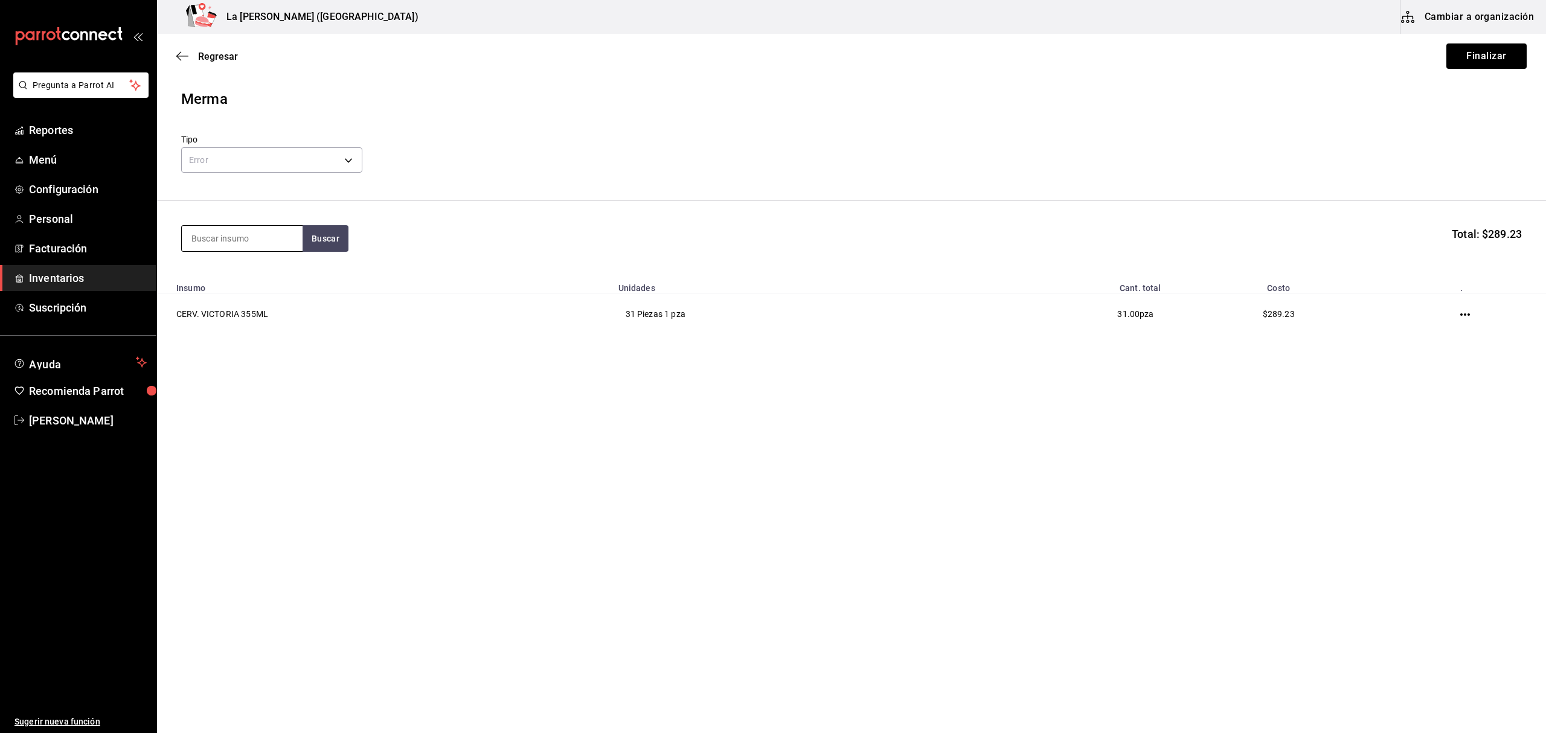
click at [264, 238] on input at bounding box center [242, 238] width 121 height 25
type input "MODELO"
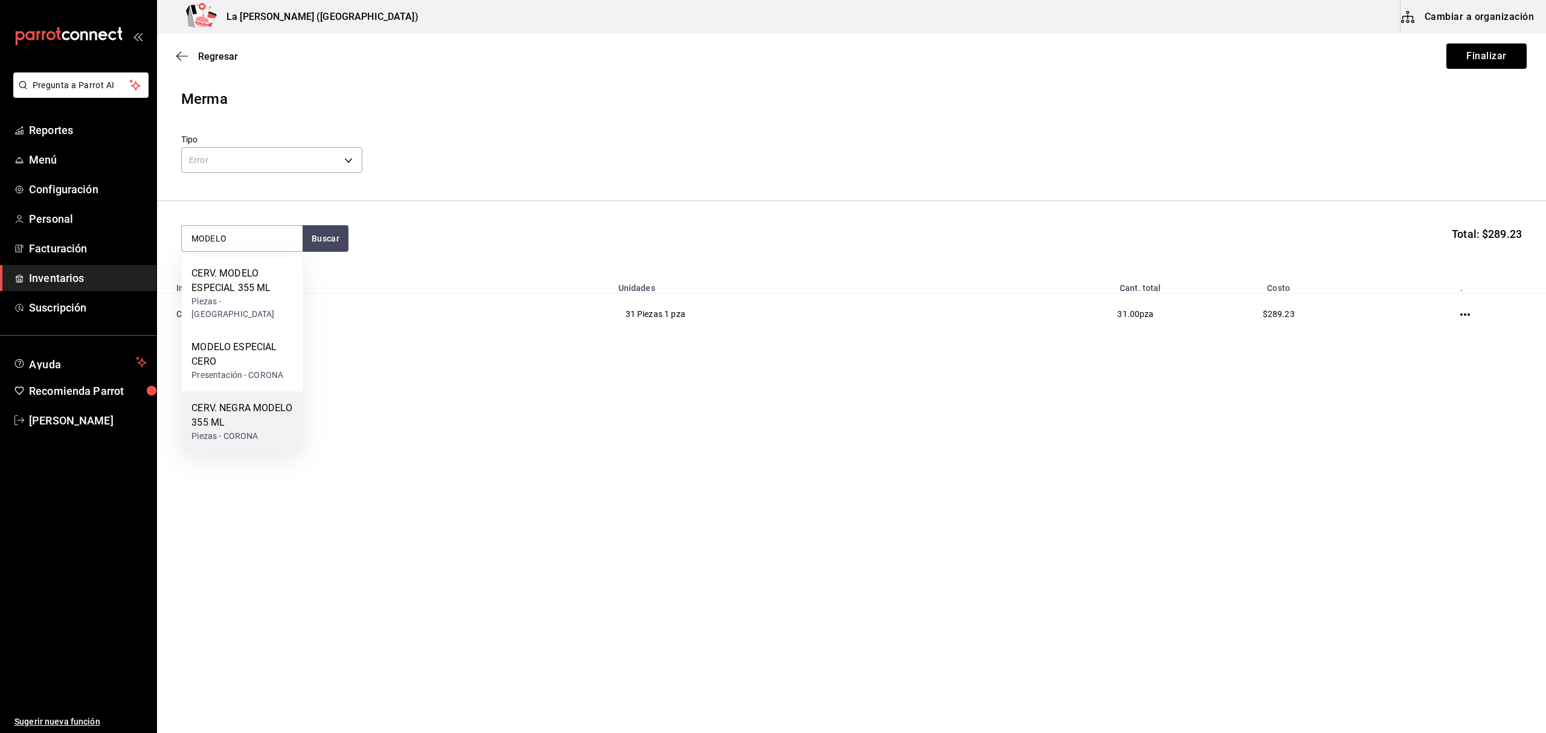
click at [249, 409] on div "CERV. NEGRA MODELO 355 ML" at bounding box center [241, 415] width 101 height 29
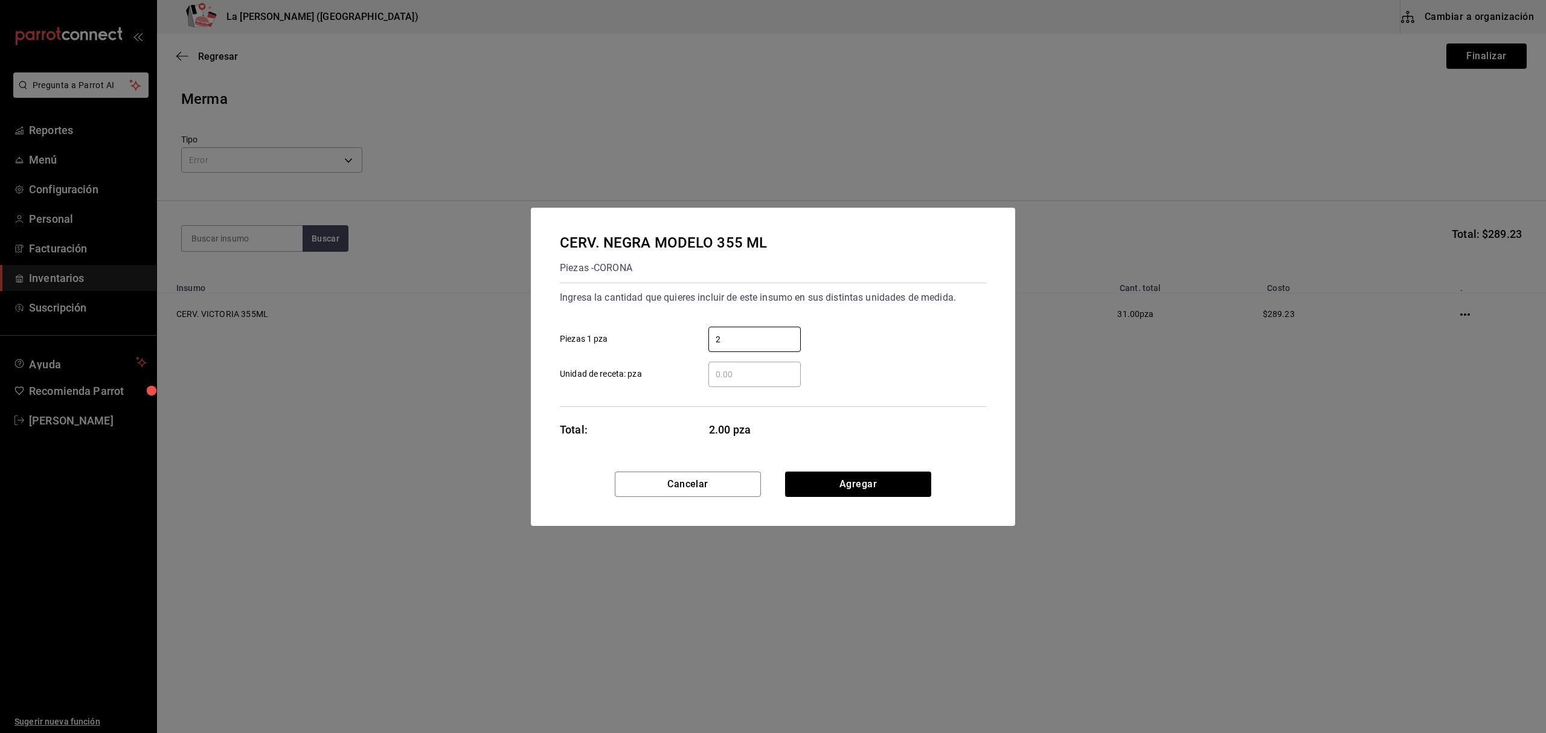
type input "2"
click button "Cancelar" at bounding box center [688, 484] width 146 height 25
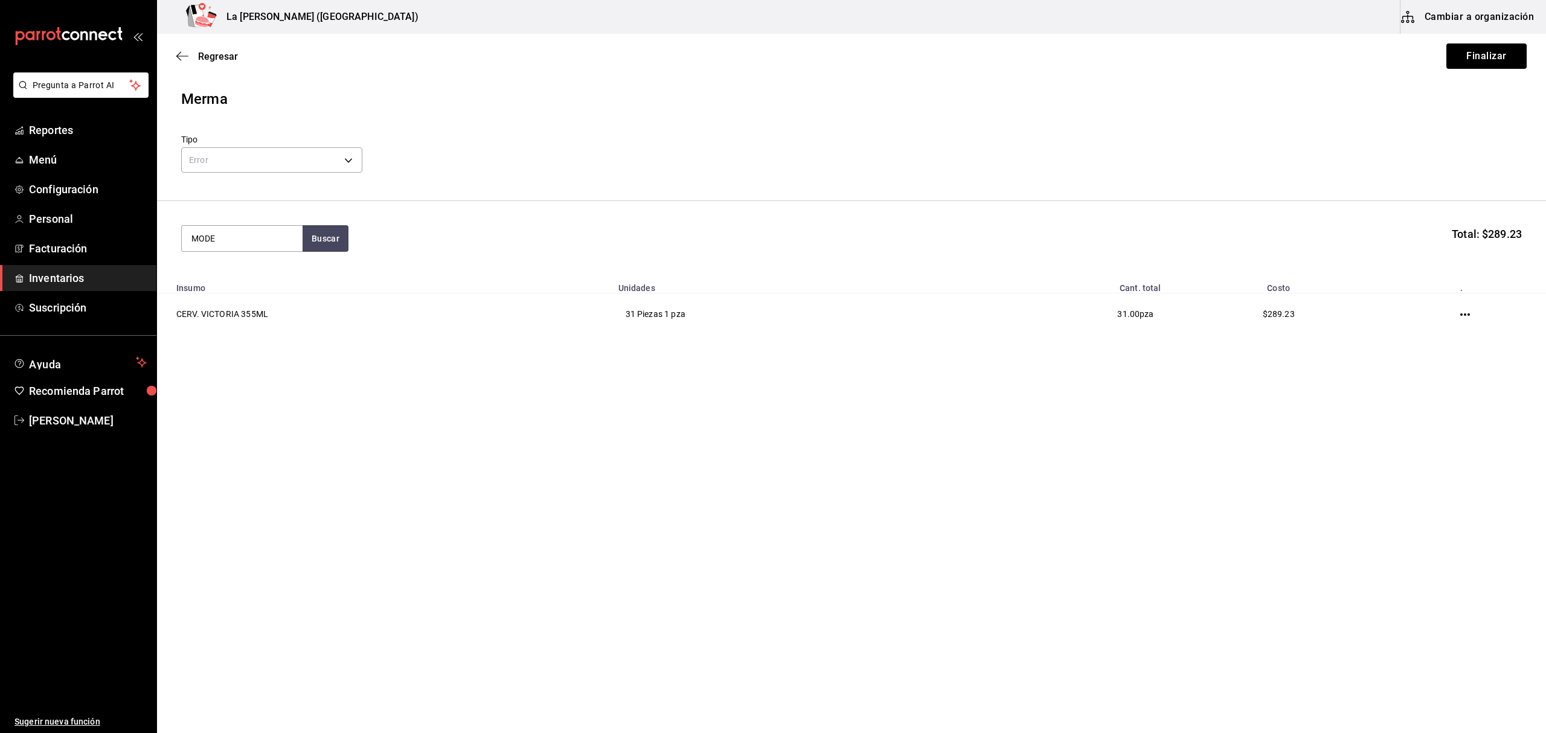
type input "MODE"
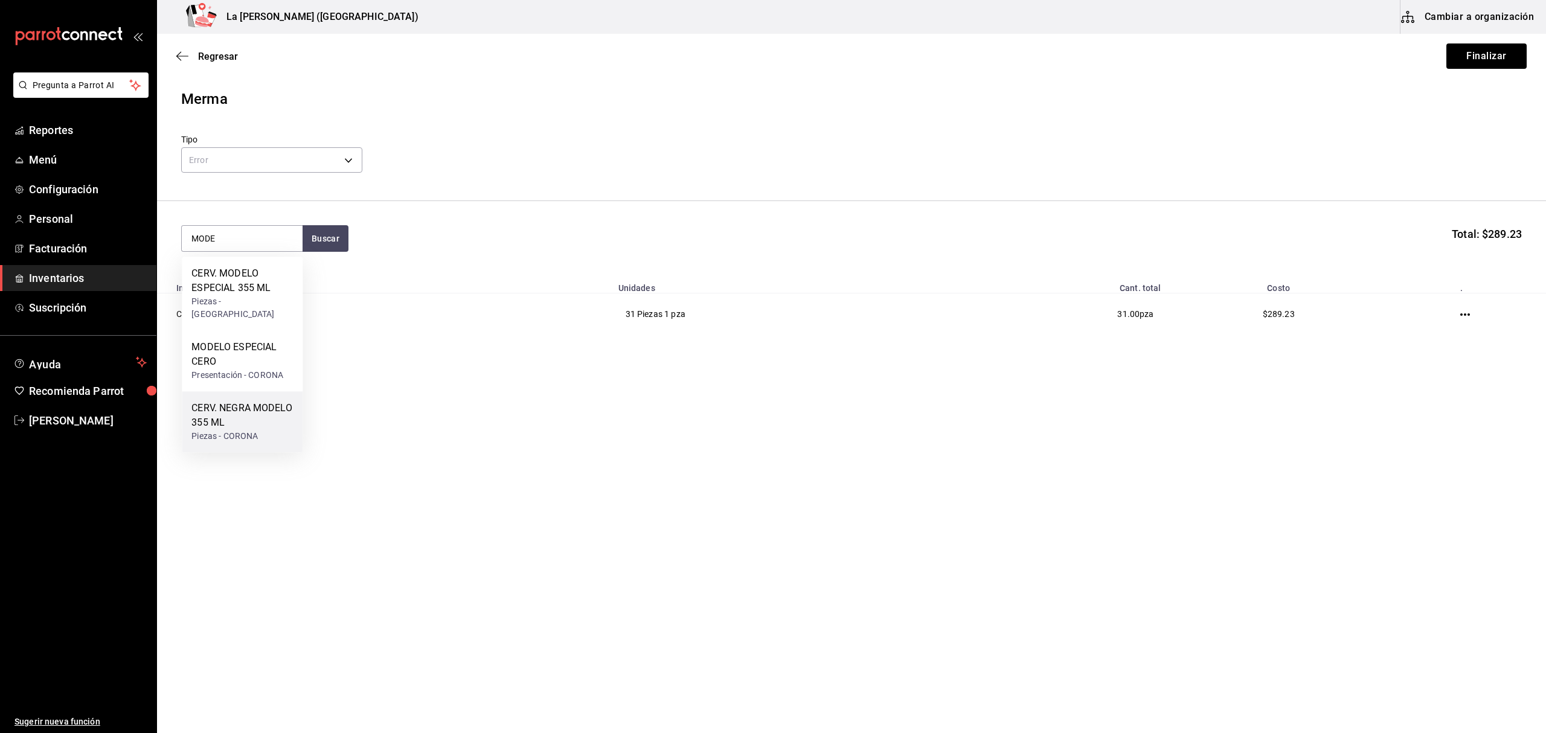
click at [251, 423] on div "CERV. NEGRA MODELO 355 ML" at bounding box center [241, 415] width 101 height 29
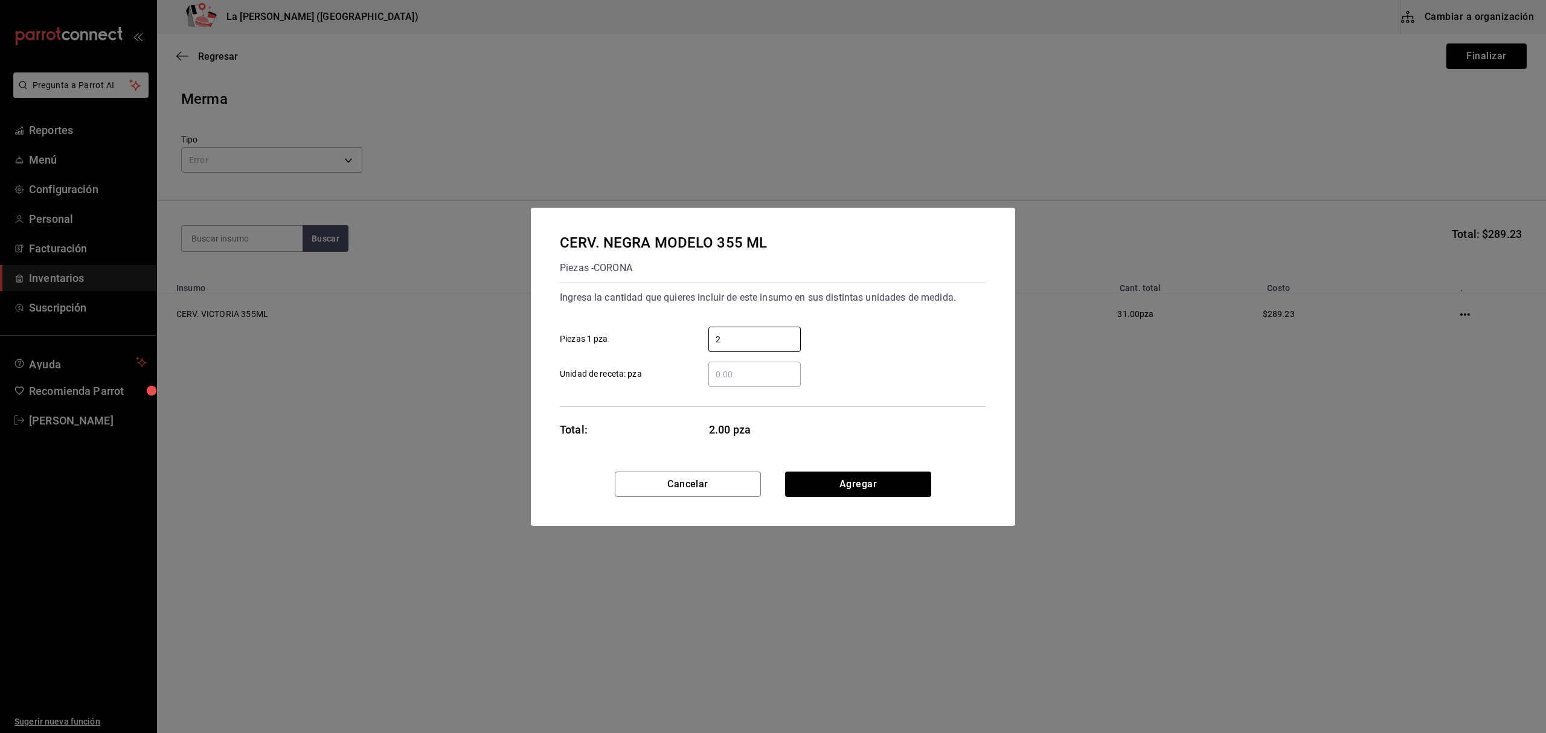
type input "2"
click button "Agregar" at bounding box center [858, 484] width 146 height 25
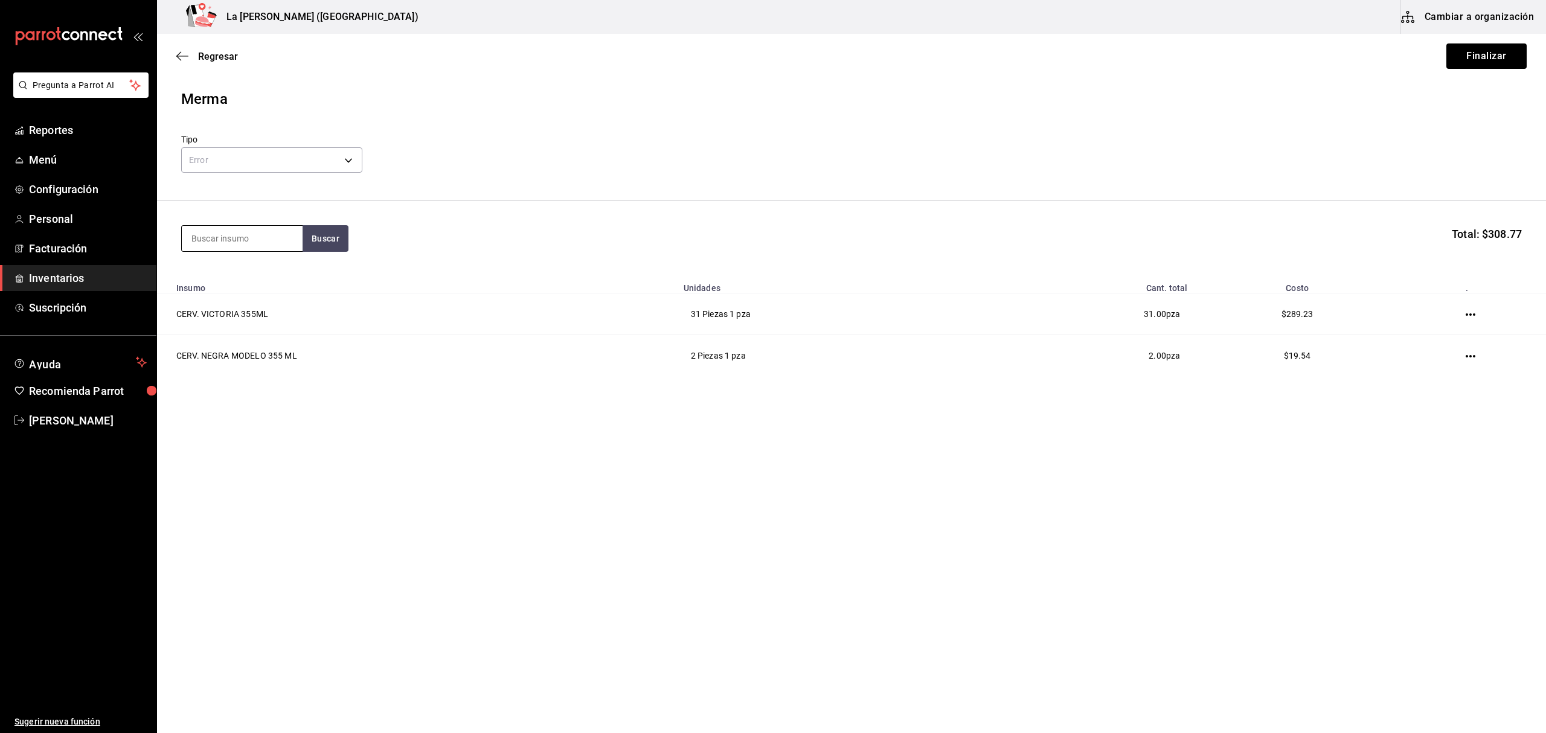
click at [257, 242] on input at bounding box center [242, 238] width 121 height 25
type input "P"
type input "M"
type input "REFRE"
click at [250, 280] on div "VAR. REFRESCO" at bounding box center [241, 273] width 101 height 14
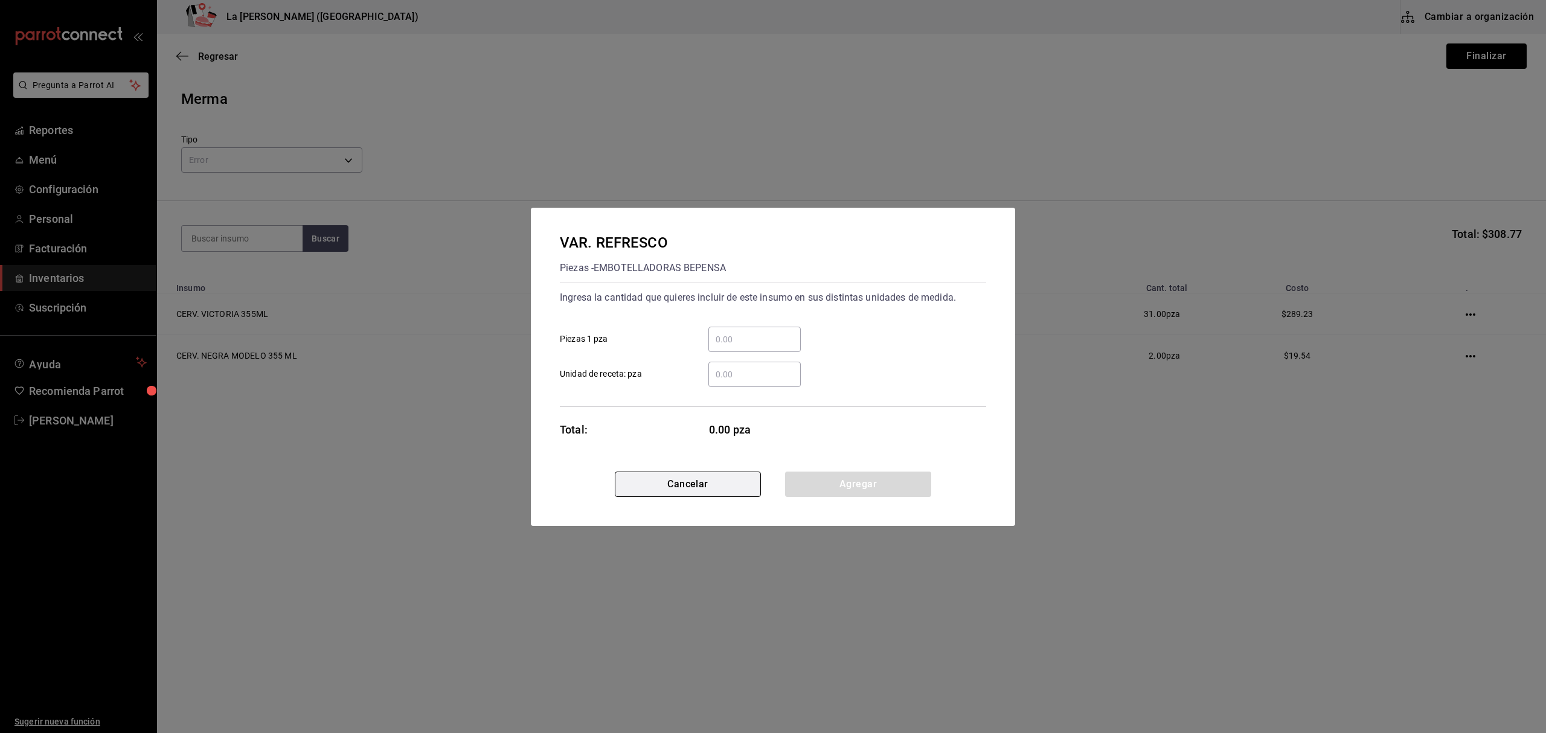
click at [696, 493] on button "Cancelar" at bounding box center [688, 484] width 146 height 25
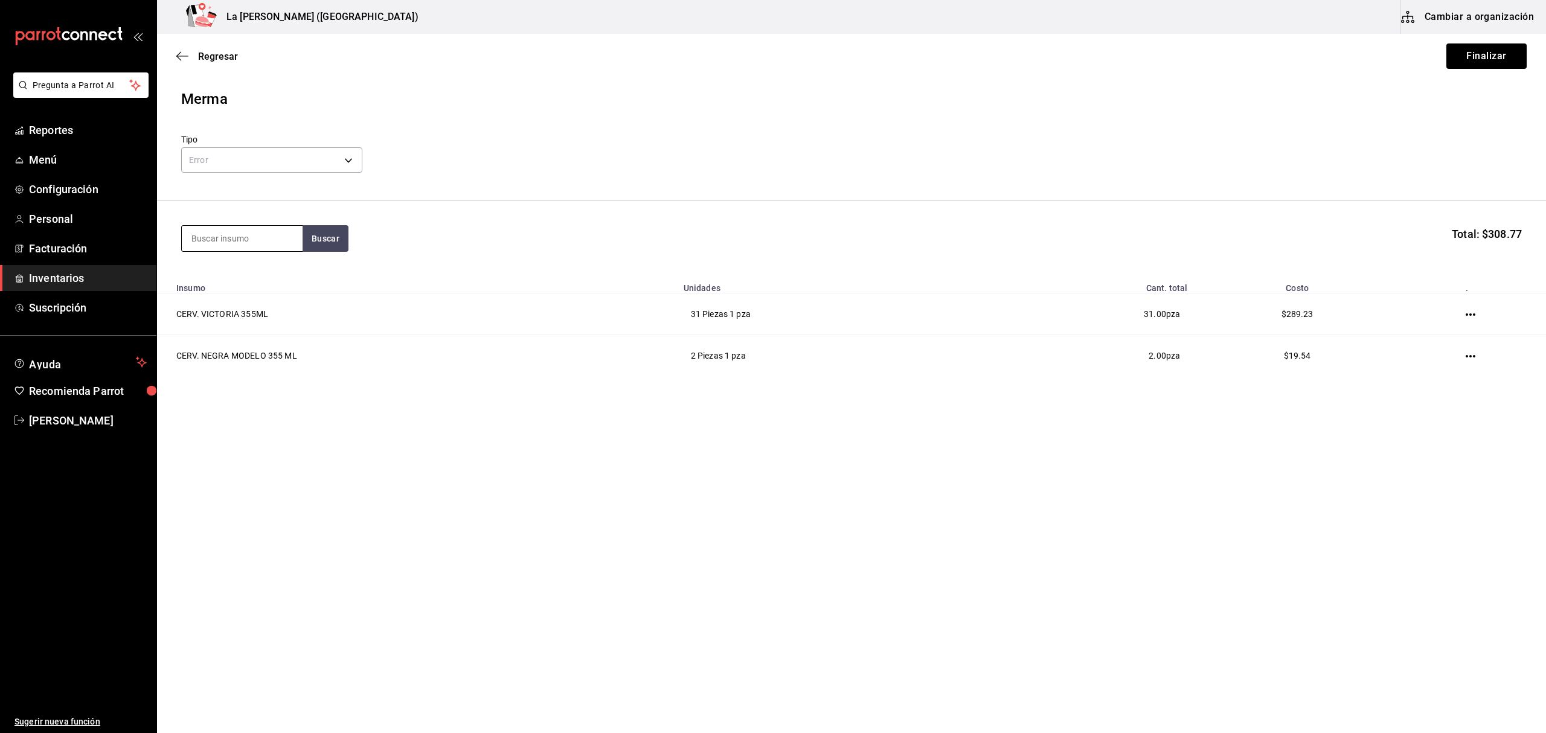
click at [249, 233] on input at bounding box center [242, 238] width 121 height 25
type input "JUGO"
click at [271, 388] on div "VAR. JUGOS 1 LT Mililitros - LIVEK" at bounding box center [242, 400] width 121 height 46
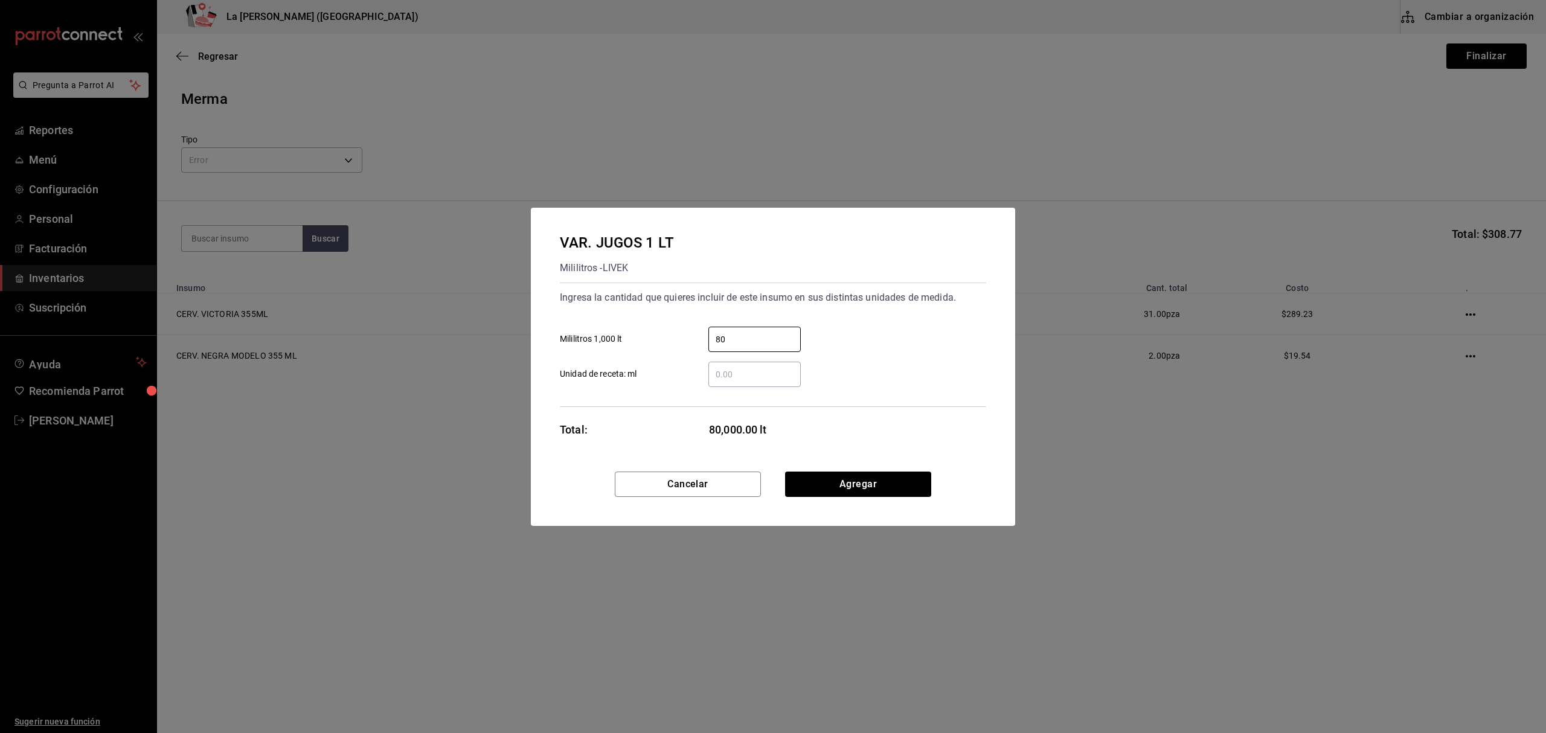
type input "80"
click button "Agregar" at bounding box center [858, 484] width 146 height 25
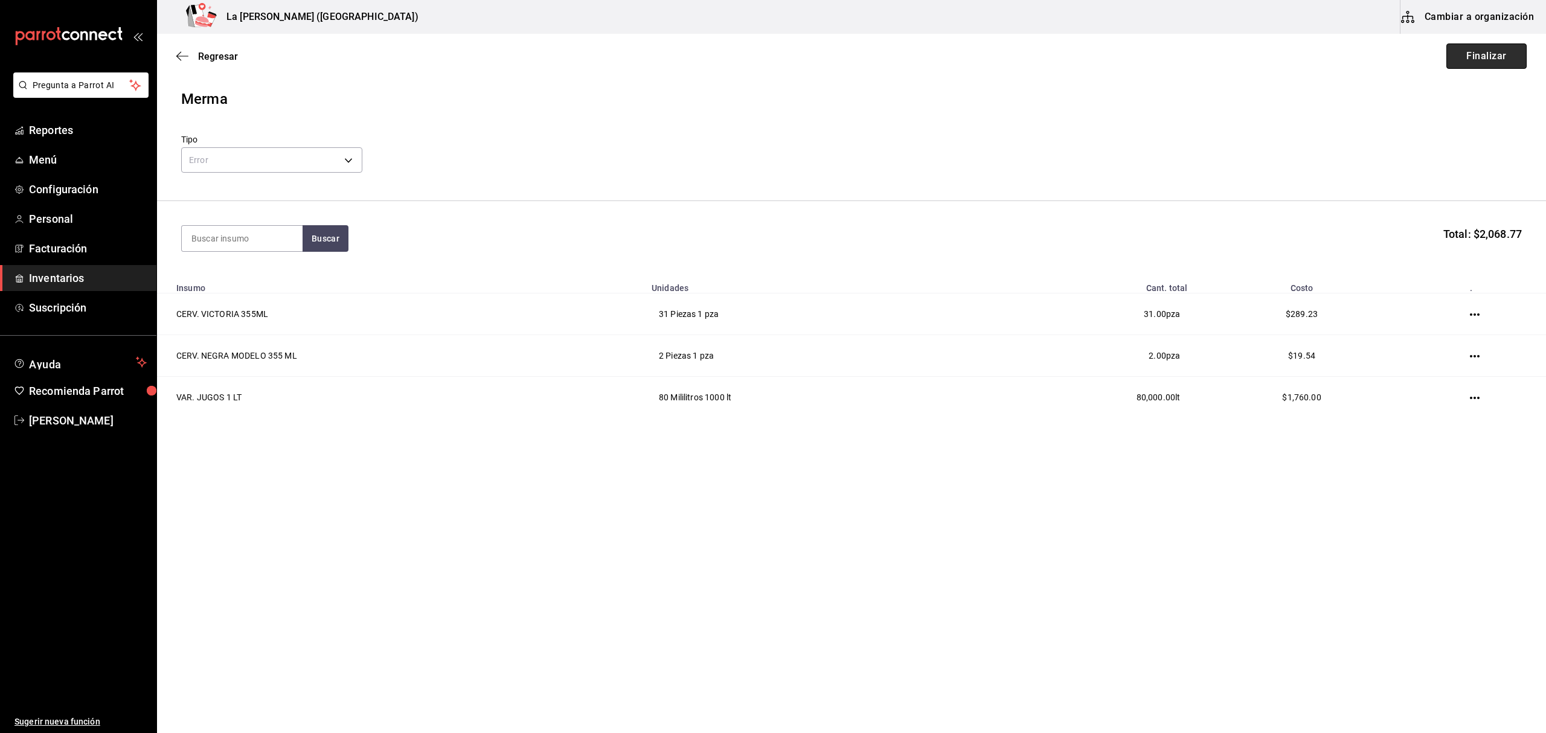
click at [1495, 63] on button "Finalizar" at bounding box center [1486, 55] width 80 height 25
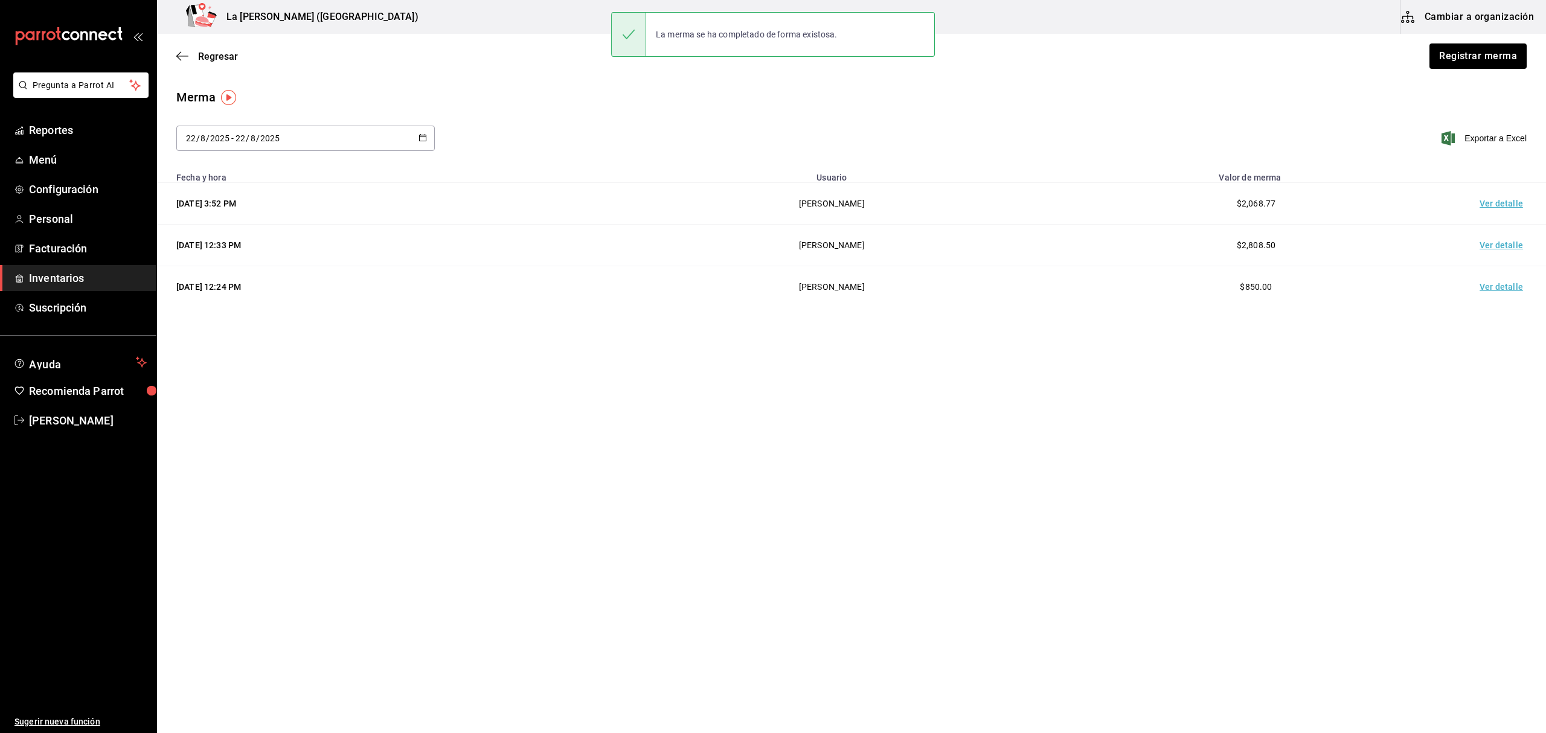
click at [1496, 205] on td "Ver detalle" at bounding box center [1503, 204] width 85 height 42
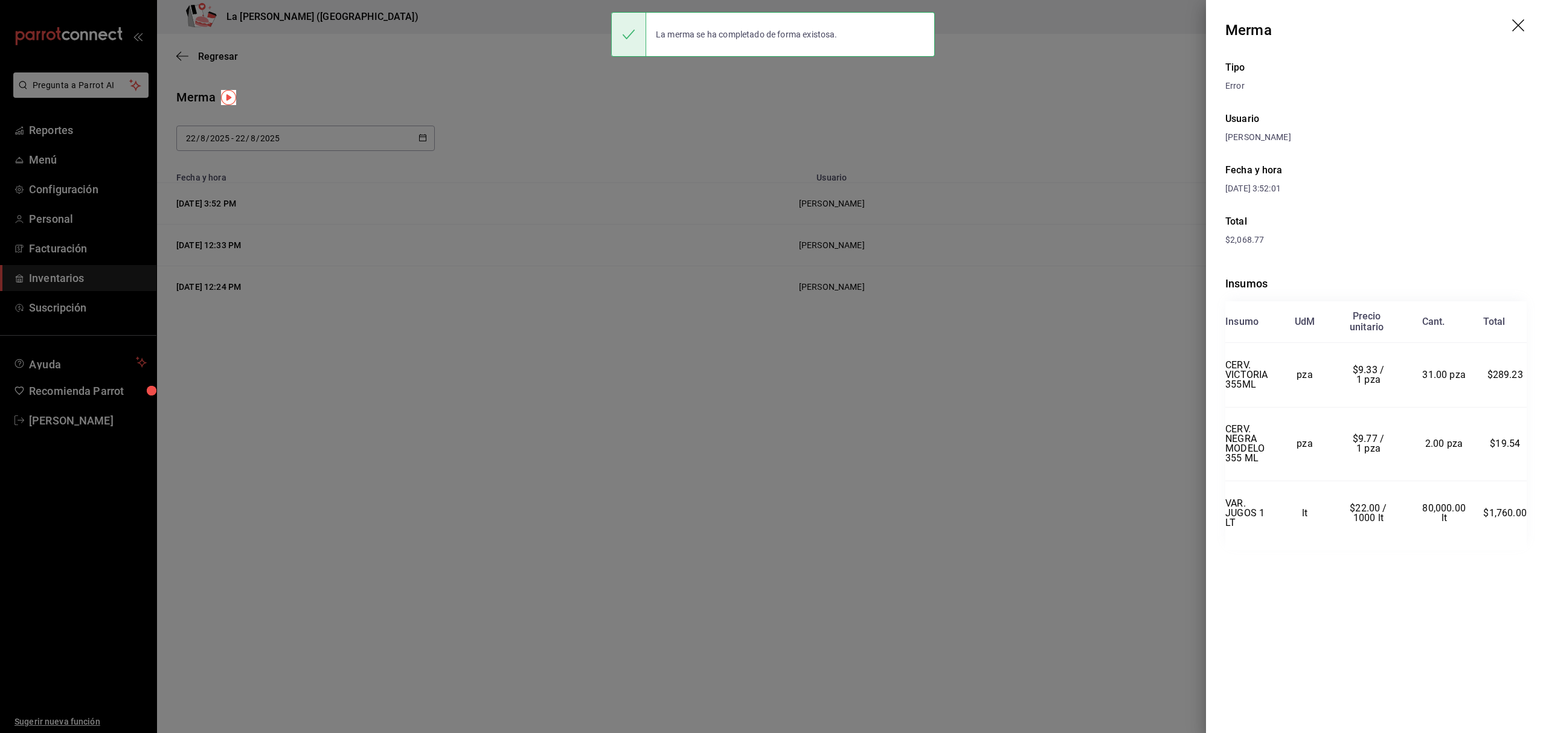
click at [1522, 27] on icon "drag" at bounding box center [1519, 26] width 14 height 14
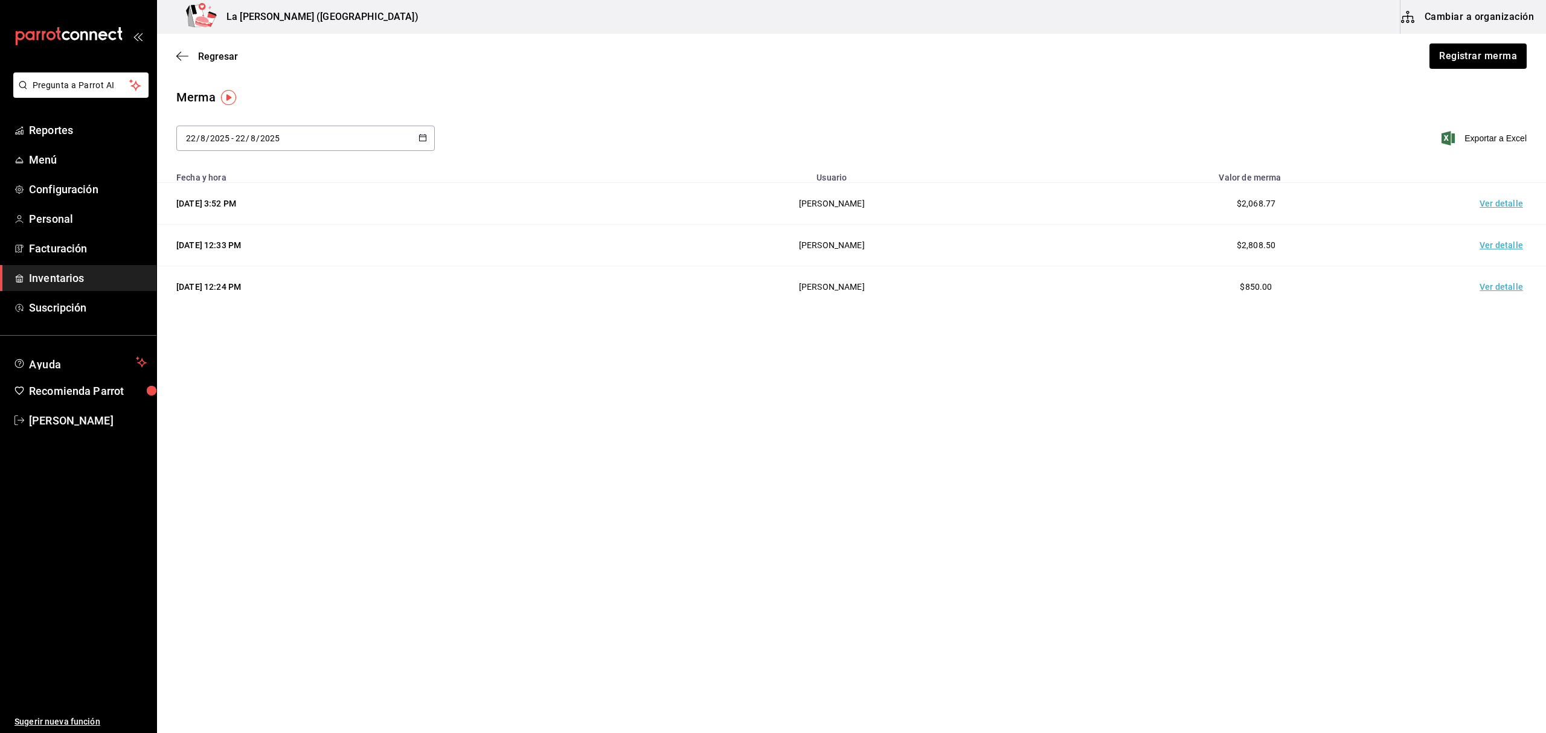
click at [92, 271] on span "Inventarios" at bounding box center [88, 278] width 118 height 16
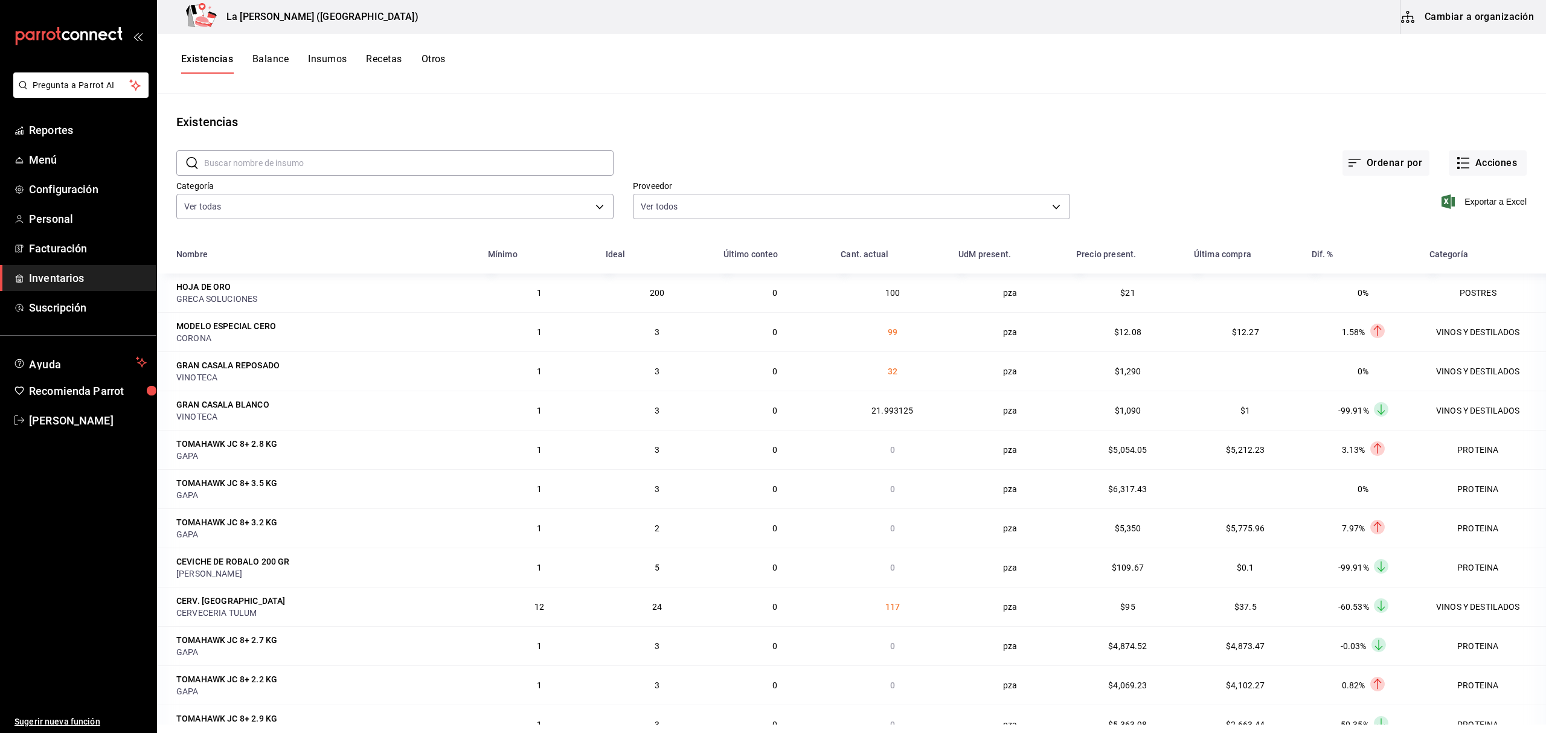
click at [0, 265] on link "Inventarios" at bounding box center [78, 278] width 156 height 26
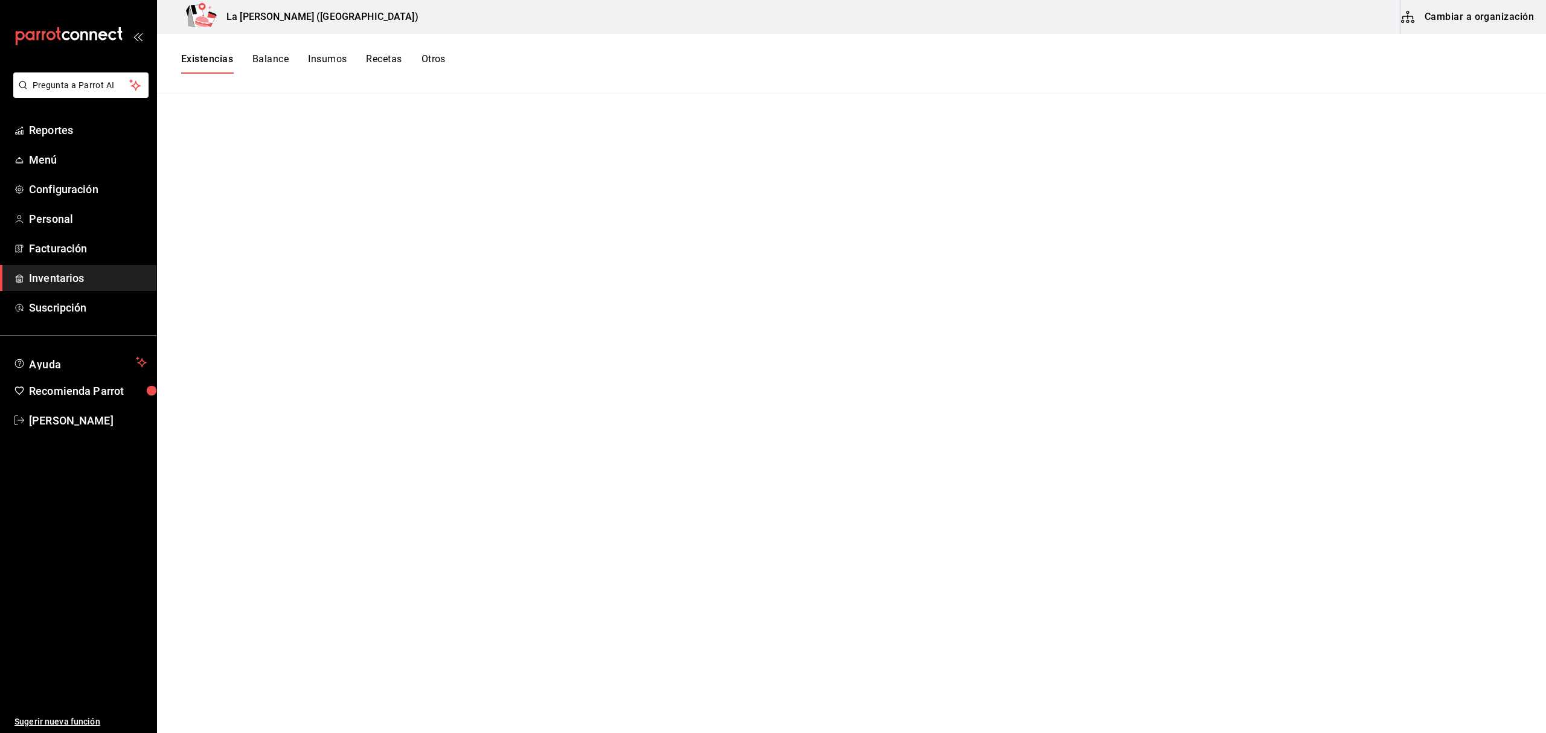
click at [0, 265] on link "Inventarios" at bounding box center [78, 278] width 156 height 26
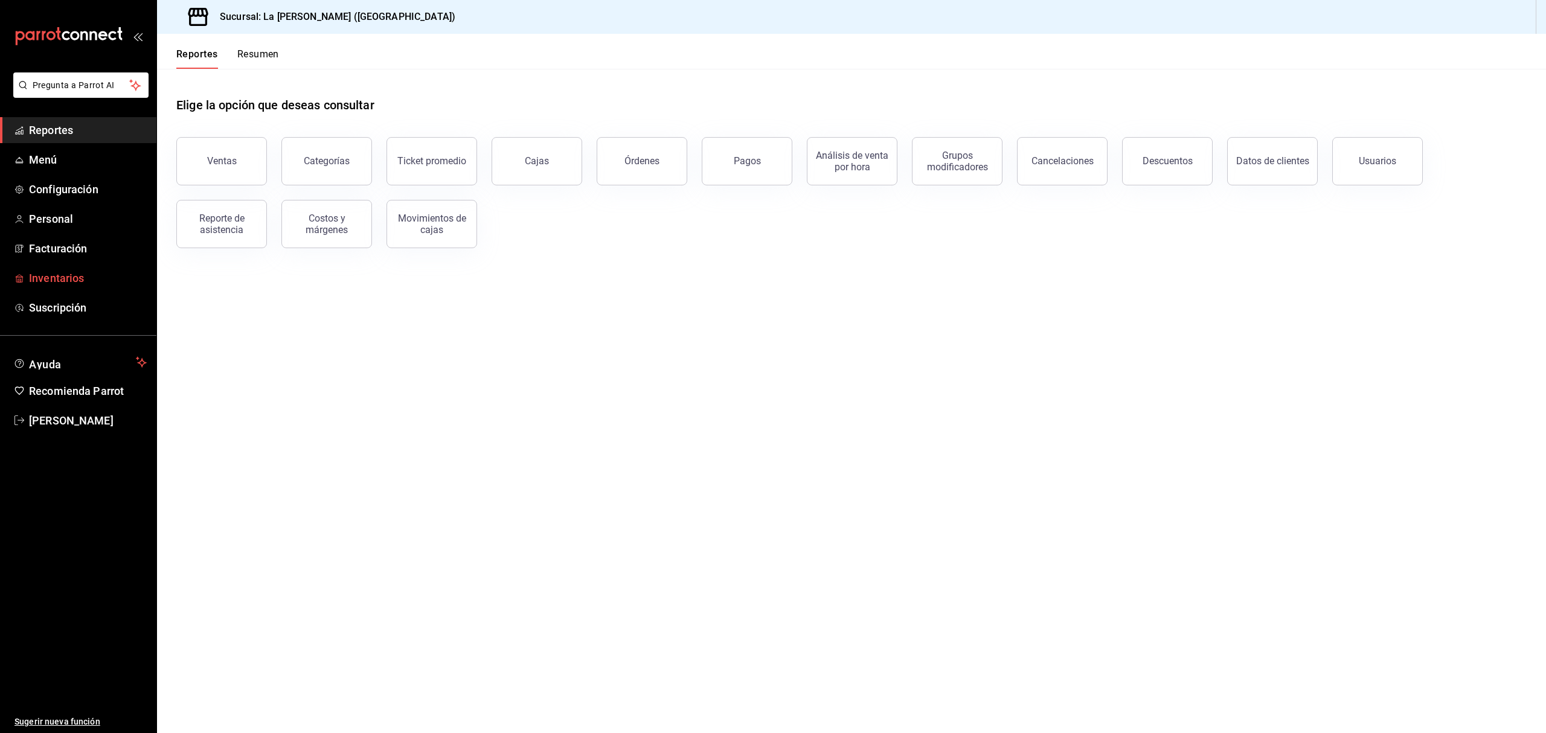
click at [36, 279] on span "Inventarios" at bounding box center [88, 278] width 118 height 16
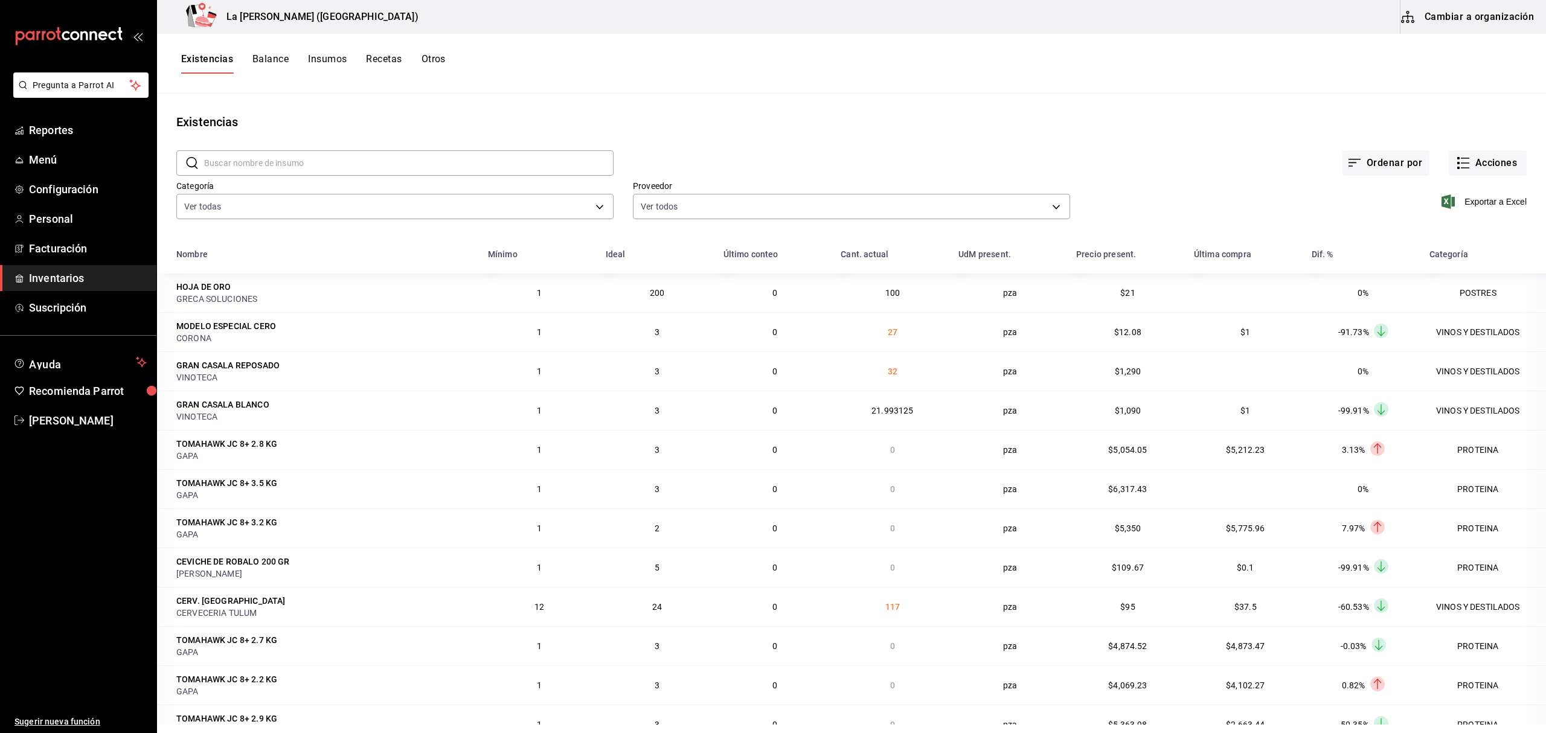
click at [227, 59] on button "Existencias" at bounding box center [207, 63] width 52 height 21
click at [277, 155] on input "text" at bounding box center [408, 163] width 409 height 24
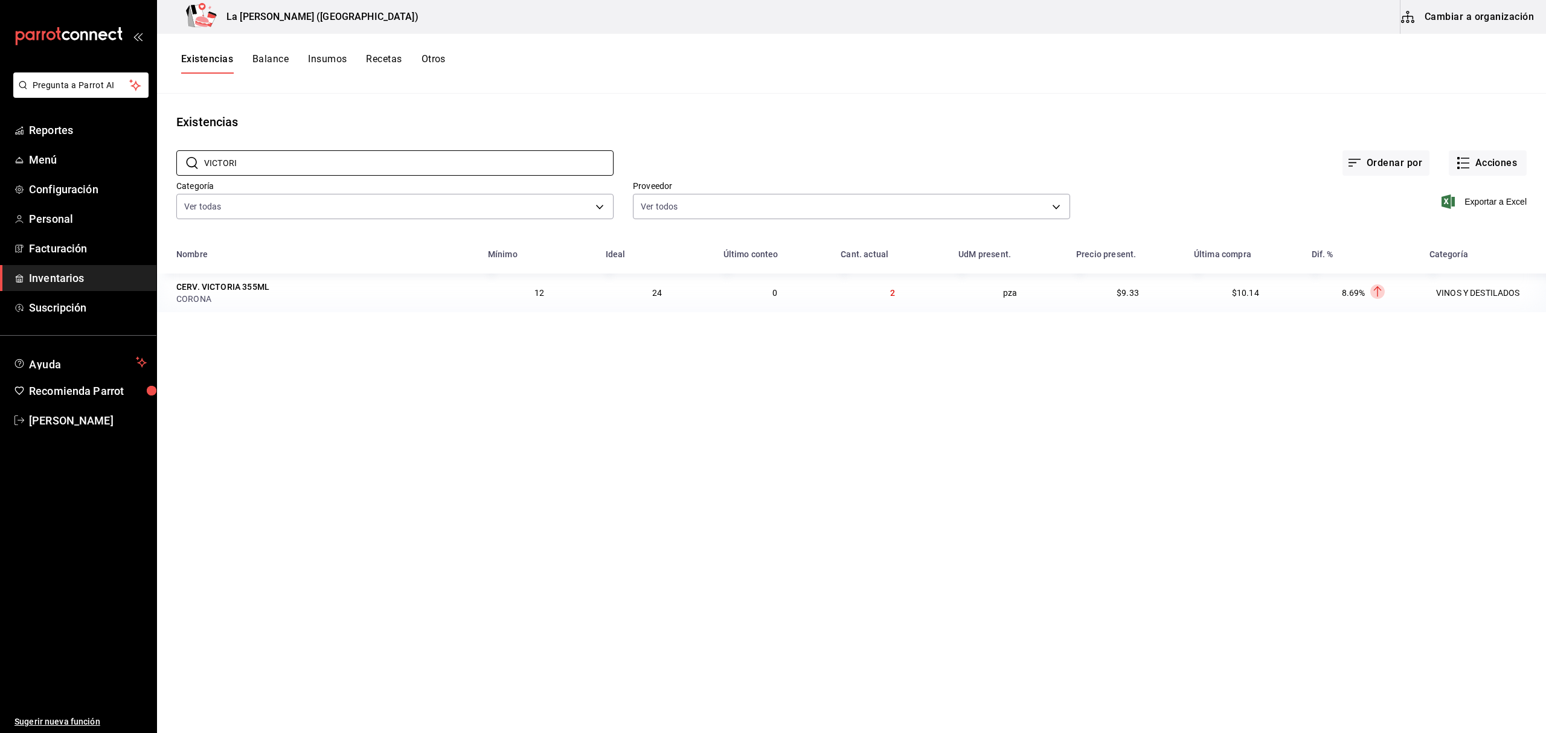
type input "VICTORI"
click at [246, 289] on div "CERV. VICTORIA 355ML" at bounding box center [222, 287] width 93 height 12
click at [227, 290] on div "CERV. VICTORIA 355ML" at bounding box center [222, 287] width 93 height 12
click at [1519, 23] on button "Cambiar a organización" at bounding box center [1468, 17] width 136 height 34
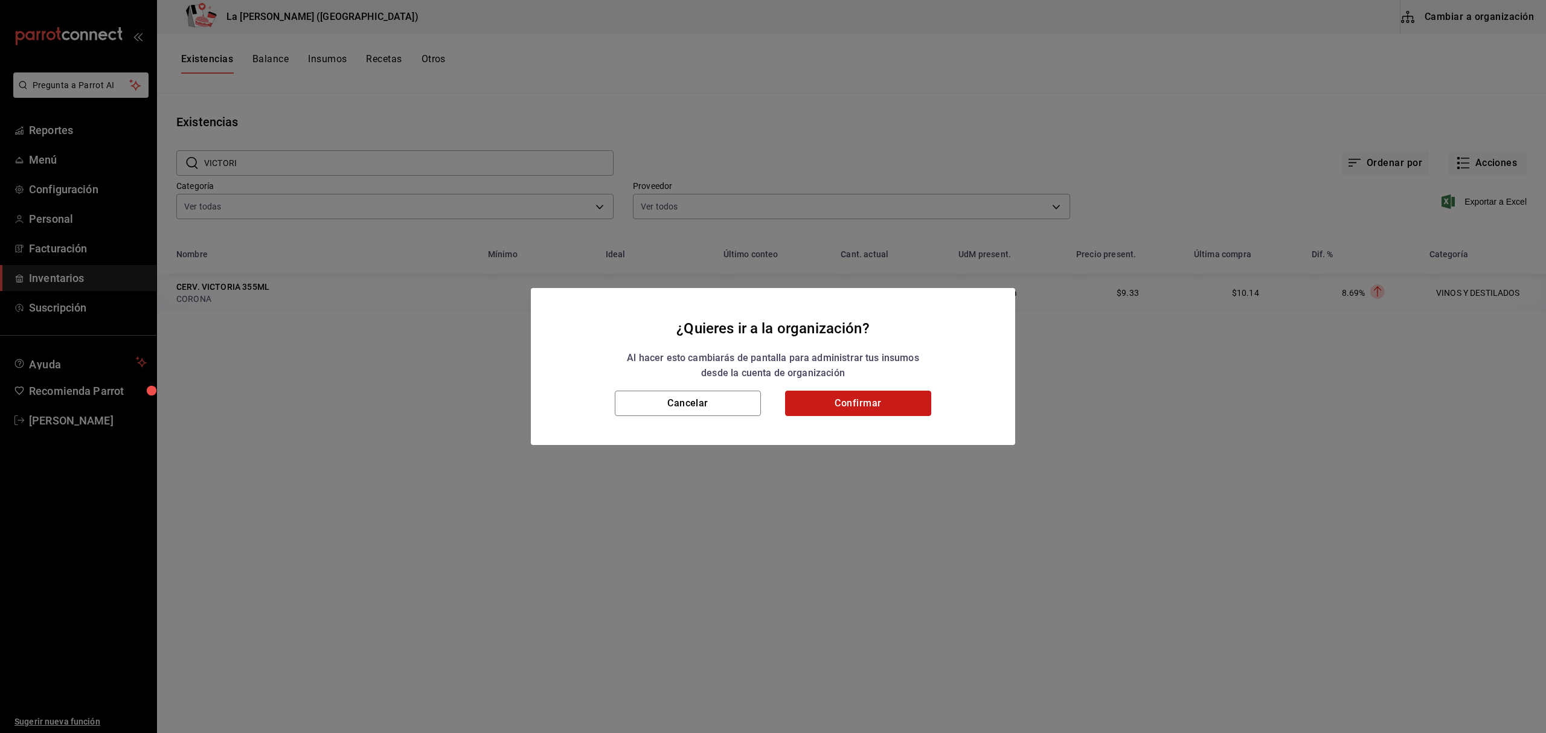
click at [877, 409] on button "Confirmar" at bounding box center [858, 403] width 146 height 25
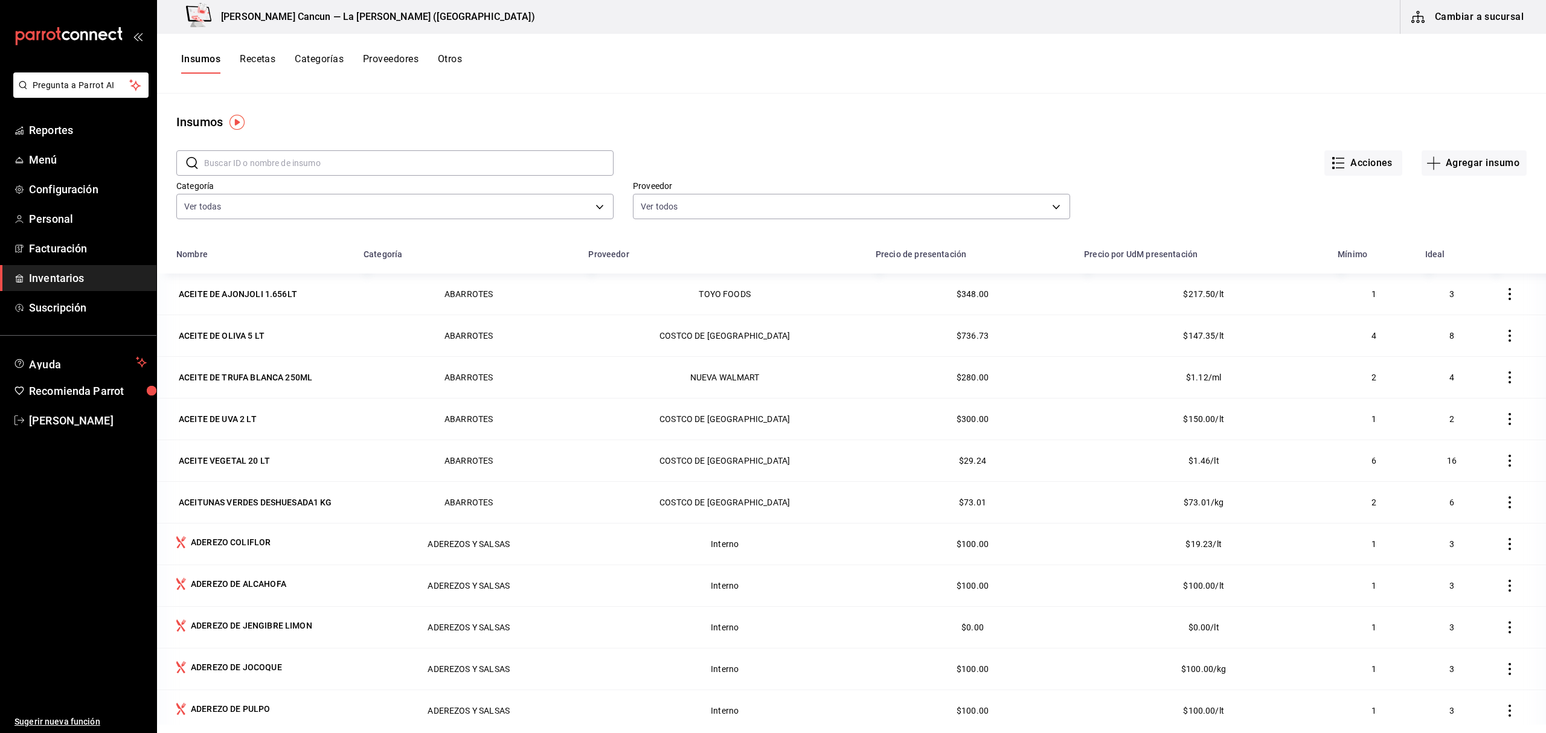
click at [289, 165] on input "text" at bounding box center [408, 163] width 409 height 24
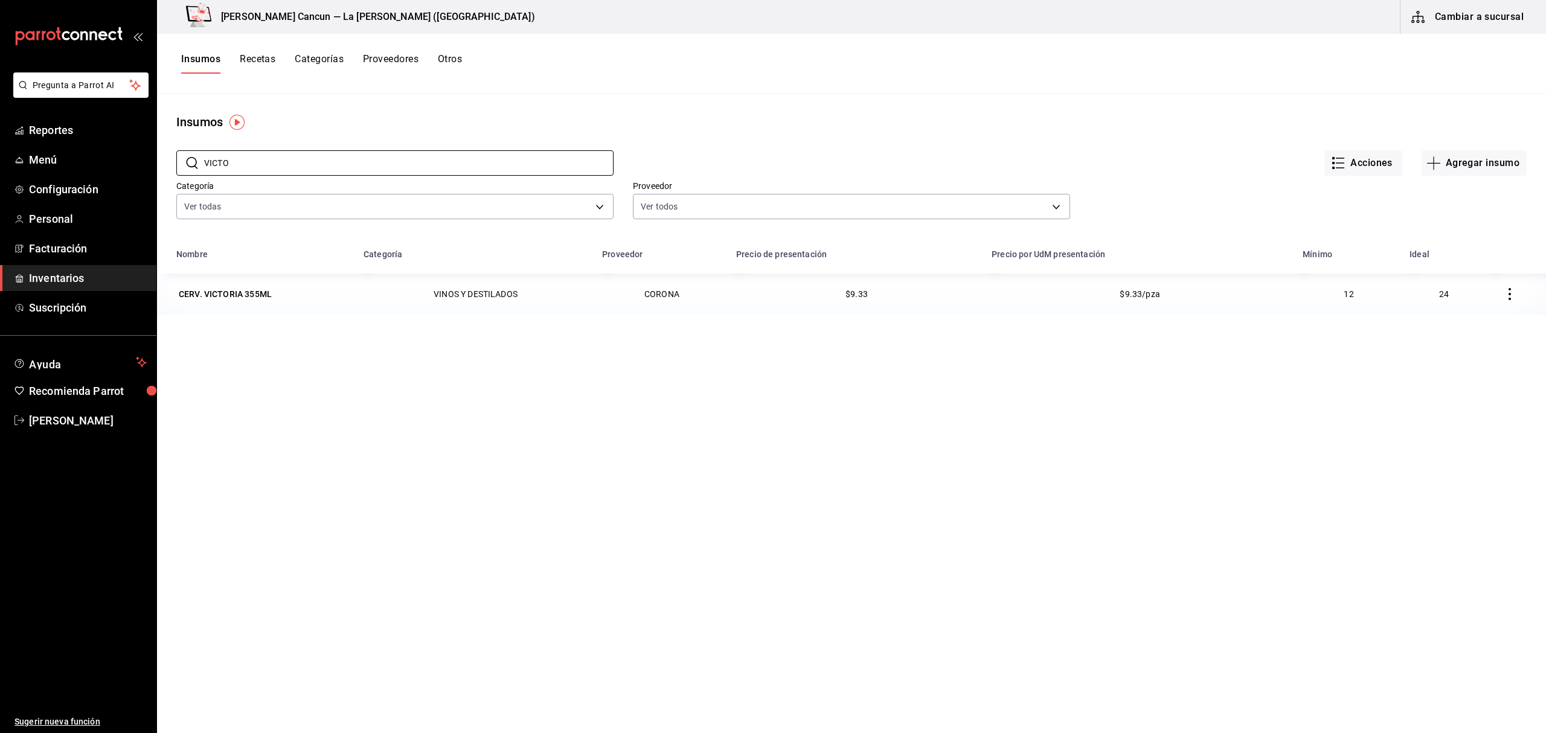
type input "VICTO"
